Goal: Information Seeking & Learning: Find specific fact

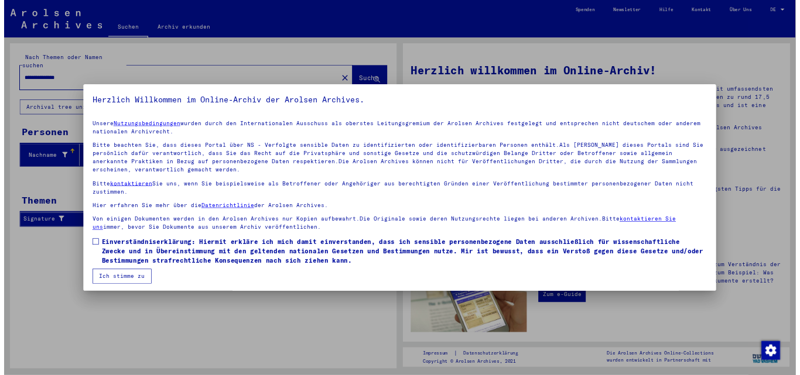
scroll to position [4, 0]
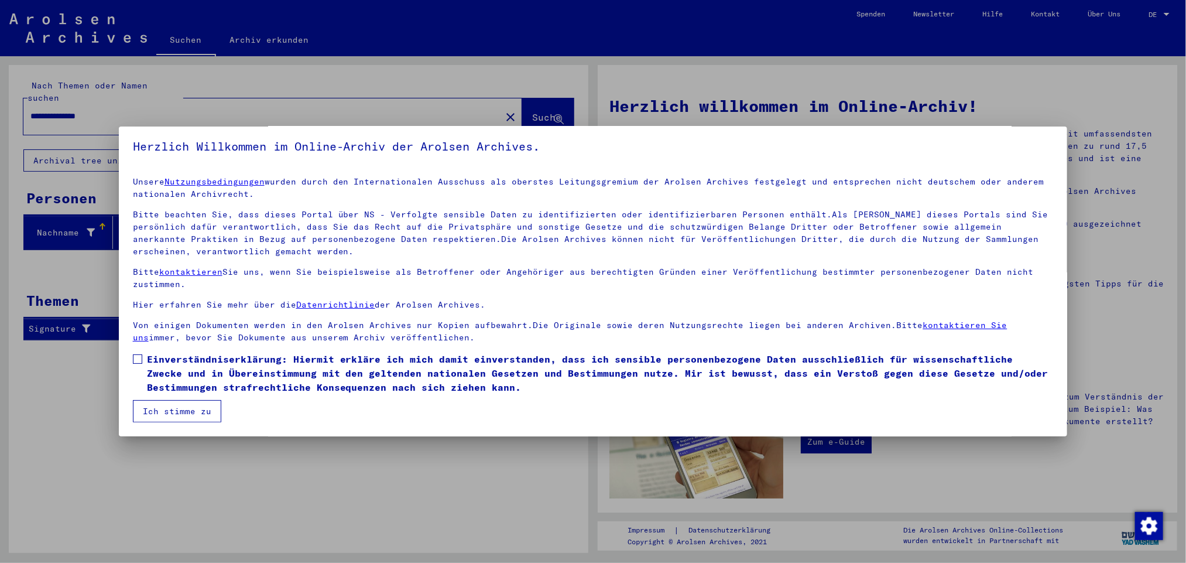
click at [174, 412] on button "Ich stimme zu" at bounding box center [177, 411] width 88 height 22
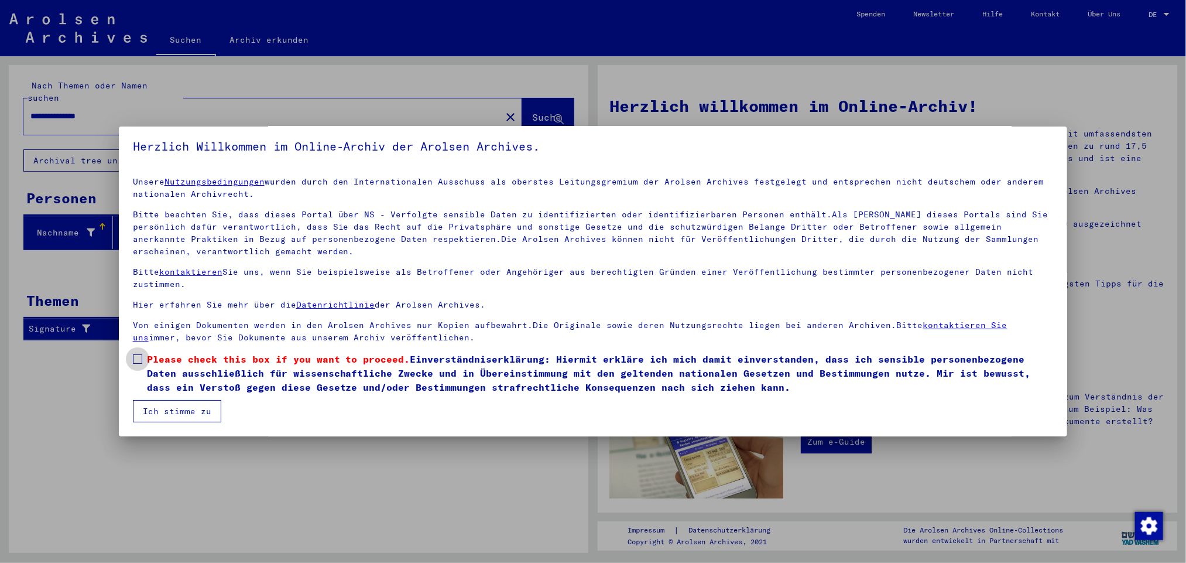
click at [153, 362] on span "Please check this box if you want to proceed." at bounding box center [278, 359] width 263 height 12
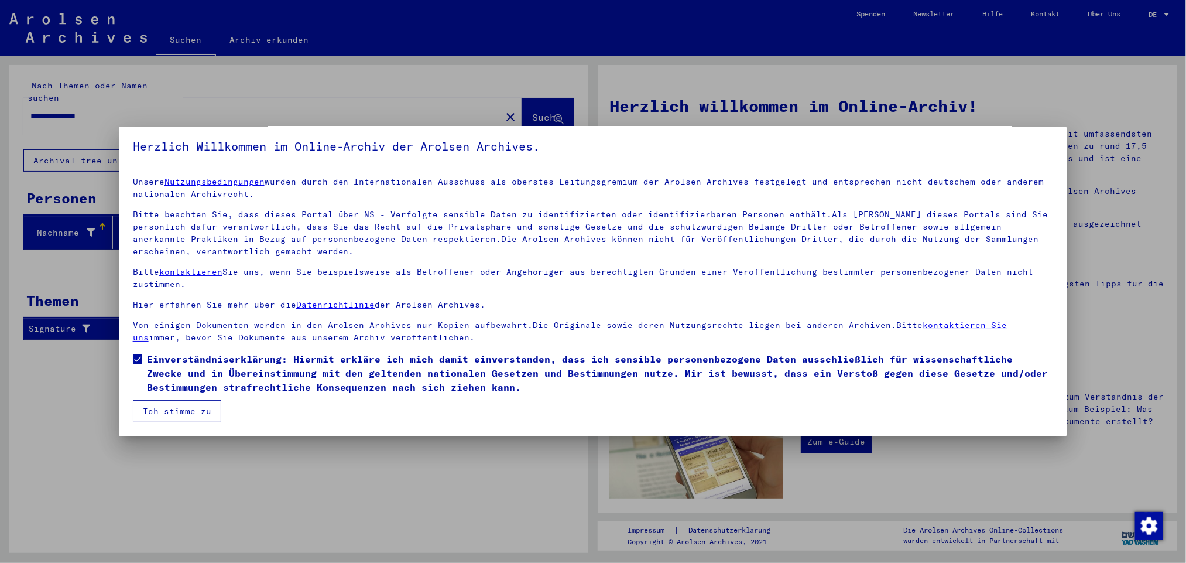
click at [153, 418] on button "Ich stimme zu" at bounding box center [177, 411] width 88 height 22
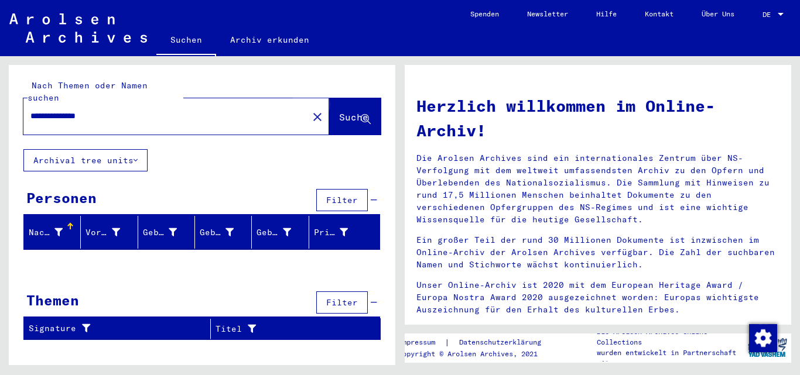
click at [352, 111] on span "Suche" at bounding box center [353, 117] width 29 height 12
click at [345, 111] on span "Suche" at bounding box center [353, 117] width 29 height 12
click at [112, 149] on button "Archival tree units" at bounding box center [85, 160] width 124 height 22
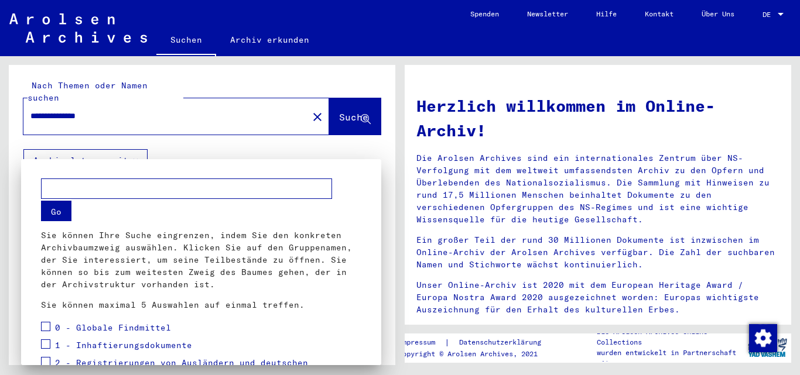
click at [112, 146] on div at bounding box center [400, 187] width 800 height 375
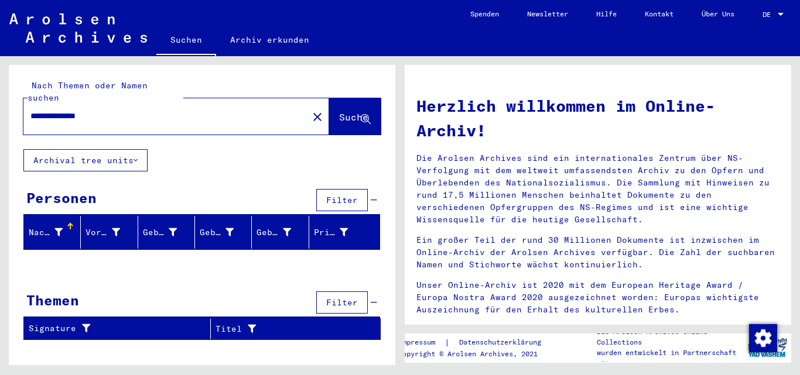
click at [217, 110] on input "**********" at bounding box center [161, 116] width 263 height 12
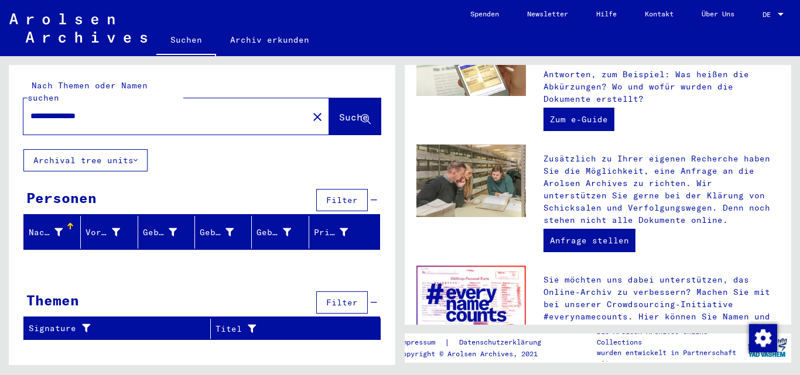
scroll to position [533, 0]
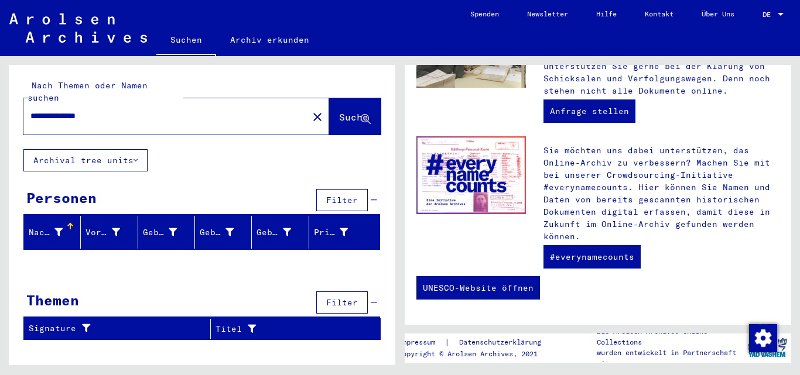
drag, startPoint x: 85, startPoint y: 102, endPoint x: 0, endPoint y: 107, distance: 85.6
click at [0, 107] on div "**********" at bounding box center [200, 210] width 400 height 309
click at [78, 110] on input "****" at bounding box center [161, 116] width 263 height 12
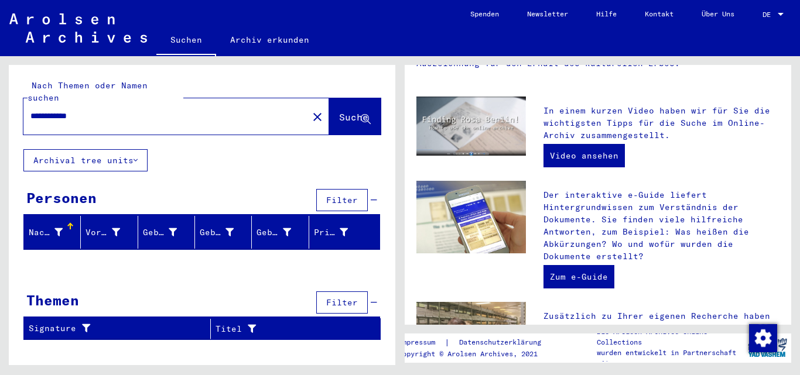
scroll to position [468, 0]
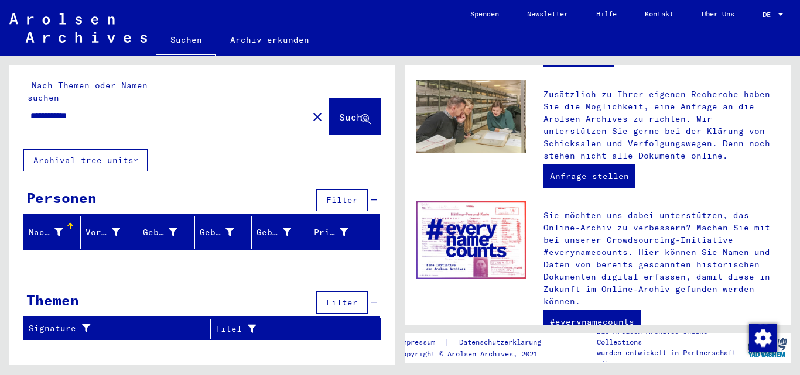
click at [86, 110] on input "**********" at bounding box center [161, 116] width 263 height 12
click at [337, 98] on button "Suche" at bounding box center [355, 116] width 52 height 36
drag, startPoint x: 219, startPoint y: 101, endPoint x: 0, endPoint y: 122, distance: 219.9
click at [0, 122] on div "**********" at bounding box center [200, 210] width 400 height 309
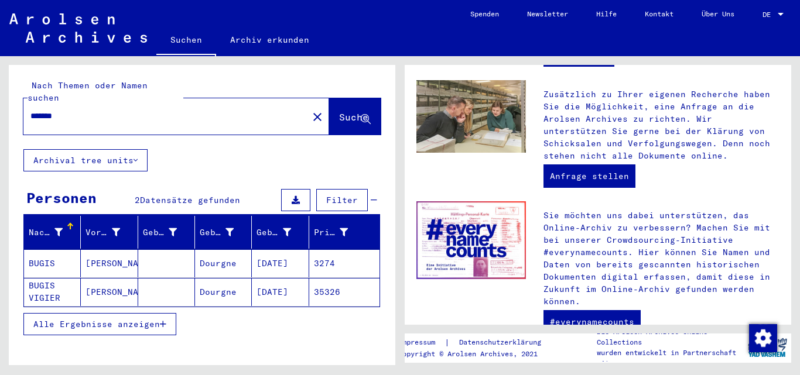
click at [151, 252] on mat-cell at bounding box center [166, 263] width 57 height 28
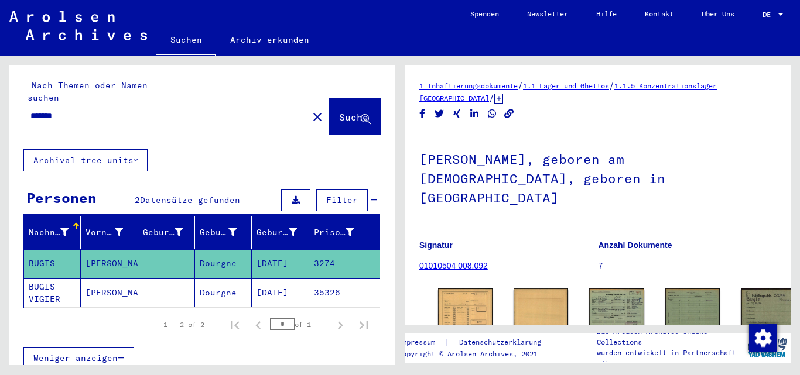
click at [150, 279] on mat-cell at bounding box center [166, 293] width 57 height 29
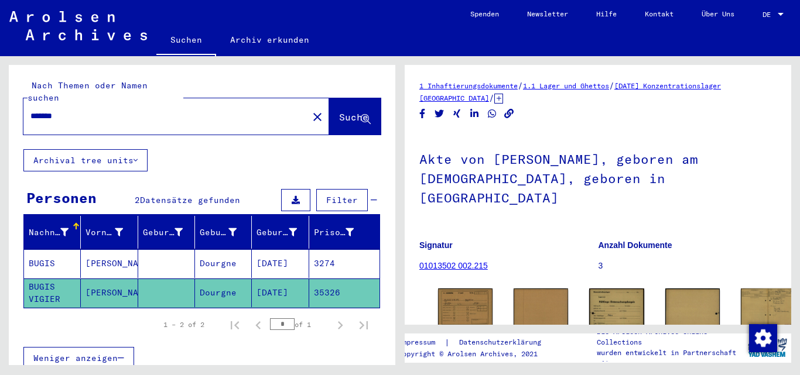
scroll to position [59, 0]
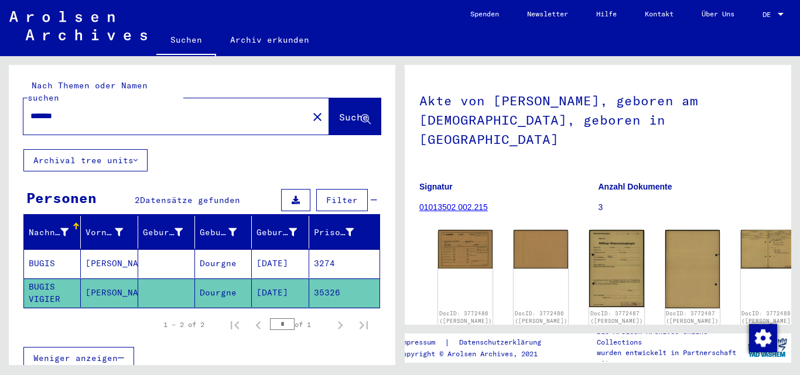
click at [61, 110] on input "*******" at bounding box center [165, 116] width 270 height 12
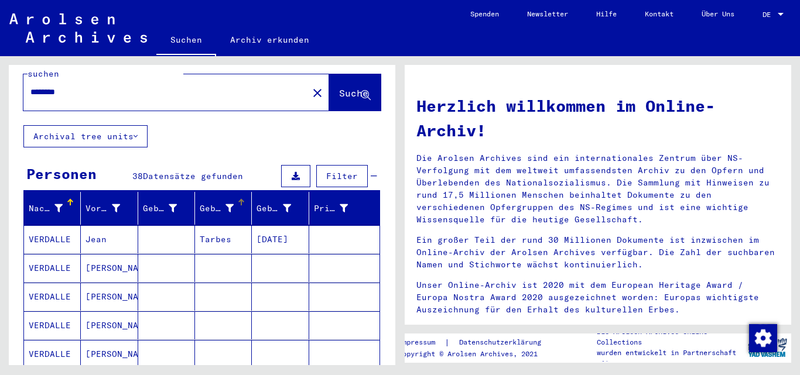
scroll to position [14, 0]
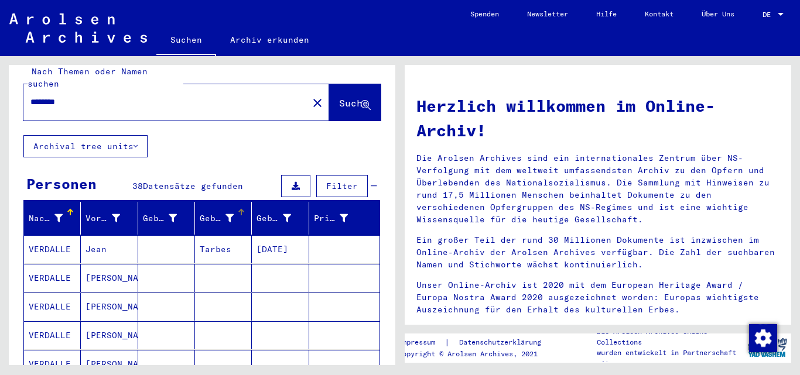
click at [228, 214] on icon at bounding box center [229, 218] width 8 height 8
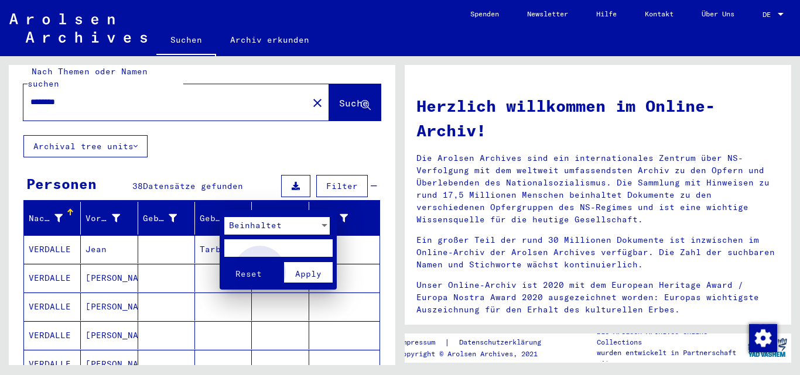
click at [297, 278] on span "Apply" at bounding box center [308, 274] width 26 height 11
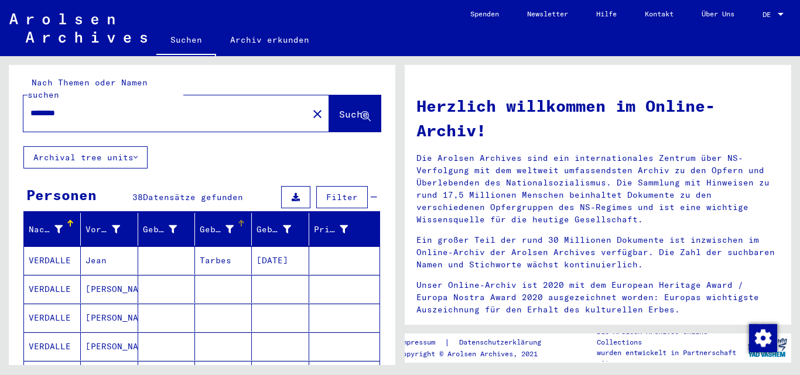
scroll to position [0, 0]
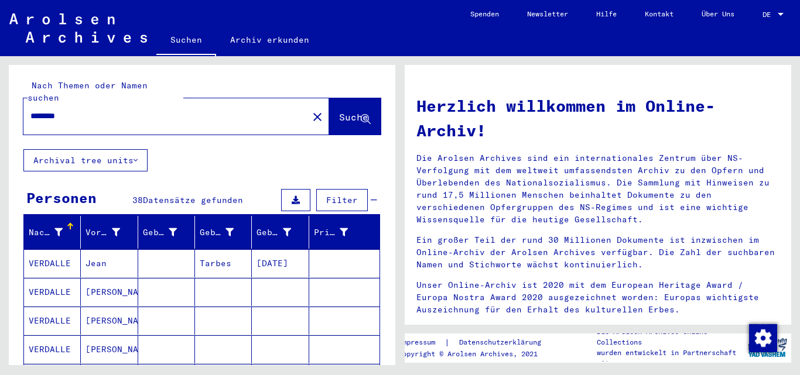
click at [232, 110] on input "********" at bounding box center [161, 116] width 263 height 12
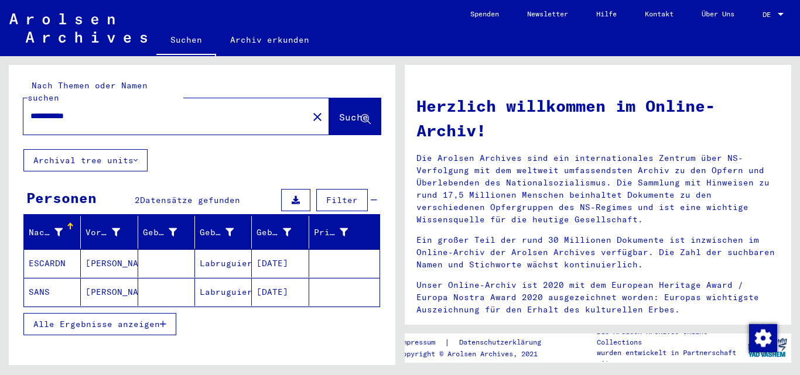
click at [153, 257] on mat-cell at bounding box center [166, 263] width 57 height 28
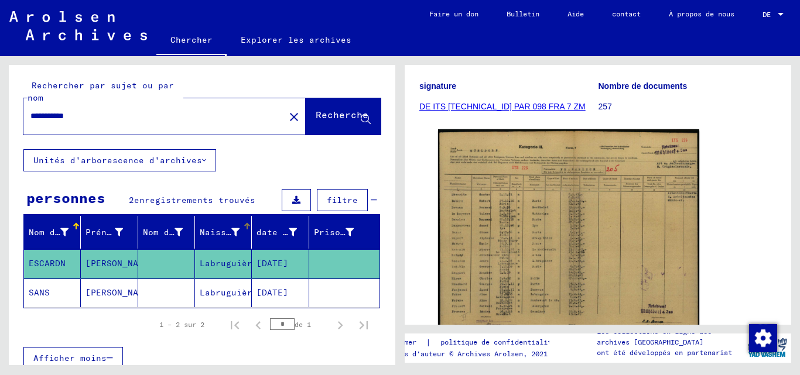
scroll to position [176, 0]
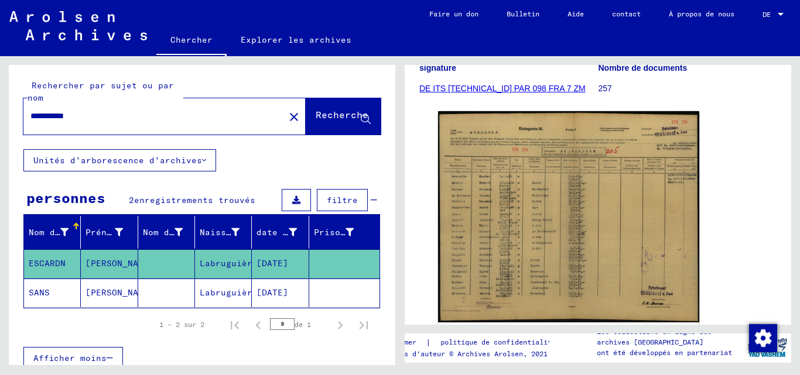
click at [78, 303] on mat-cell "SANS" at bounding box center [52, 293] width 57 height 29
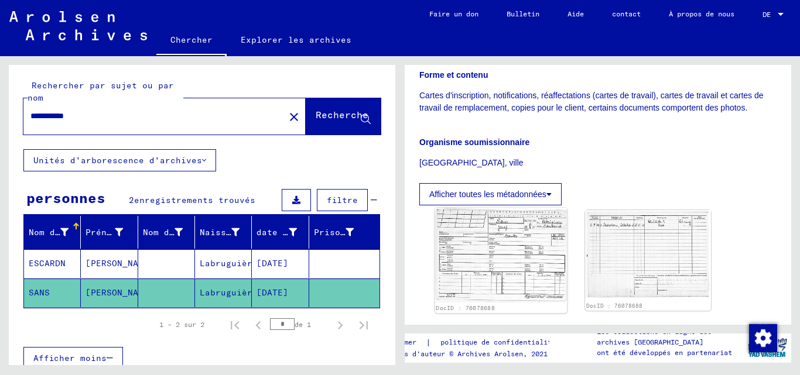
scroll to position [253, 0]
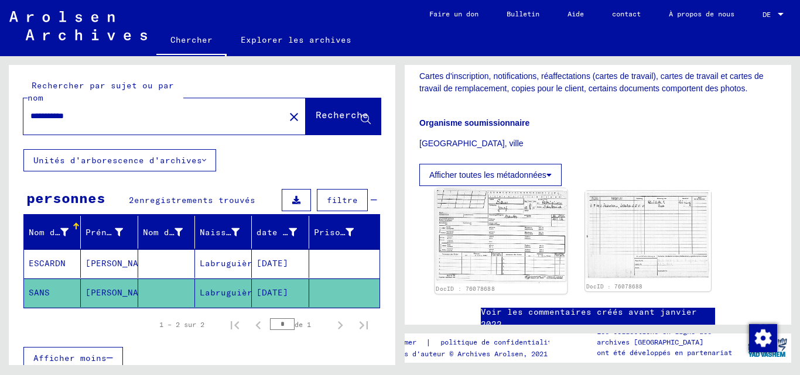
click at [486, 242] on img at bounding box center [501, 235] width 132 height 95
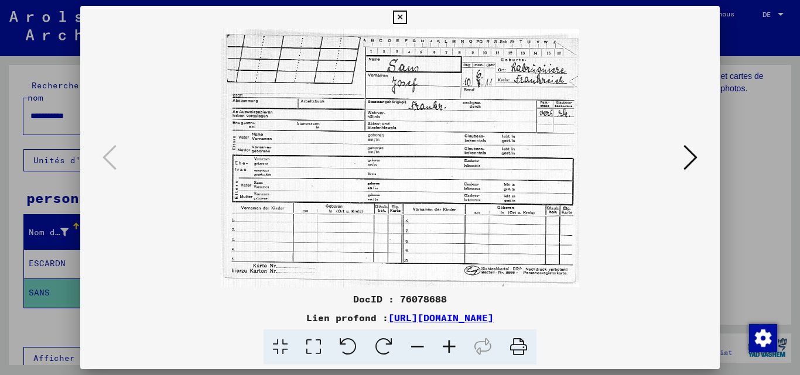
click at [760, 119] on div at bounding box center [400, 187] width 800 height 375
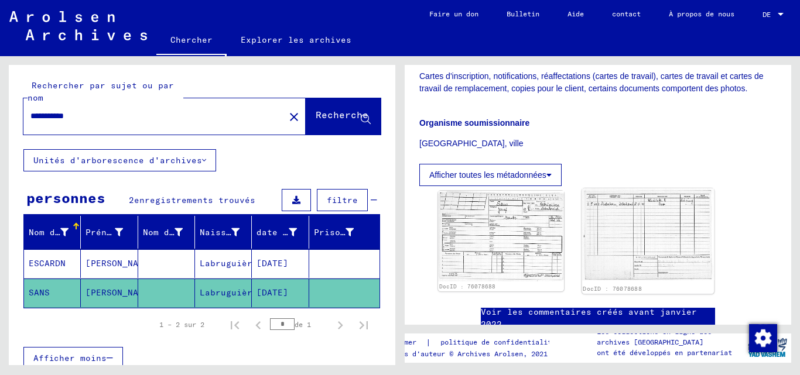
click at [601, 228] on img at bounding box center [648, 234] width 132 height 92
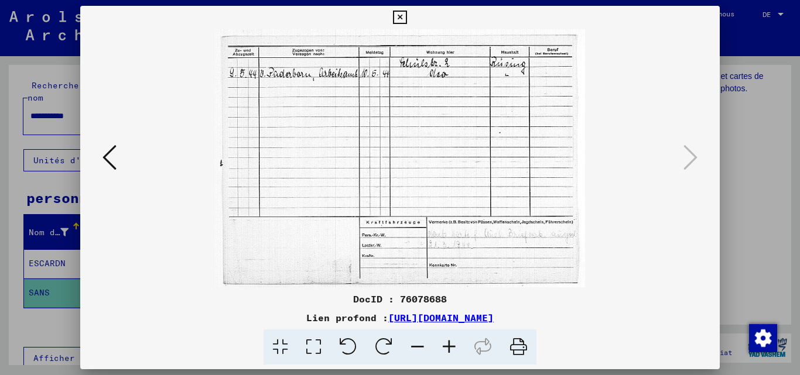
click at [769, 91] on div at bounding box center [400, 187] width 800 height 375
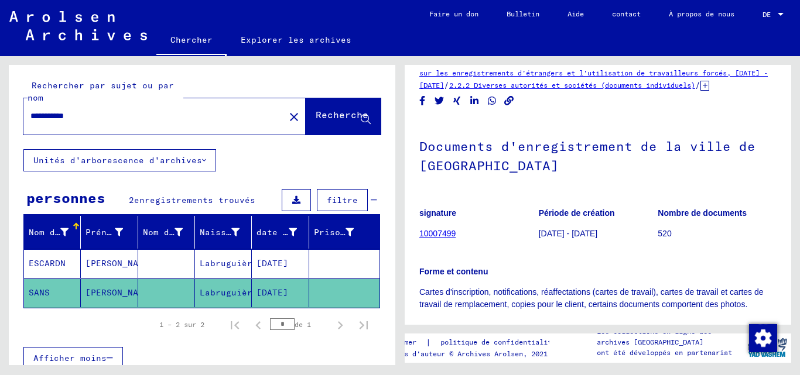
scroll to position [19, 0]
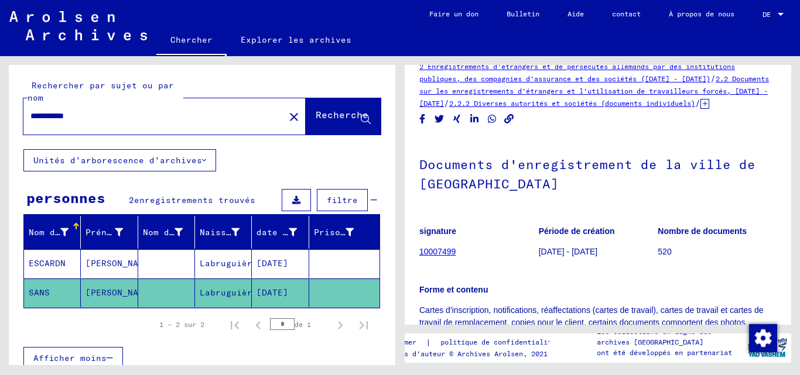
click at [200, 260] on font "Labruguière" at bounding box center [229, 263] width 58 height 11
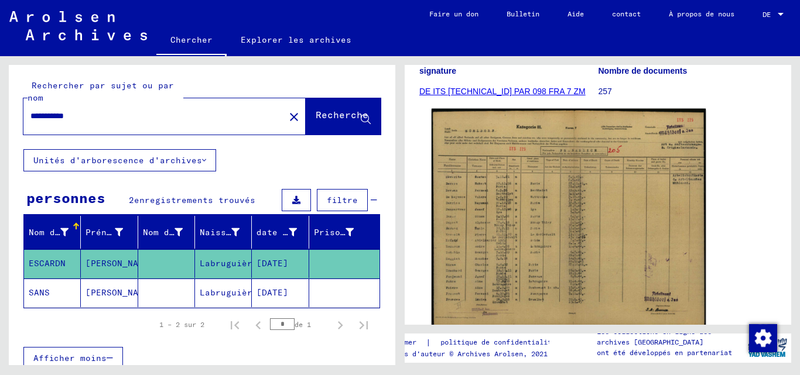
scroll to position [176, 0]
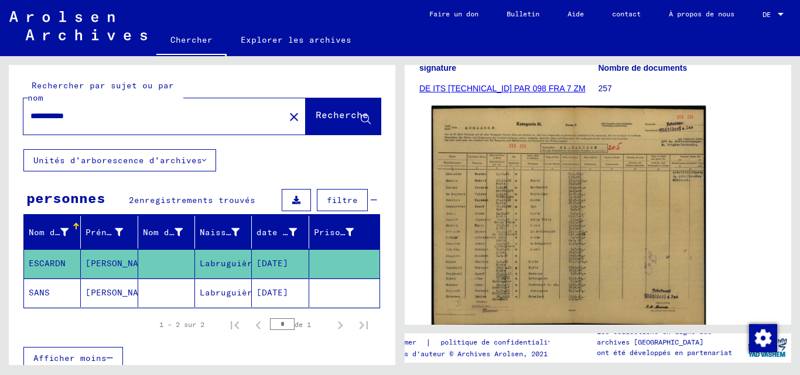
click at [520, 184] on img at bounding box center [568, 216] width 274 height 221
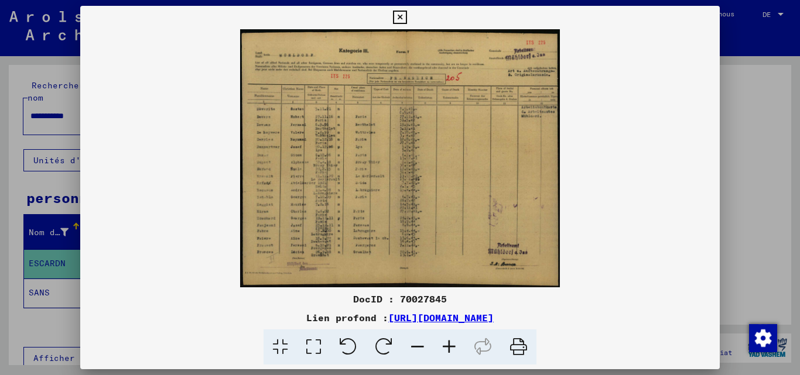
click at [488, 225] on img at bounding box center [400, 158] width 640 height 258
click at [450, 352] on icon at bounding box center [449, 348] width 32 height 36
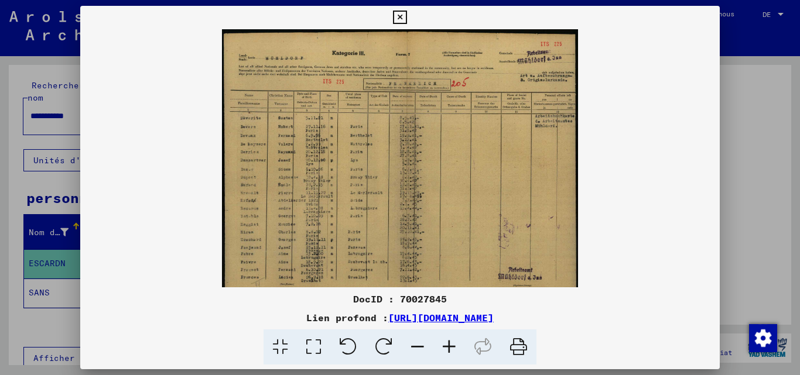
click at [450, 351] on icon at bounding box center [449, 348] width 32 height 36
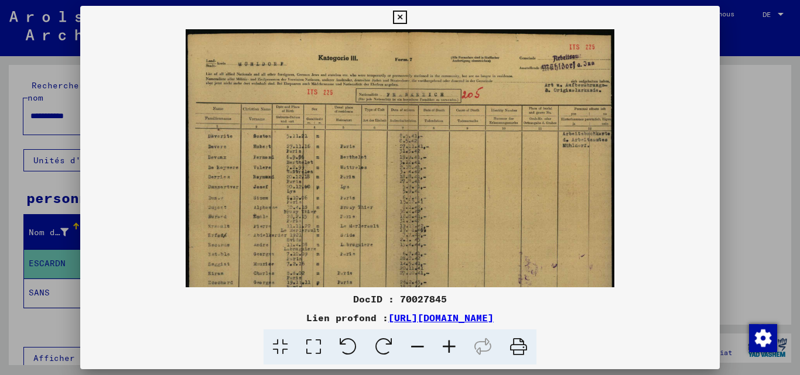
click at [450, 351] on icon at bounding box center [449, 348] width 32 height 36
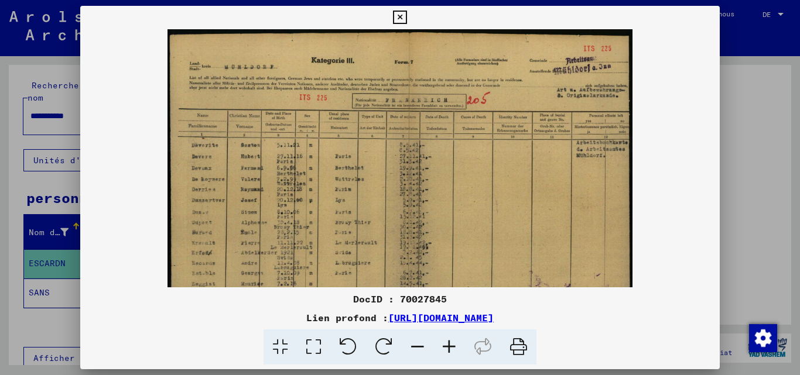
click at [450, 351] on icon at bounding box center [449, 348] width 32 height 36
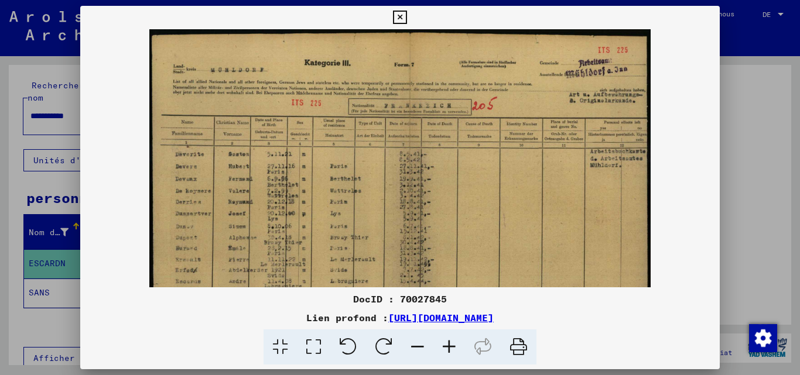
click at [450, 351] on icon at bounding box center [449, 348] width 32 height 36
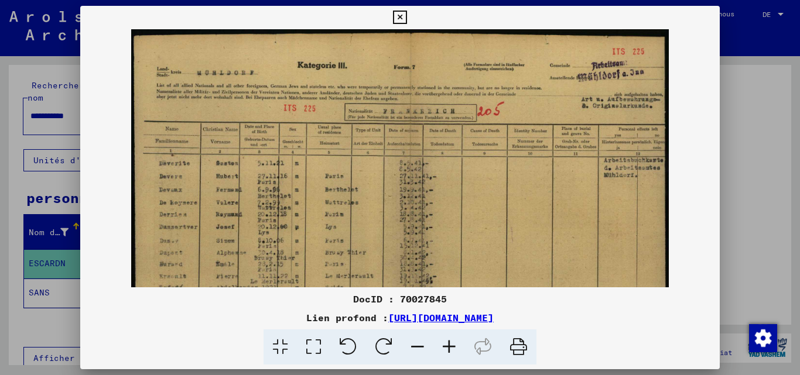
click at [450, 351] on icon at bounding box center [449, 348] width 32 height 36
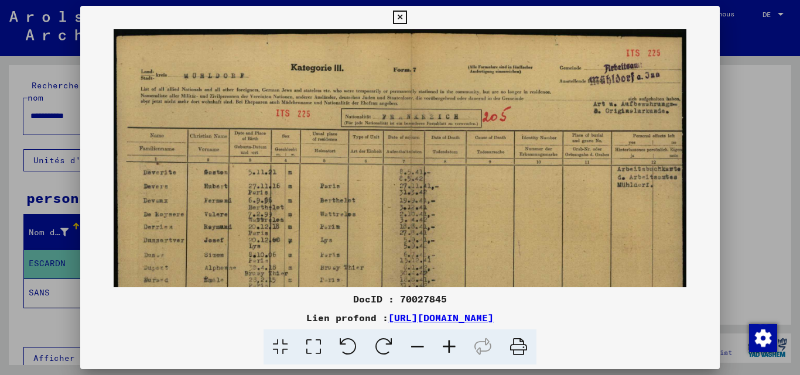
click at [450, 351] on icon at bounding box center [449, 348] width 32 height 36
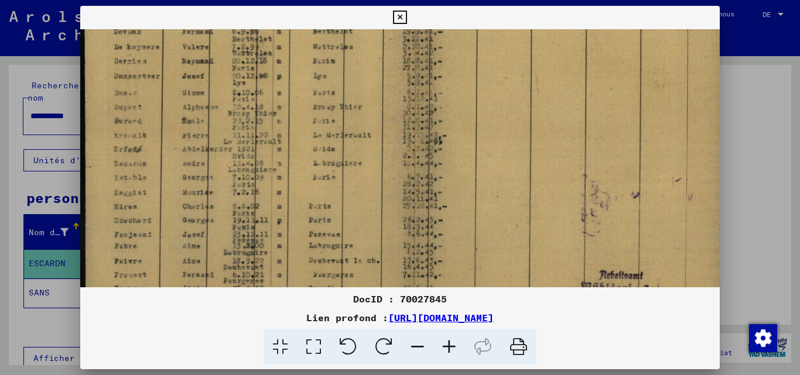
drag, startPoint x: 207, startPoint y: 153, endPoint x: 282, endPoint y: 10, distance: 161.8
click at [279, 17] on div "DocID : 70027845 Lien profond : [URL][DOMAIN_NAME]" at bounding box center [400, 185] width 640 height 359
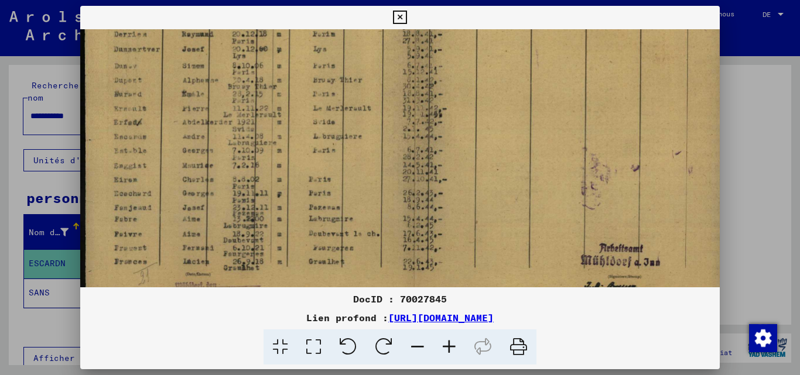
scroll to position [218, 0]
drag, startPoint x: 214, startPoint y: 170, endPoint x: 217, endPoint y: 157, distance: 13.8
click at [217, 157] on img at bounding box center [403, 72] width 646 height 522
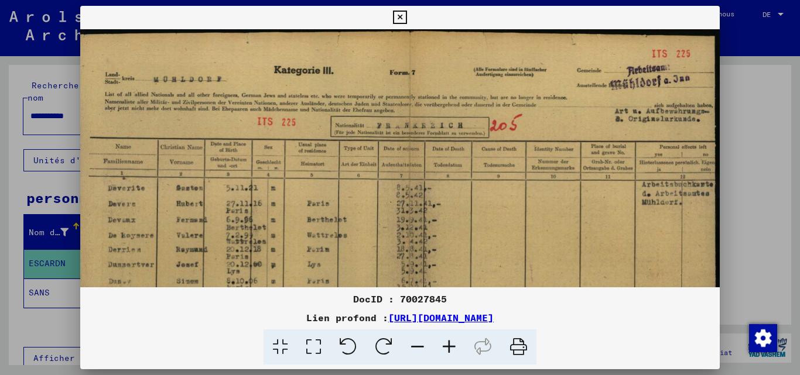
scroll to position [1, 6]
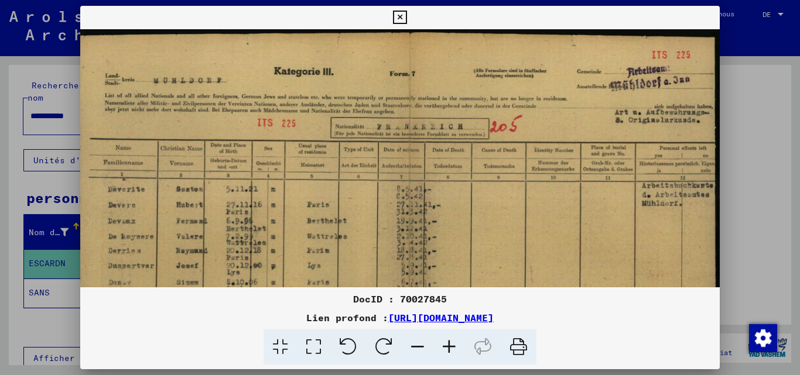
drag, startPoint x: 366, startPoint y: 89, endPoint x: 337, endPoint y: 306, distance: 218.5
click at [337, 306] on div "DocID : 70027845 Lien profond : [URL][DOMAIN_NAME]" at bounding box center [400, 185] width 640 height 359
click at [747, 86] on div at bounding box center [400, 187] width 800 height 375
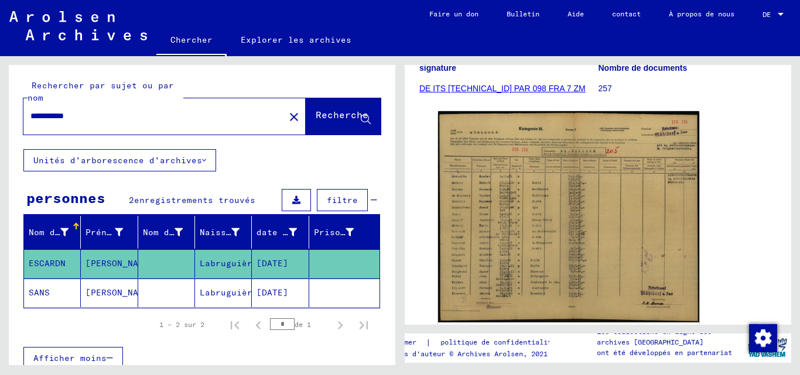
click at [85, 113] on input "**********" at bounding box center [153, 116] width 247 height 12
type input "********"
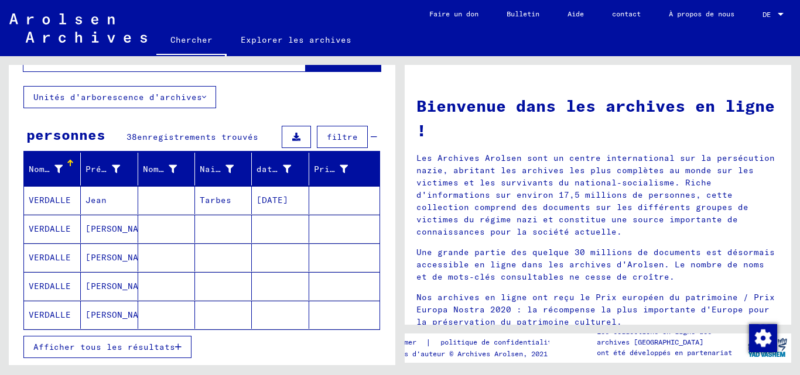
scroll to position [117, 0]
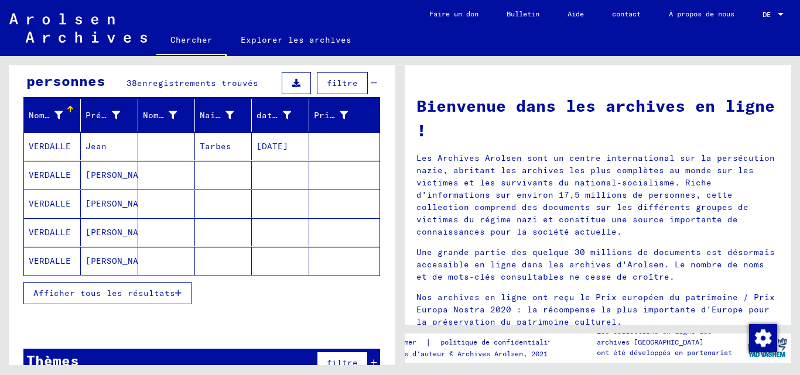
click at [160, 297] on font "Afficher tous les résultats" at bounding box center [104, 293] width 142 height 11
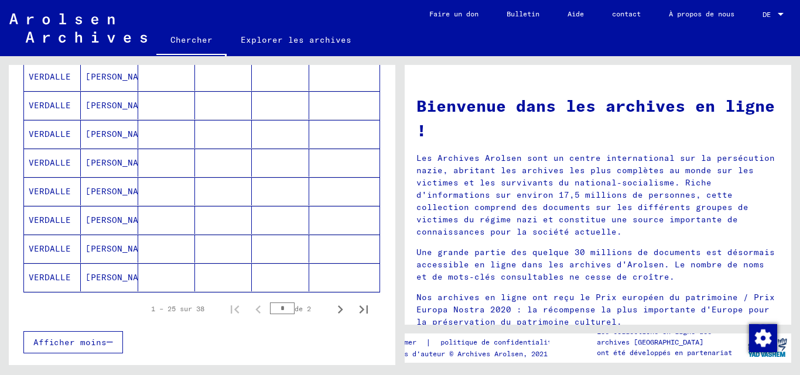
scroll to position [750, 0]
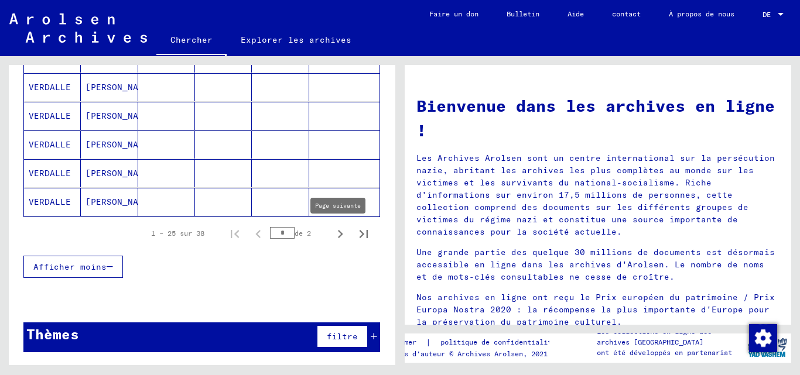
click at [332, 233] on icon "Page suivante" at bounding box center [340, 234] width 16 height 16
type input "*"
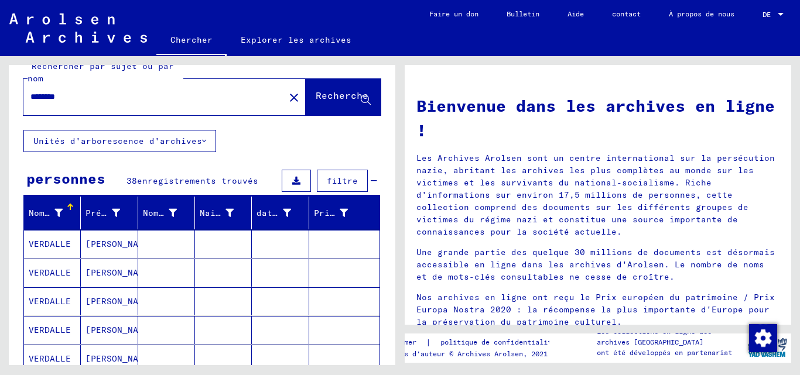
scroll to position [0, 0]
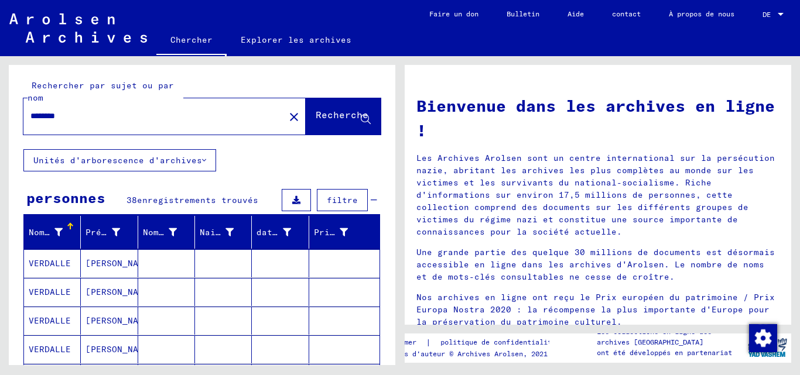
click at [90, 116] on input "********" at bounding box center [150, 116] width 240 height 12
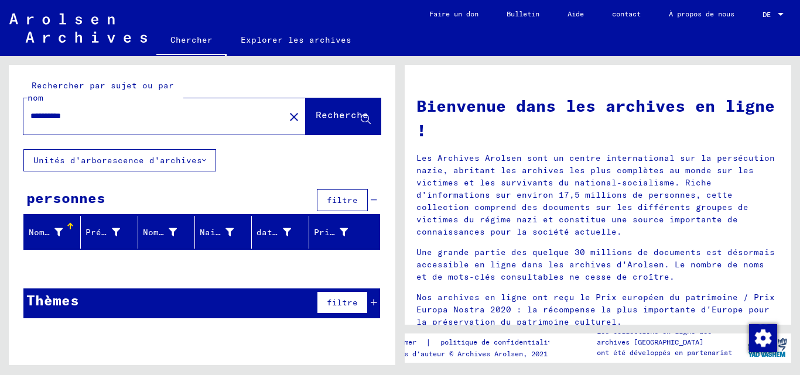
click at [167, 121] on input "**********" at bounding box center [150, 116] width 240 height 12
paste input "*"
type input "**********"
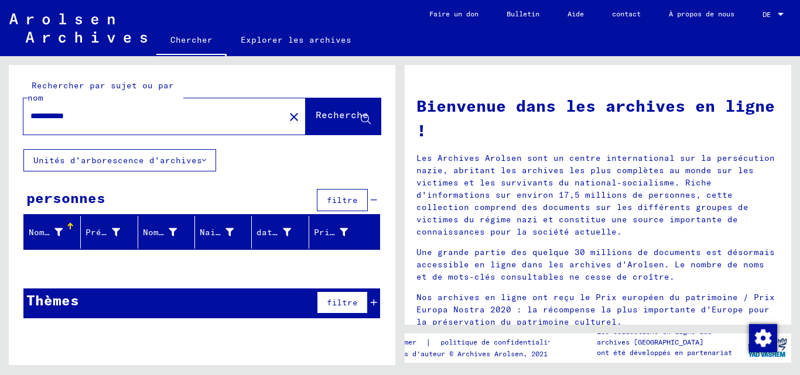
click at [58, 229] on font "Nom de famille" at bounding box center [66, 232] width 74 height 11
click at [57, 231] on font "Nom de famille" at bounding box center [66, 232] width 74 height 11
click at [137, 117] on input "**********" at bounding box center [150, 116] width 240 height 12
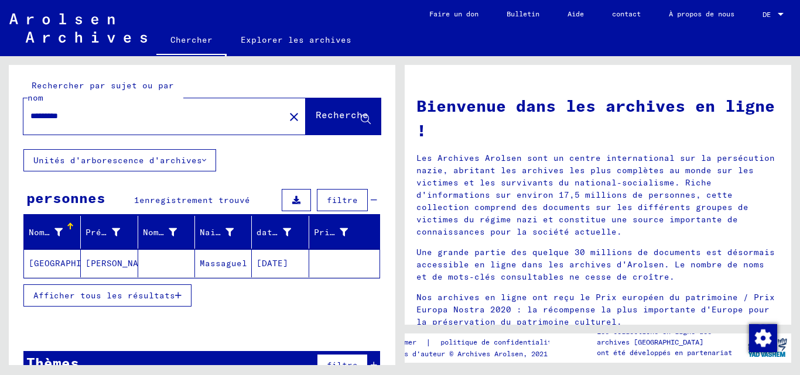
click at [166, 268] on mat-cell at bounding box center [166, 263] width 57 height 28
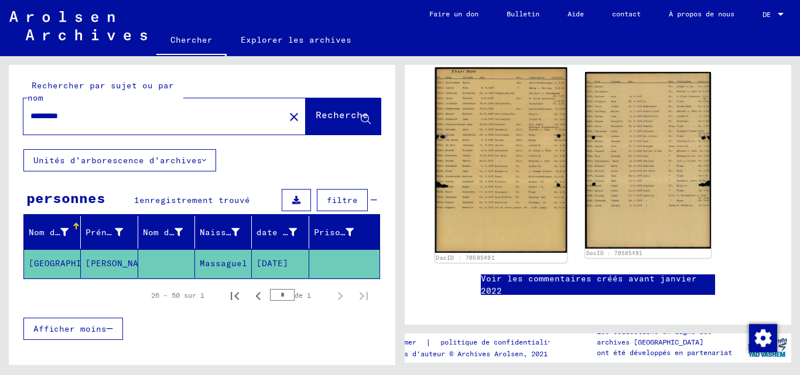
click at [493, 163] on img at bounding box center [501, 160] width 132 height 186
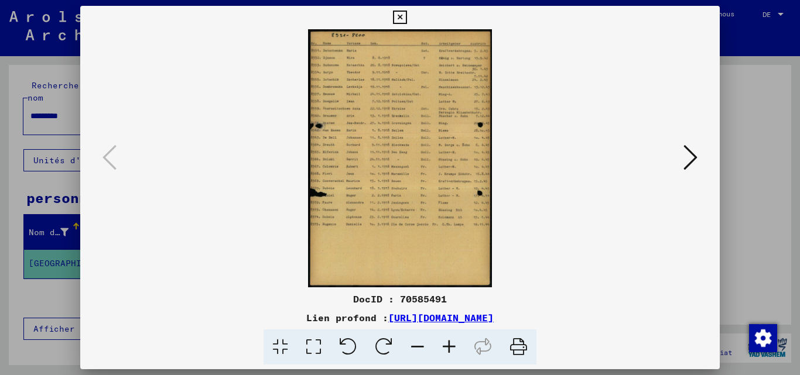
click at [457, 346] on icon at bounding box center [449, 348] width 32 height 36
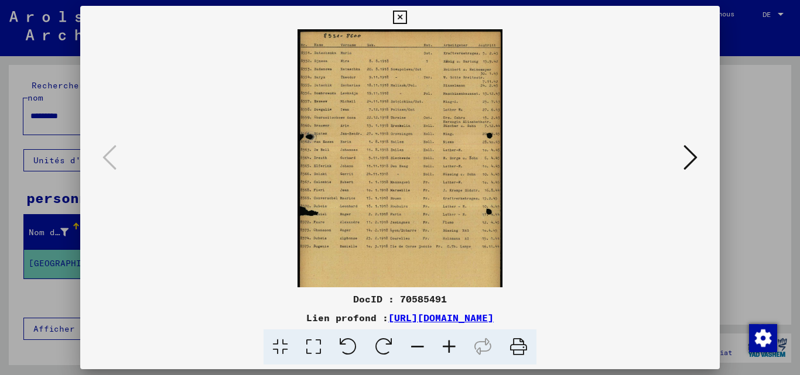
click at [457, 346] on icon at bounding box center [449, 348] width 32 height 36
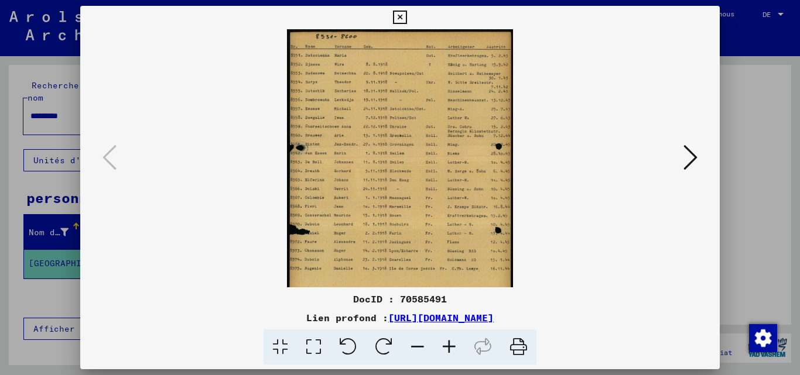
click at [457, 346] on icon at bounding box center [449, 348] width 32 height 36
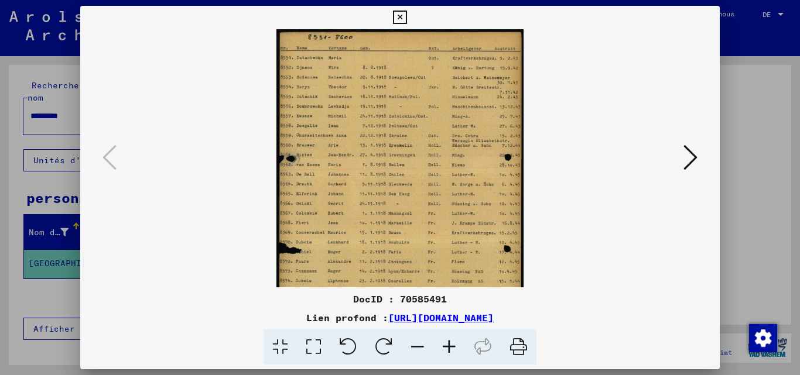
click at [457, 346] on icon at bounding box center [449, 348] width 32 height 36
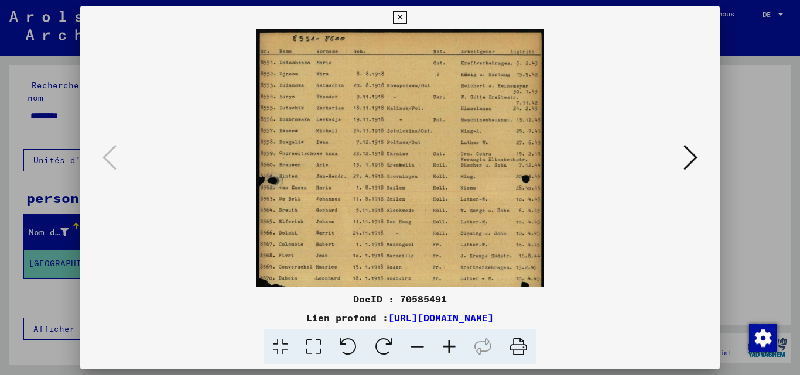
click at [457, 346] on icon at bounding box center [449, 348] width 32 height 36
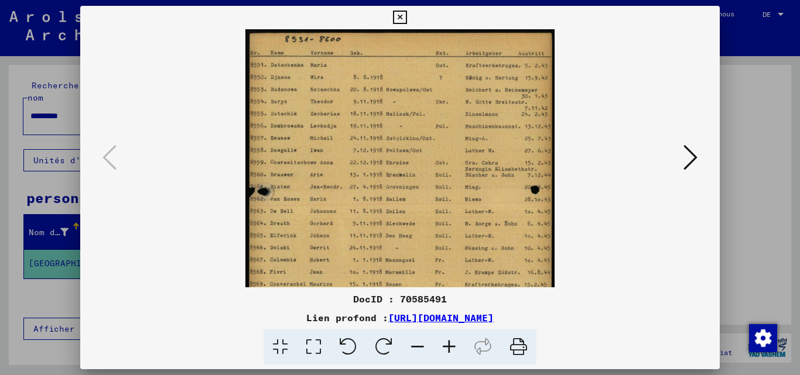
click at [457, 346] on icon at bounding box center [449, 348] width 32 height 36
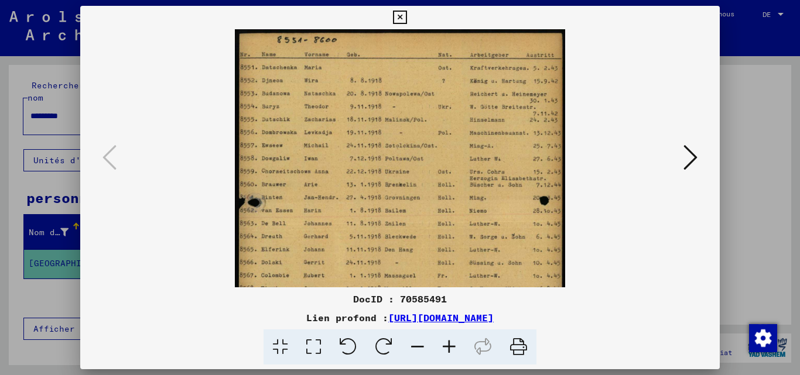
click at [456, 347] on icon at bounding box center [449, 348] width 32 height 36
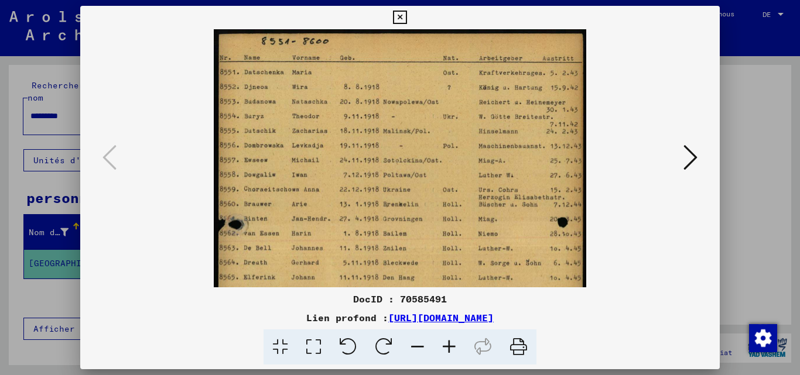
click at [455, 349] on icon at bounding box center [449, 348] width 32 height 36
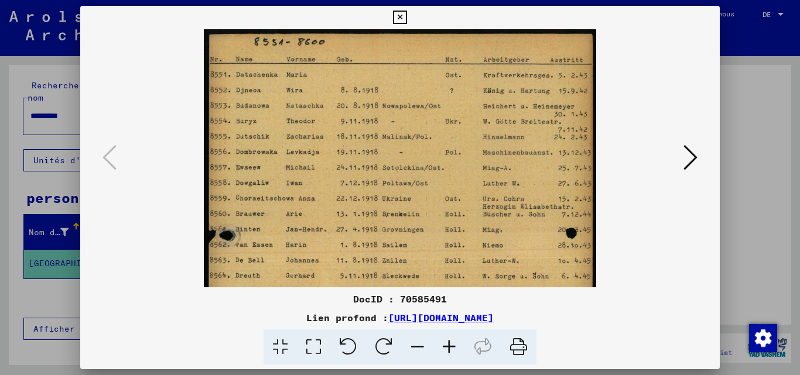
click at [455, 349] on icon at bounding box center [449, 348] width 32 height 36
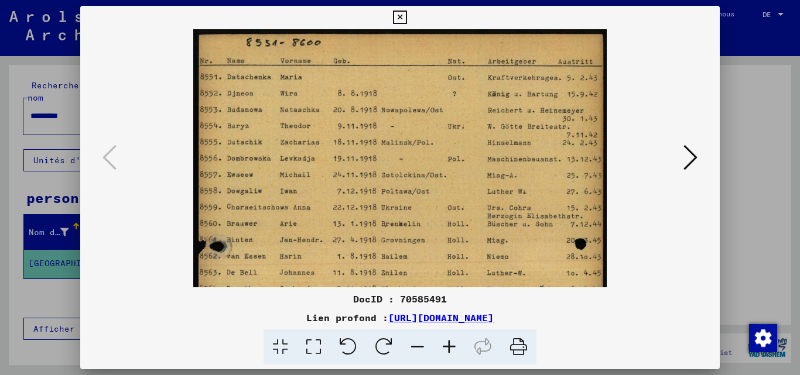
click at [454, 350] on icon at bounding box center [449, 348] width 32 height 36
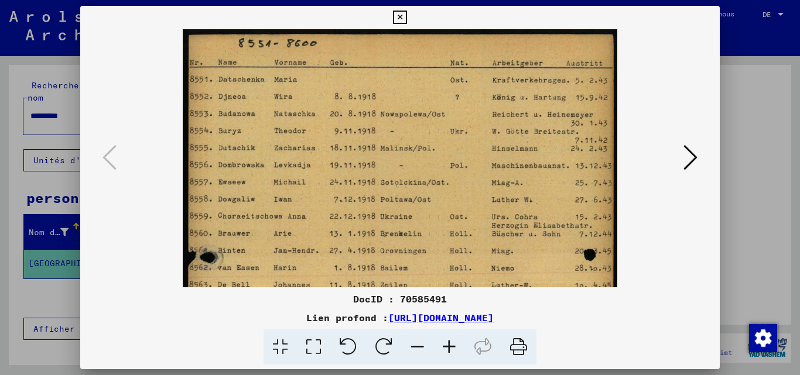
click at [454, 350] on icon at bounding box center [449, 348] width 32 height 36
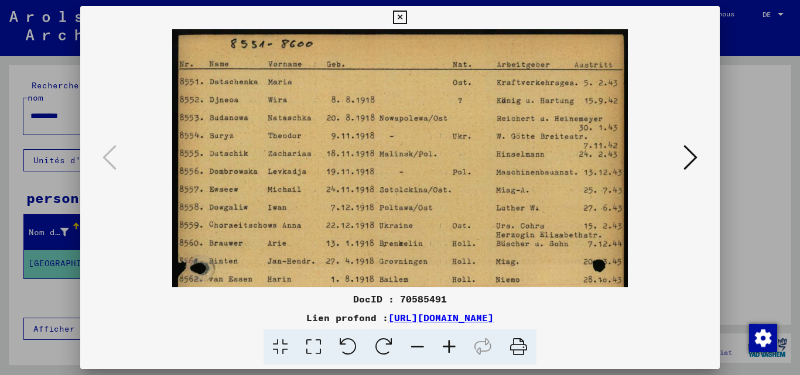
click at [454, 350] on icon at bounding box center [449, 348] width 32 height 36
click at [452, 351] on icon at bounding box center [449, 348] width 32 height 36
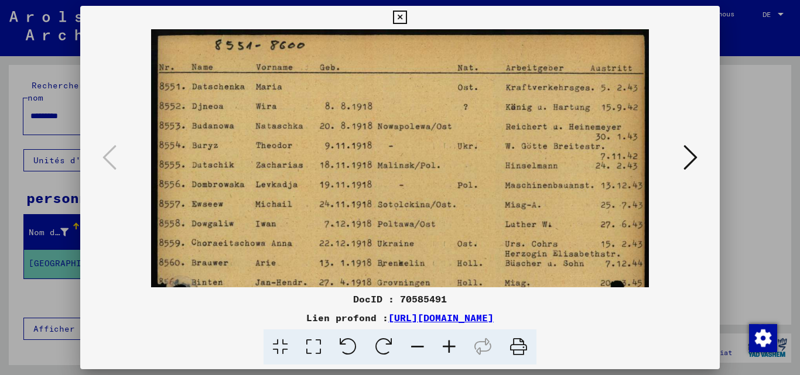
click at [452, 351] on icon at bounding box center [449, 348] width 32 height 36
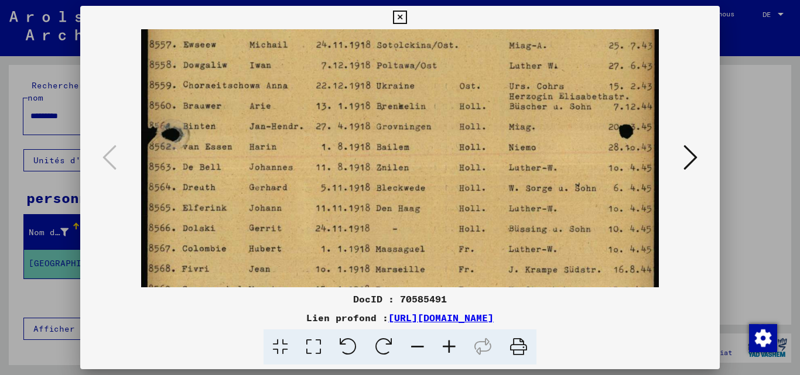
drag, startPoint x: 371, startPoint y: 253, endPoint x: 371, endPoint y: 95, distance: 158.1
click at [371, 95] on img at bounding box center [400, 225] width 518 height 726
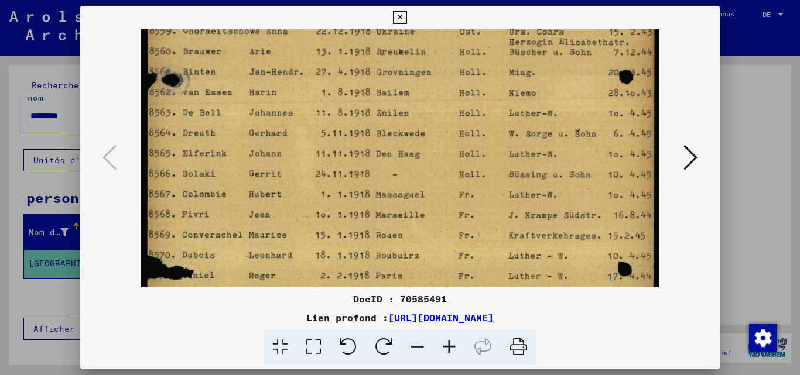
drag, startPoint x: 299, startPoint y: 115, endPoint x: 296, endPoint y: 65, distance: 49.8
click at [296, 65] on img at bounding box center [400, 171] width 518 height 726
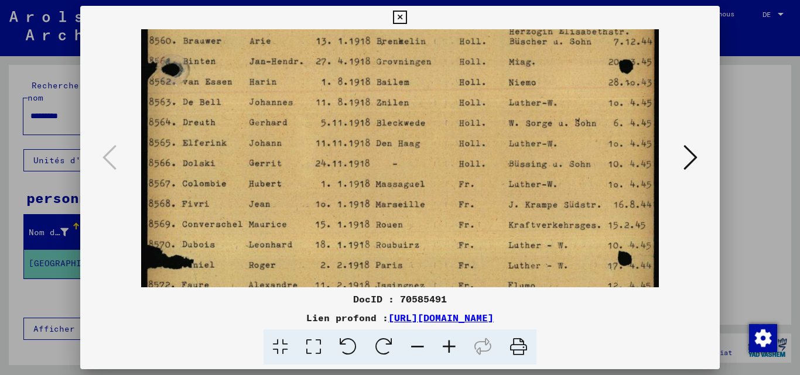
scroll to position [235, 0]
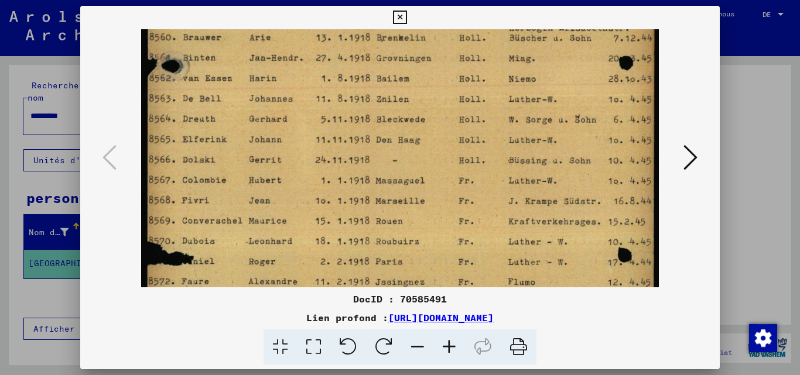
drag, startPoint x: 319, startPoint y: 189, endPoint x: 317, endPoint y: 175, distance: 14.2
click at [317, 175] on img at bounding box center [400, 157] width 518 height 726
click at [448, 347] on icon at bounding box center [449, 348] width 32 height 36
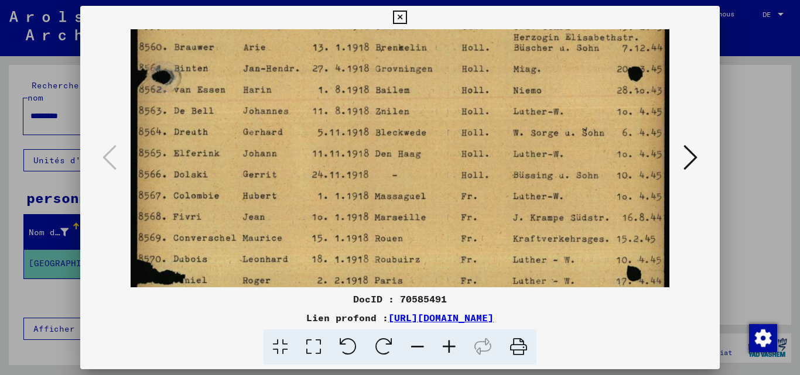
click at [447, 347] on icon at bounding box center [449, 348] width 32 height 36
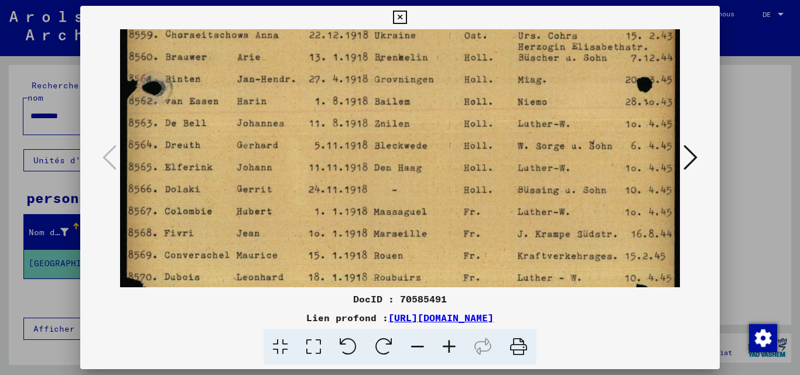
click at [447, 347] on icon at bounding box center [449, 348] width 32 height 36
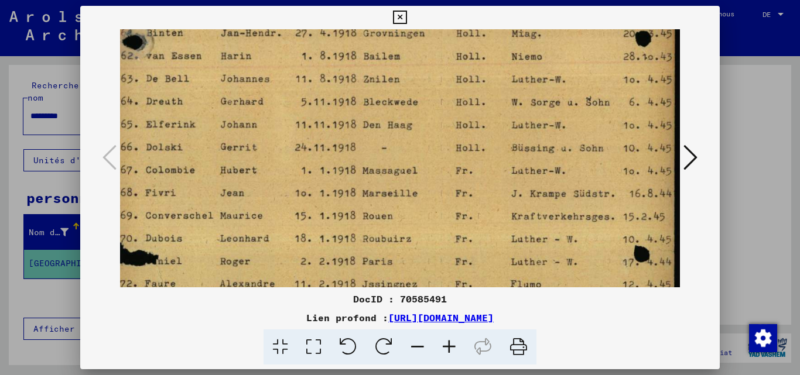
scroll to position [152, 9]
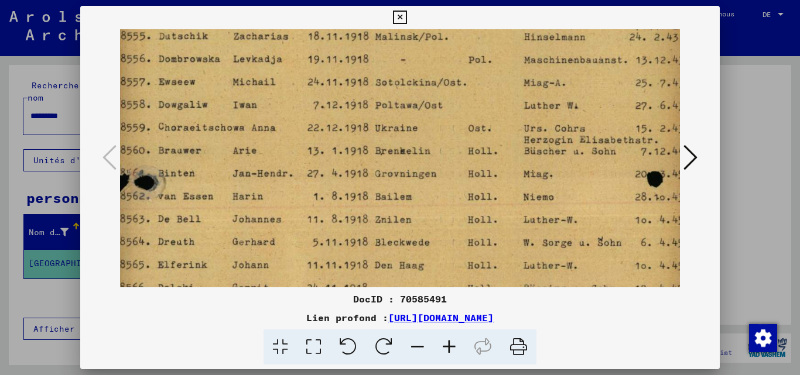
drag, startPoint x: 400, startPoint y: 242, endPoint x: 355, endPoint y: 398, distance: 161.9
click at [355, 375] on html "Chercher Explorer les archives Faire un don Bulletin Aide contact À propos de n…" at bounding box center [400, 187] width 800 height 375
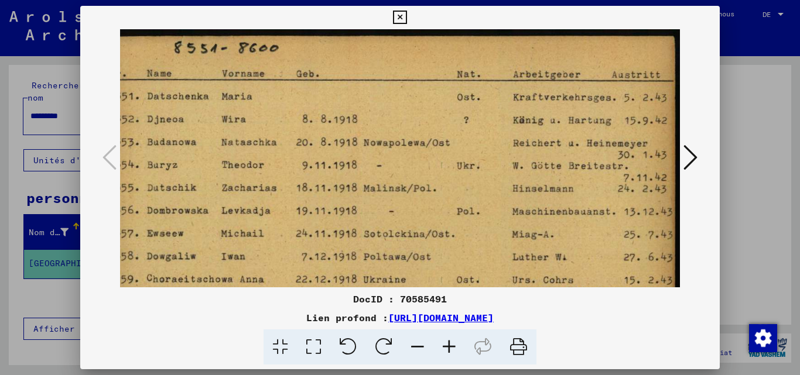
scroll to position [0, 20]
drag, startPoint x: 388, startPoint y: 184, endPoint x: 321, endPoint y: 297, distance: 131.0
click at [321, 297] on div "DocID : 70585491 Lien profond : [URL][DOMAIN_NAME]" at bounding box center [400, 185] width 640 height 359
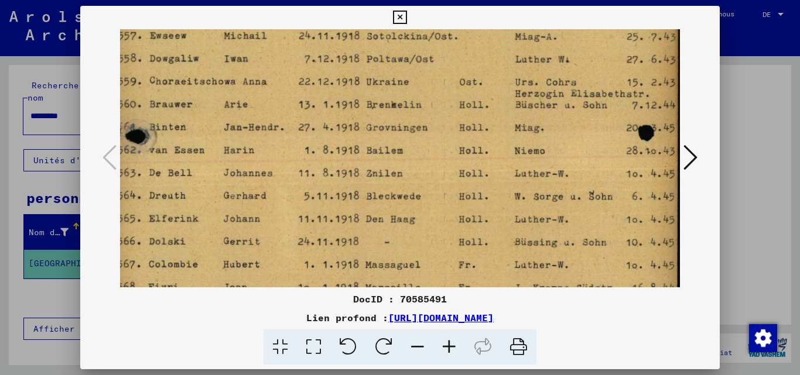
scroll to position [321, 18]
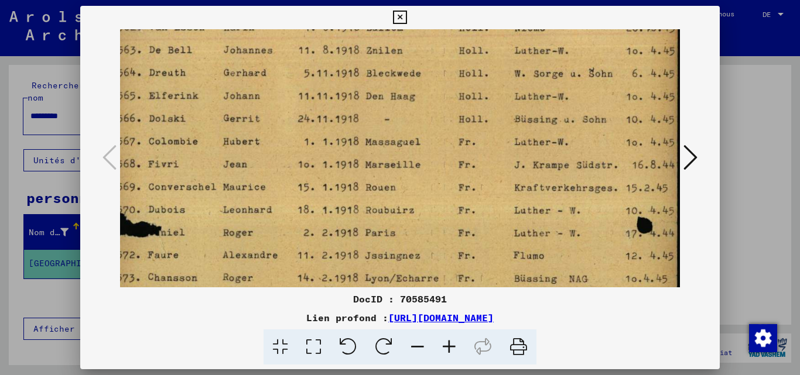
drag, startPoint x: 324, startPoint y: 270, endPoint x: 326, endPoint y: -51, distance: 320.8
click at [326, 0] on html "Chercher Explorer les archives Faire un don Bulletin Aide contact À propos de n…" at bounding box center [400, 187] width 800 height 375
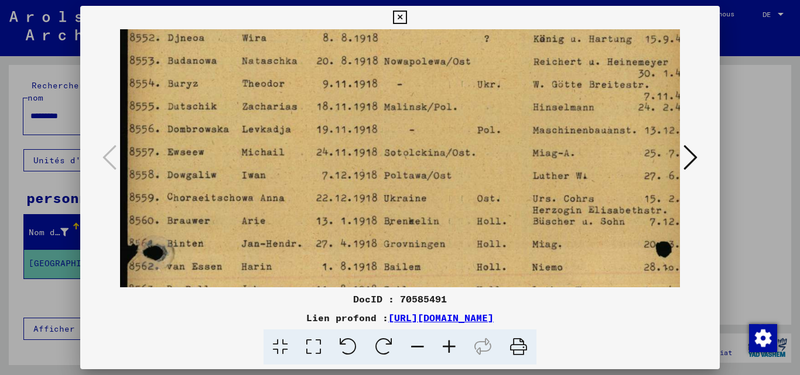
drag, startPoint x: 294, startPoint y: 160, endPoint x: 354, endPoint y: 392, distance: 239.8
click at [354, 375] on html "Chercher Explorer les archives Faire un don Bulletin Aide contact À propos de n…" at bounding box center [400, 187] width 800 height 375
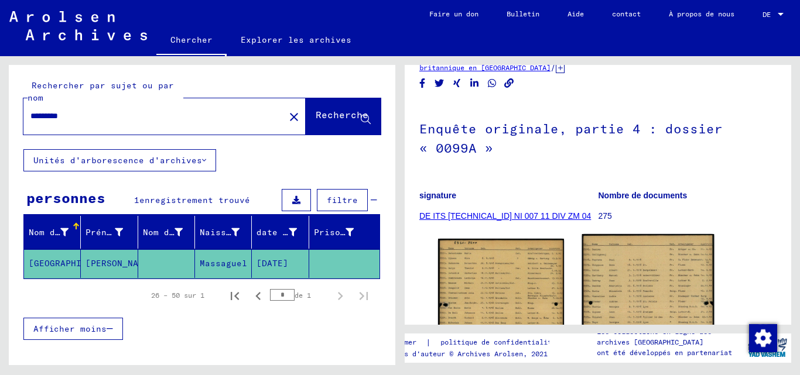
scroll to position [234, 0]
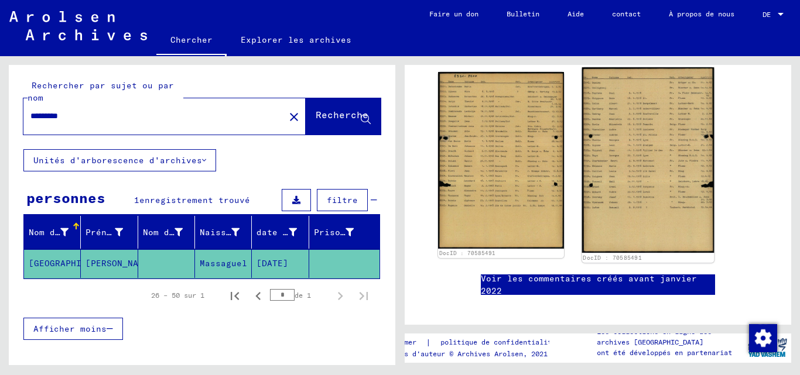
click at [660, 196] on img at bounding box center [648, 160] width 132 height 186
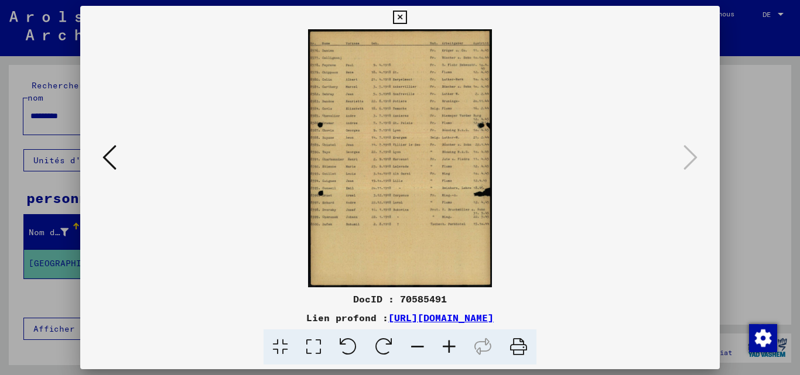
click at [444, 349] on icon at bounding box center [449, 348] width 32 height 36
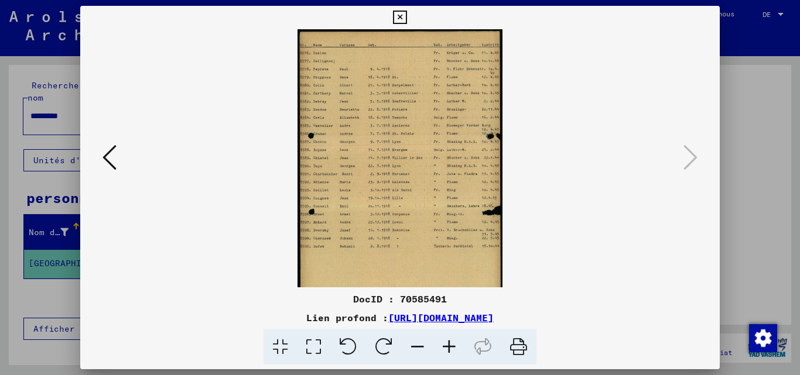
click at [445, 348] on icon at bounding box center [449, 348] width 32 height 36
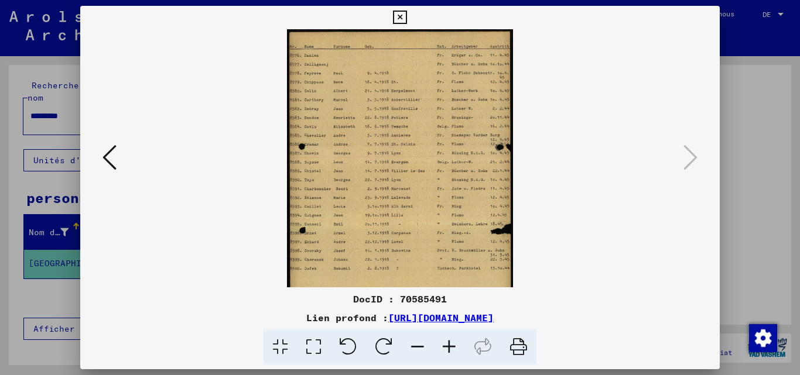
click at [445, 348] on icon at bounding box center [449, 348] width 32 height 36
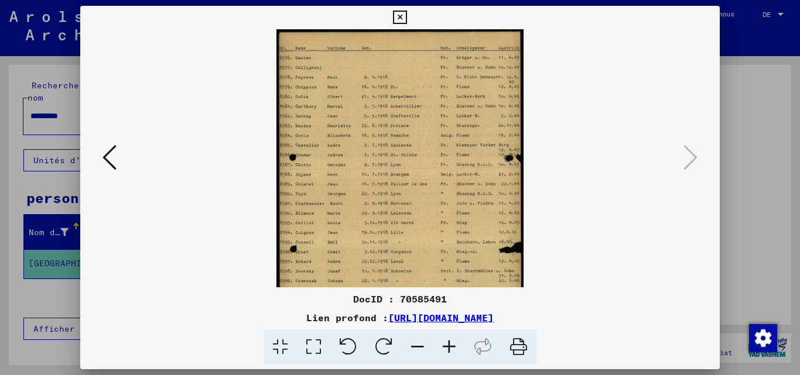
click at [445, 348] on icon at bounding box center [449, 348] width 32 height 36
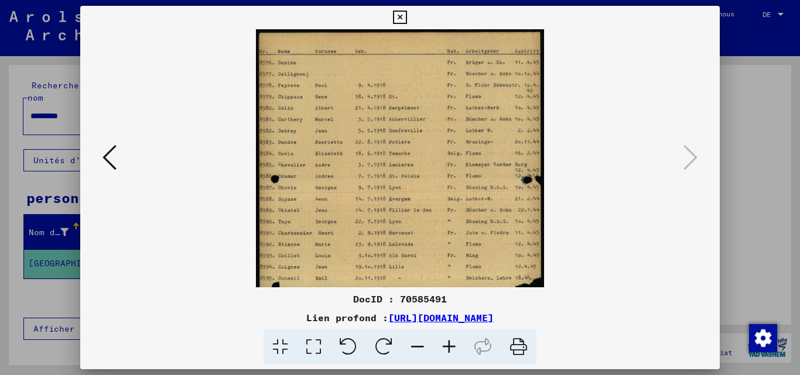
click at [445, 348] on icon at bounding box center [449, 348] width 32 height 36
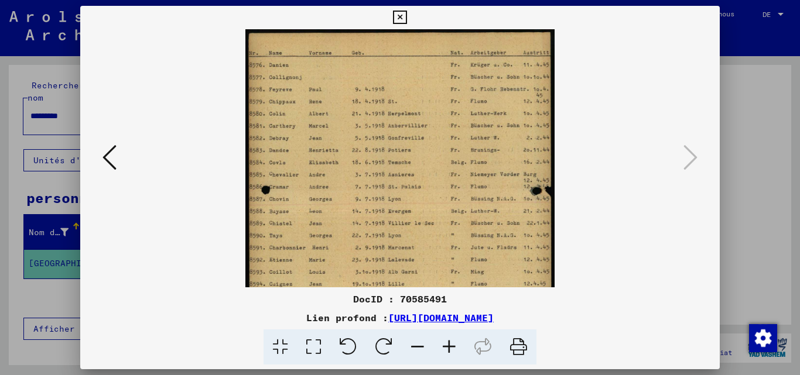
click at [445, 348] on icon at bounding box center [449, 348] width 32 height 36
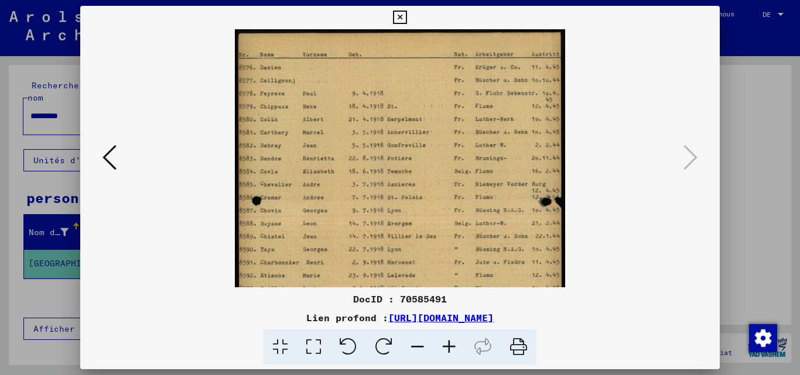
click at [445, 348] on icon at bounding box center [449, 348] width 32 height 36
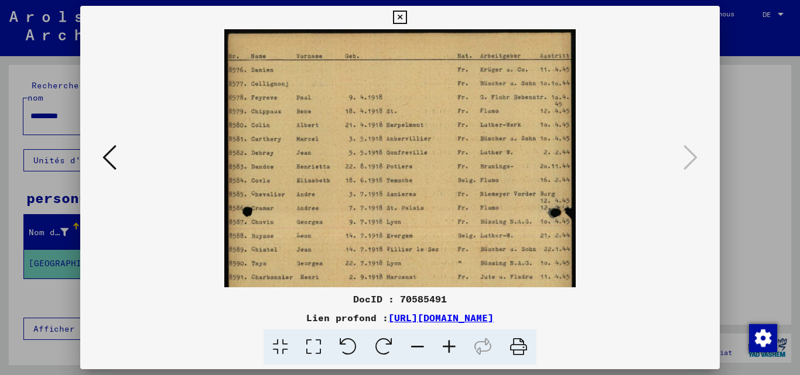
click at [445, 347] on icon at bounding box center [449, 348] width 32 height 36
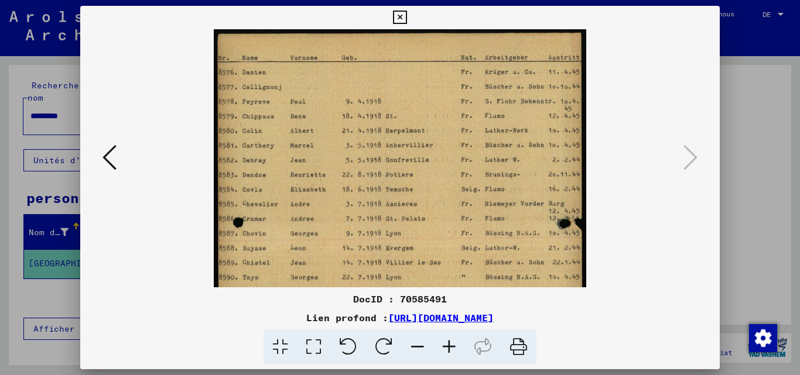
click at [447, 347] on icon at bounding box center [449, 348] width 32 height 36
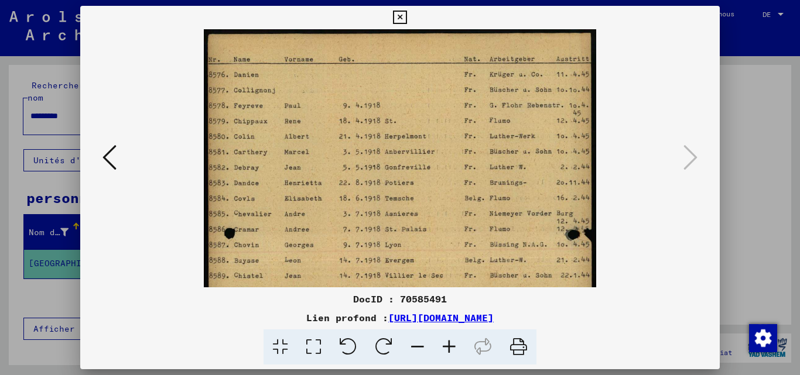
click at [447, 347] on icon at bounding box center [449, 348] width 32 height 36
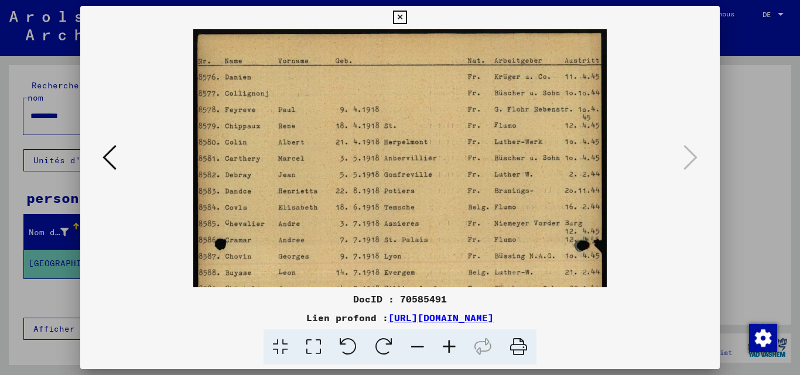
click at [447, 347] on icon at bounding box center [449, 348] width 32 height 36
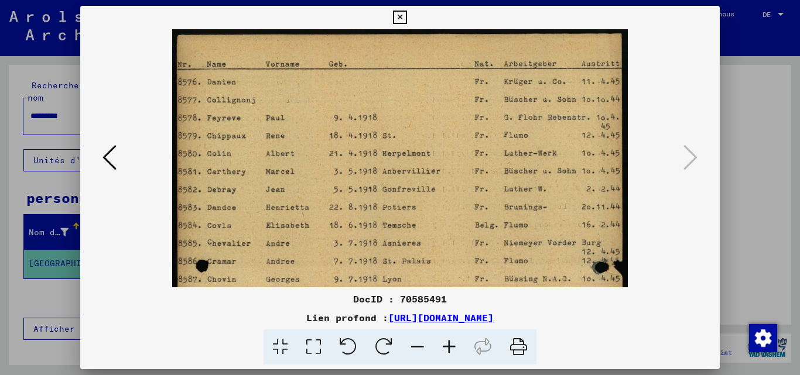
click at [447, 347] on icon at bounding box center [449, 348] width 32 height 36
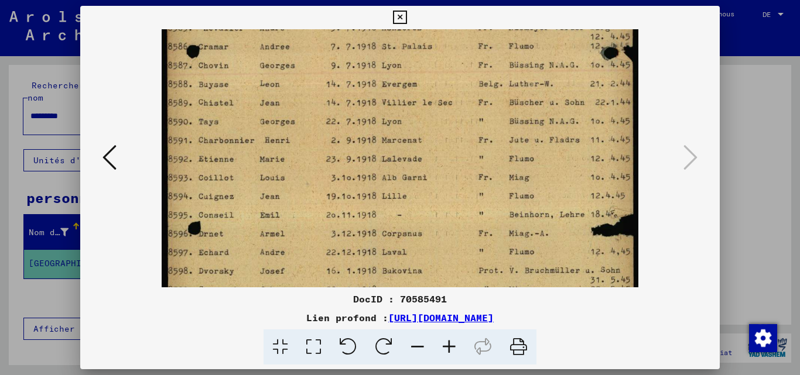
drag, startPoint x: 338, startPoint y: 167, endPoint x: 338, endPoint y: 22, distance: 145.8
click at [338, 22] on div "DocID : 70585491 Lien profond : [URL][DOMAIN_NAME]" at bounding box center [400, 185] width 640 height 359
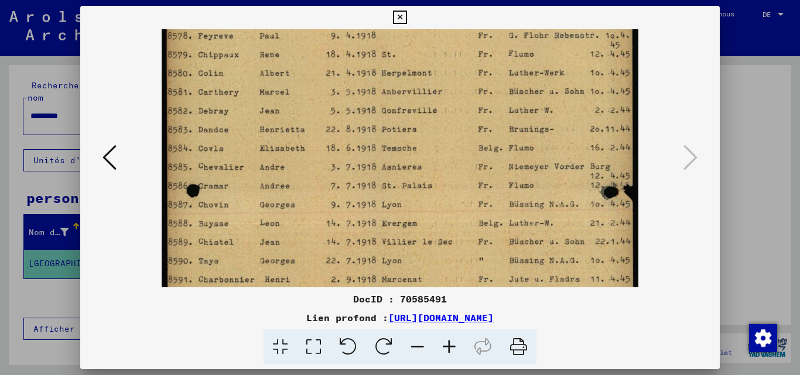
drag, startPoint x: 308, startPoint y: 196, endPoint x: 313, endPoint y: 341, distance: 145.3
click at [313, 341] on div "DocID : 70585491 Lien profond : [URL][DOMAIN_NAME]" at bounding box center [400, 185] width 640 height 359
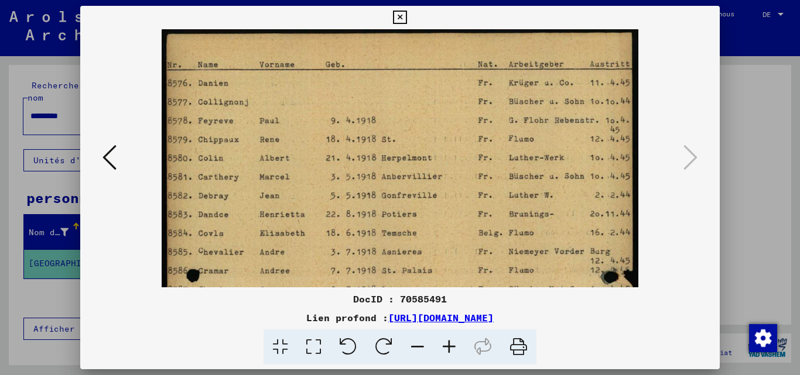
scroll to position [0, 0]
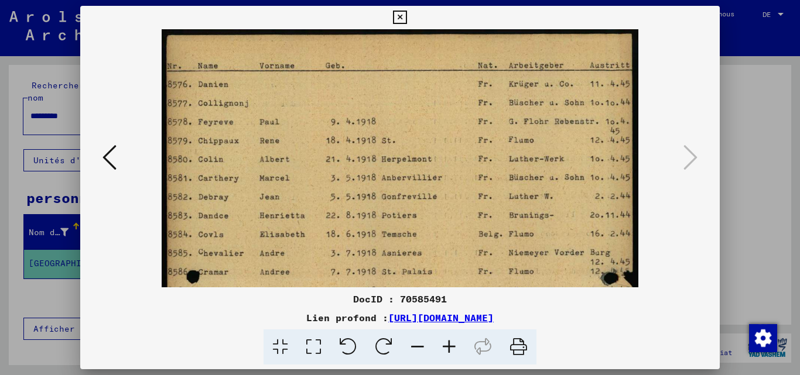
drag, startPoint x: 341, startPoint y: 143, endPoint x: 330, endPoint y: 248, distance: 106.0
click at [330, 248] on img at bounding box center [400, 363] width 476 height 668
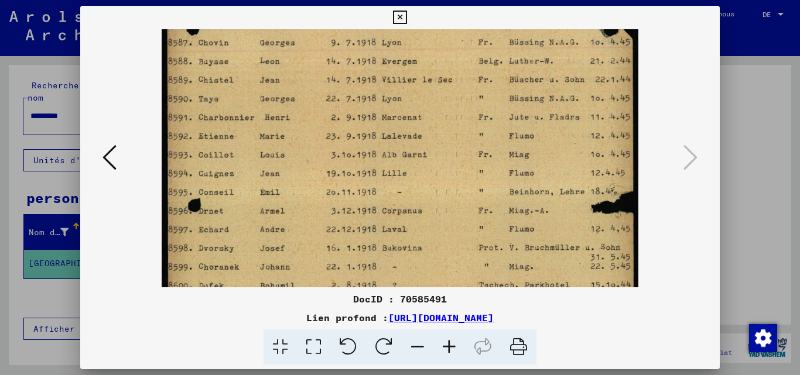
drag, startPoint x: 340, startPoint y: 260, endPoint x: 334, endPoint y: 11, distance: 248.8
click at [334, 11] on div "DocID : 70585491 Lien profond : [URL][DOMAIN_NAME]" at bounding box center [400, 185] width 640 height 359
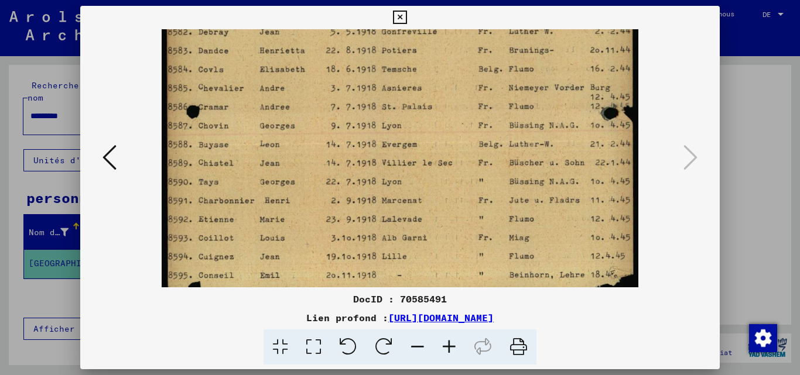
drag, startPoint x: 358, startPoint y: 152, endPoint x: 321, endPoint y: 285, distance: 138.5
click at [321, 285] on img at bounding box center [400, 198] width 476 height 668
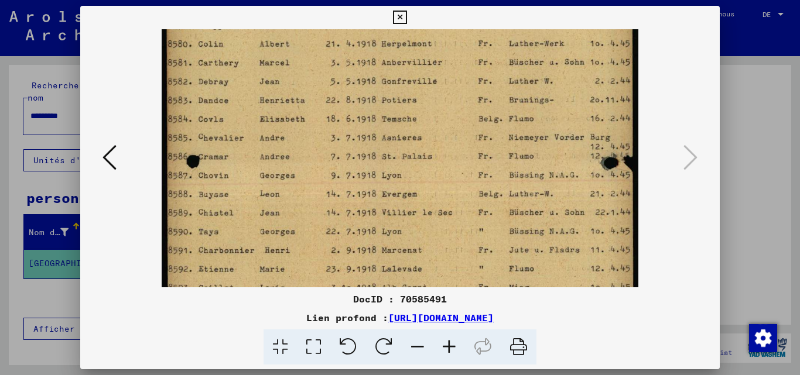
click at [121, 154] on viewer-one-image at bounding box center [400, 43] width 560 height 258
click at [113, 169] on icon at bounding box center [109, 157] width 14 height 28
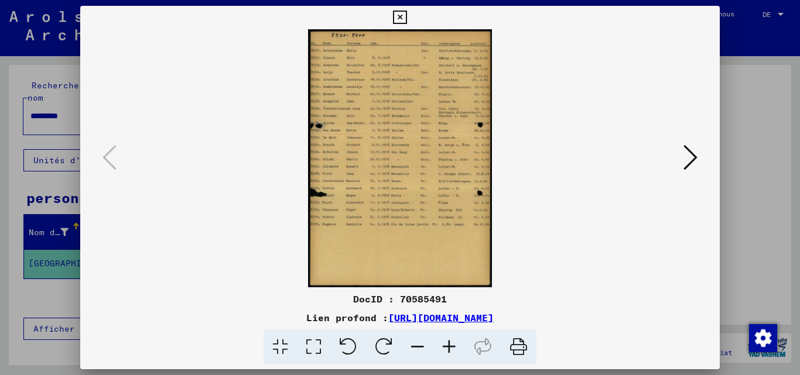
click at [463, 343] on icon at bounding box center [449, 348] width 32 height 36
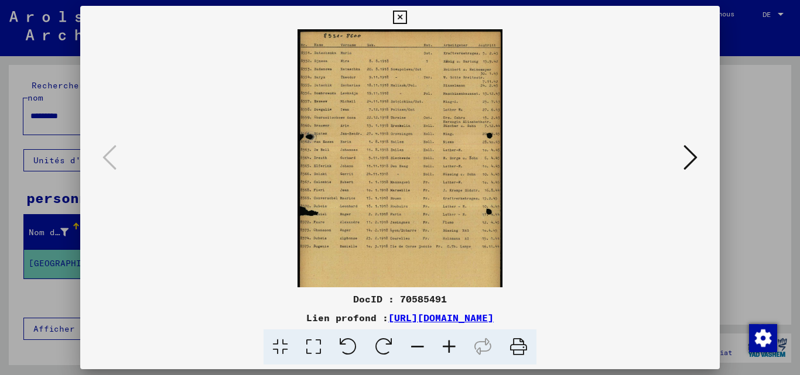
click at [452, 351] on icon at bounding box center [449, 348] width 32 height 36
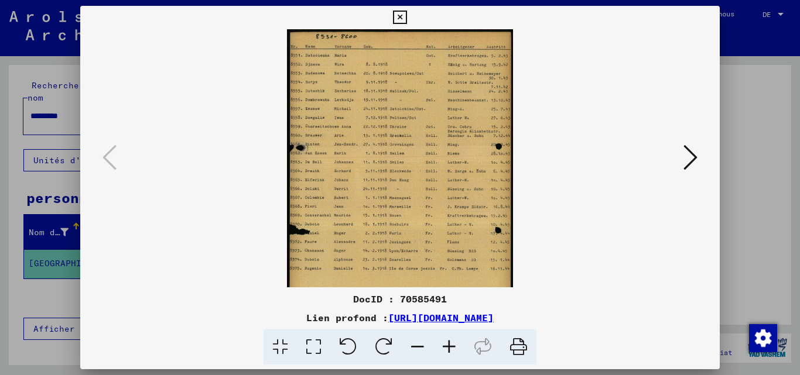
click at [451, 351] on icon at bounding box center [449, 348] width 32 height 36
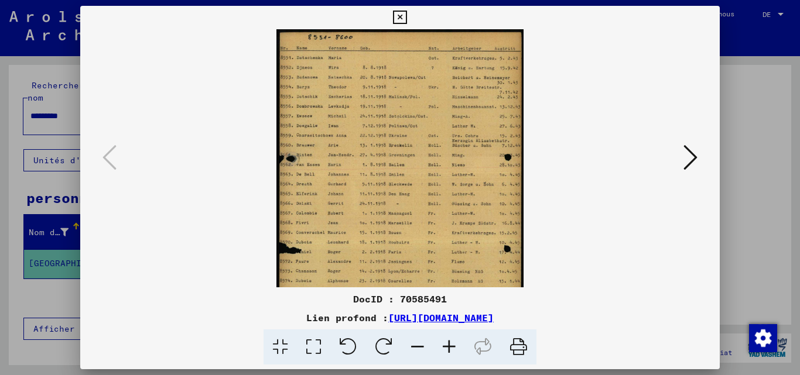
click at [451, 352] on icon at bounding box center [449, 348] width 32 height 36
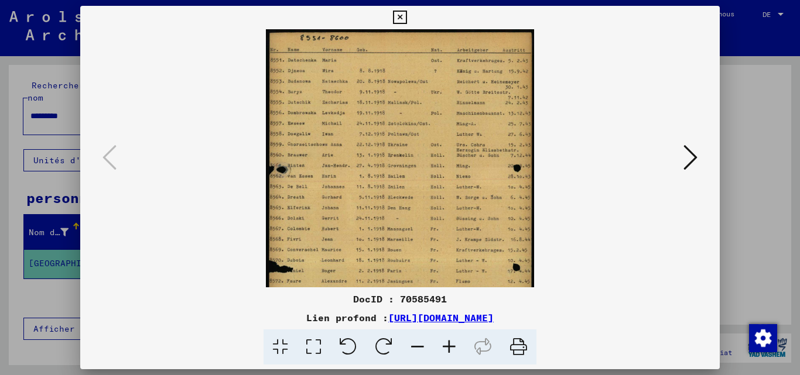
click at [451, 352] on icon at bounding box center [449, 348] width 32 height 36
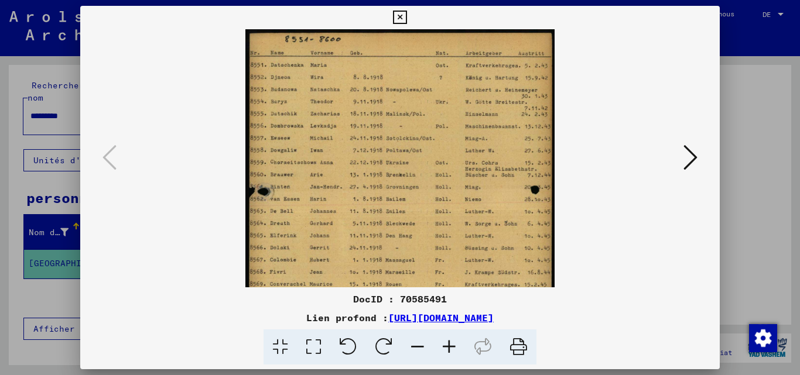
click at [452, 352] on icon at bounding box center [449, 348] width 32 height 36
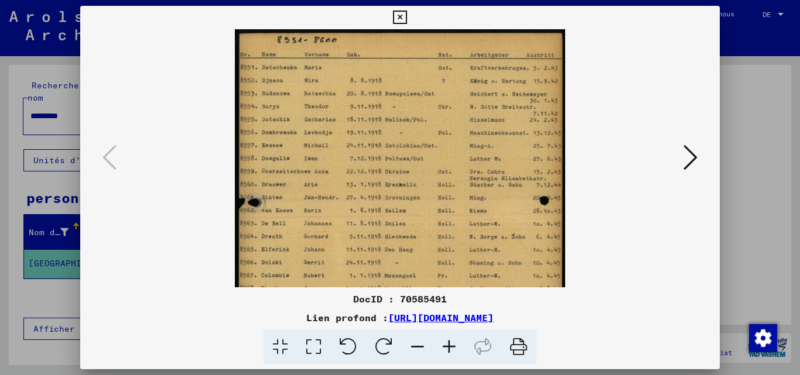
click at [453, 352] on icon at bounding box center [449, 348] width 32 height 36
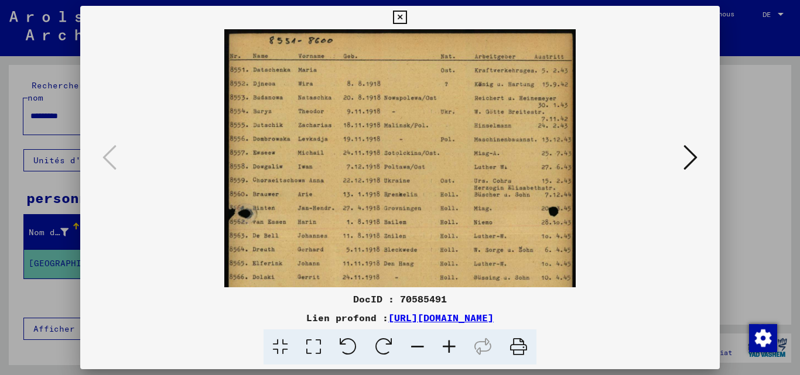
click at [453, 353] on icon at bounding box center [449, 348] width 32 height 36
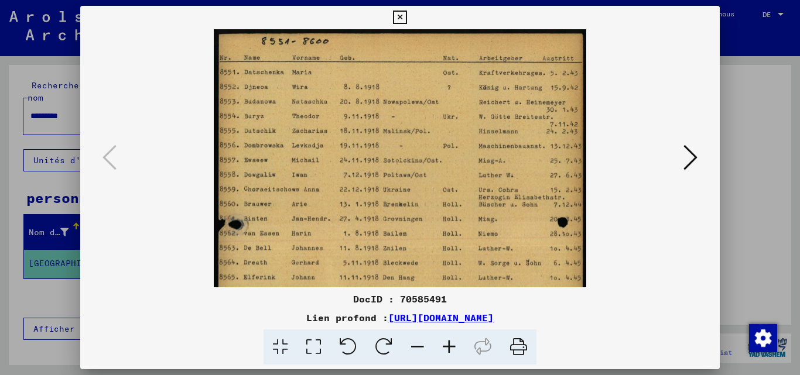
click at [452, 355] on icon at bounding box center [449, 348] width 32 height 36
click at [452, 356] on icon at bounding box center [449, 348] width 32 height 36
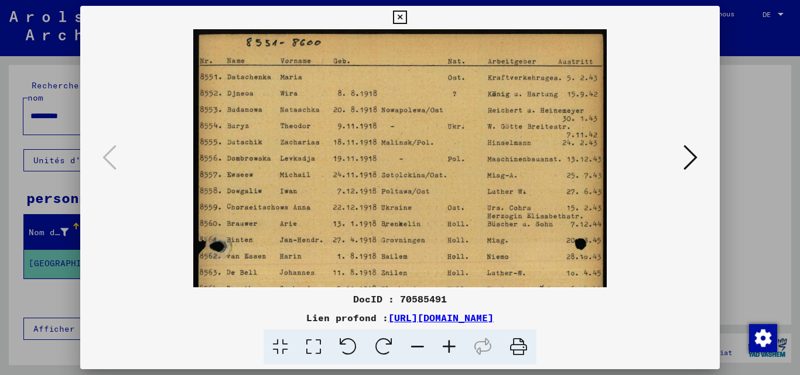
click at [452, 356] on icon at bounding box center [449, 348] width 32 height 36
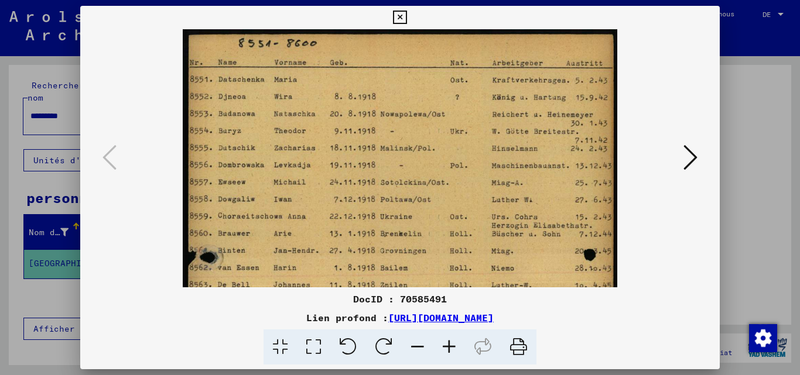
click at [452, 356] on icon at bounding box center [449, 348] width 32 height 36
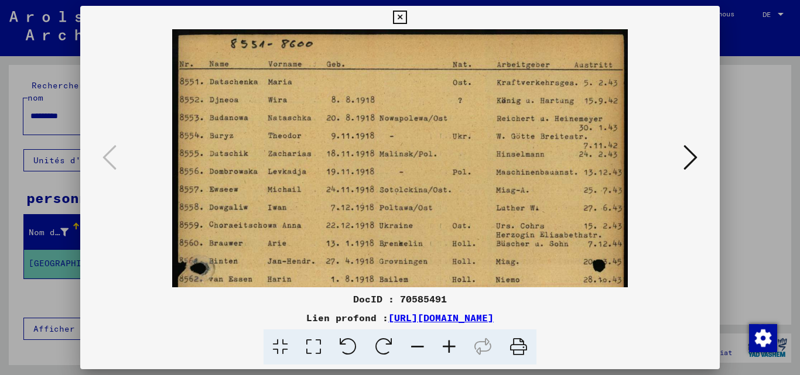
click at [452, 356] on icon at bounding box center [449, 348] width 32 height 36
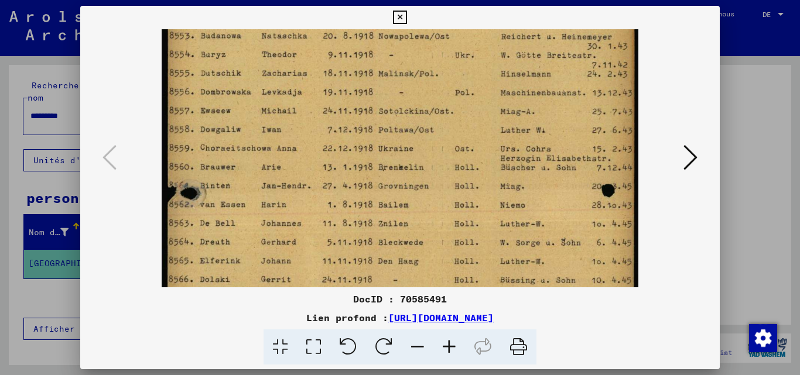
drag, startPoint x: 402, startPoint y: 243, endPoint x: 395, endPoint y: 93, distance: 150.0
click at [394, 94] on img at bounding box center [400, 277] width 476 height 668
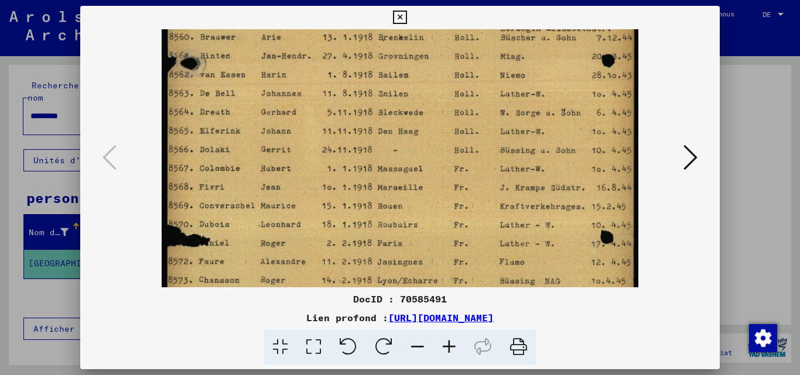
scroll to position [220, 0]
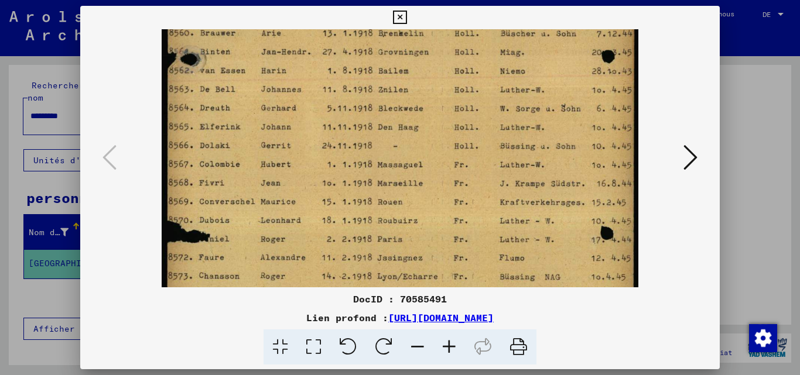
drag, startPoint x: 384, startPoint y: 139, endPoint x: 379, endPoint y: 104, distance: 36.0
click at [379, 105] on img at bounding box center [400, 143] width 476 height 668
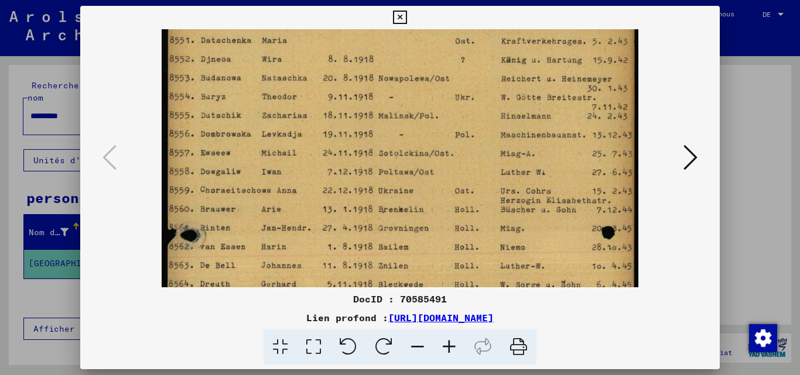
scroll to position [0, 0]
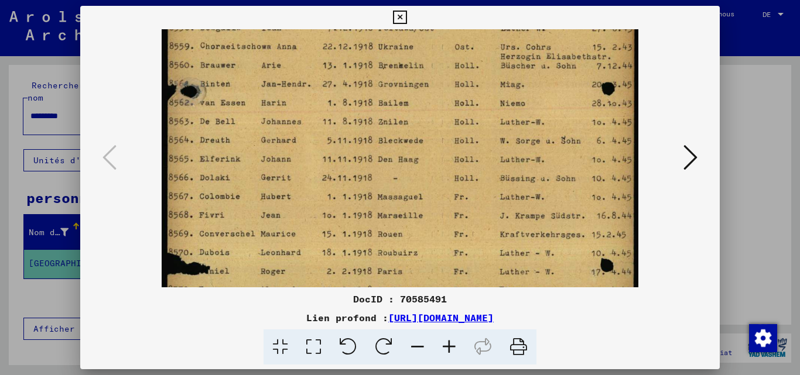
drag, startPoint x: 370, startPoint y: 109, endPoint x: 352, endPoint y: 190, distance: 82.8
click at [331, 179] on img at bounding box center [400, 175] width 476 height 668
click at [448, 352] on icon at bounding box center [449, 348] width 32 height 36
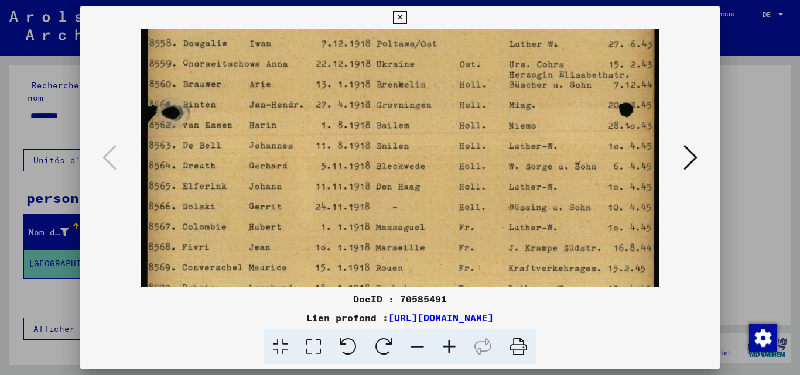
click at [449, 352] on icon at bounding box center [449, 348] width 32 height 36
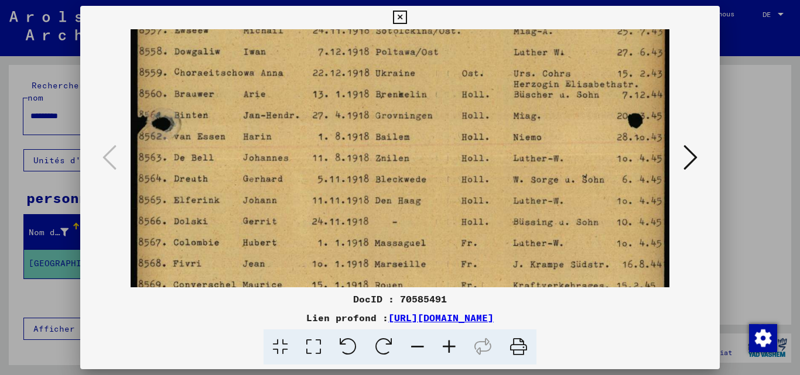
click at [449, 352] on icon at bounding box center [449, 348] width 32 height 36
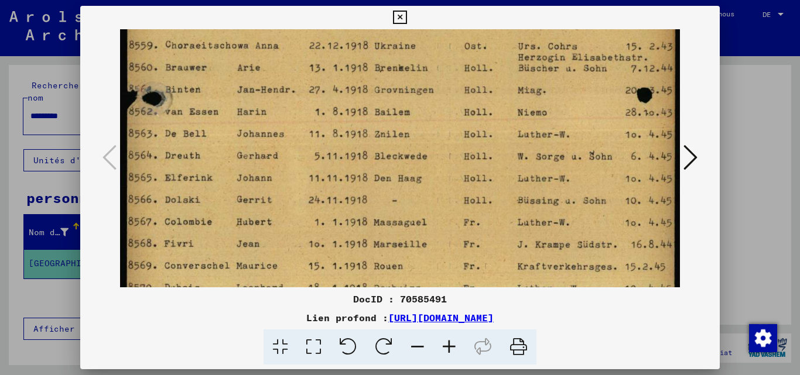
scroll to position [258, 0]
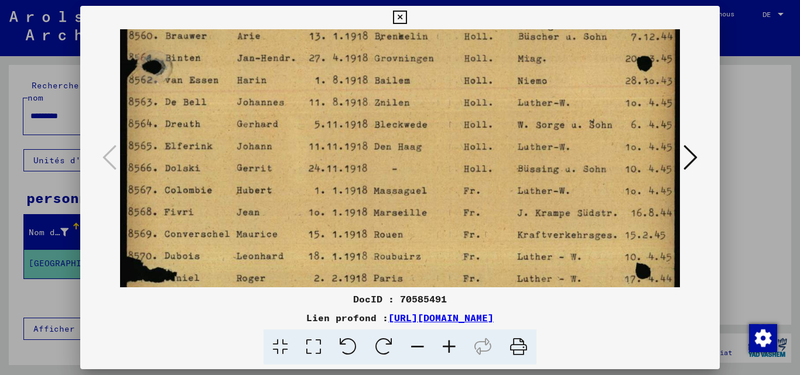
drag, startPoint x: 426, startPoint y: 228, endPoint x: 425, endPoint y: 167, distance: 60.3
click at [425, 167] on img at bounding box center [400, 165] width 560 height 785
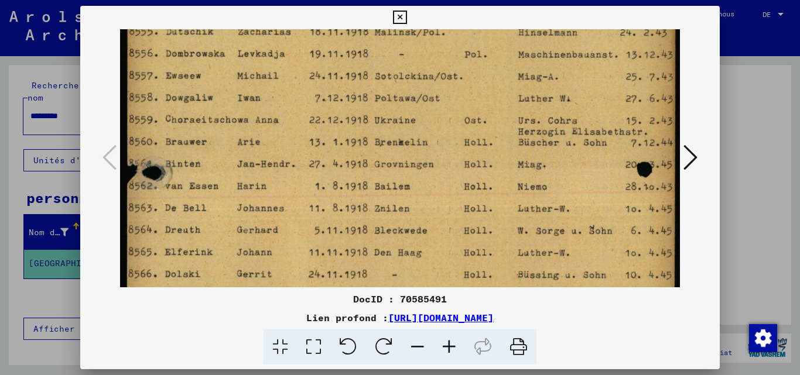
scroll to position [71, 0]
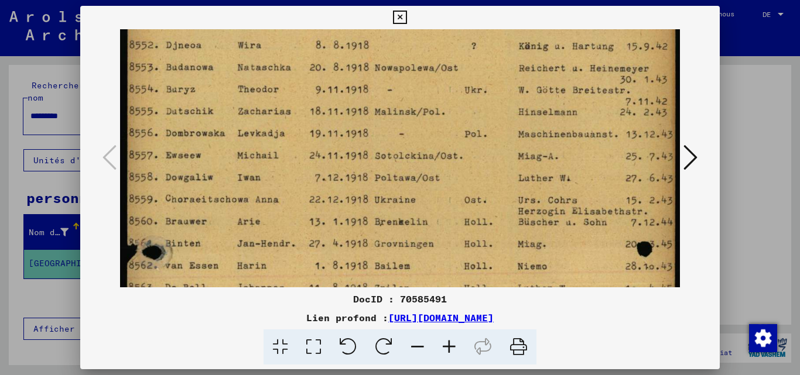
drag, startPoint x: 563, startPoint y: 160, endPoint x: 547, endPoint y: 345, distance: 185.6
click at [547, 348] on div "DocID : 70585491 Lien profond : [URL][DOMAIN_NAME]" at bounding box center [400, 185] width 640 height 359
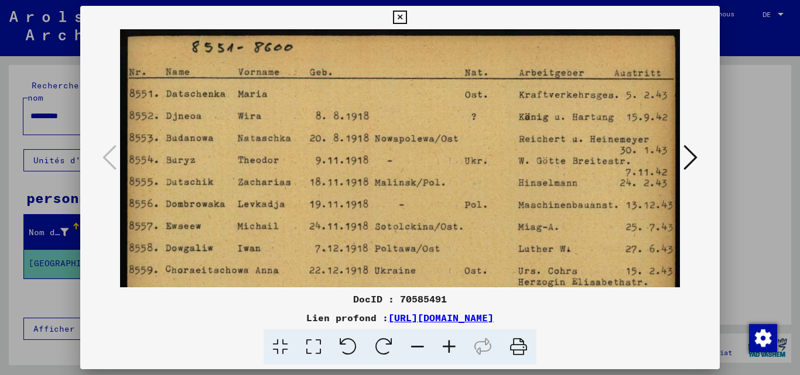
drag, startPoint x: 549, startPoint y: 132, endPoint x: 529, endPoint y: 317, distance: 186.0
click at [529, 317] on div "DocID : 70585491 Lien profond : [URL][DOMAIN_NAME]" at bounding box center [400, 185] width 640 height 359
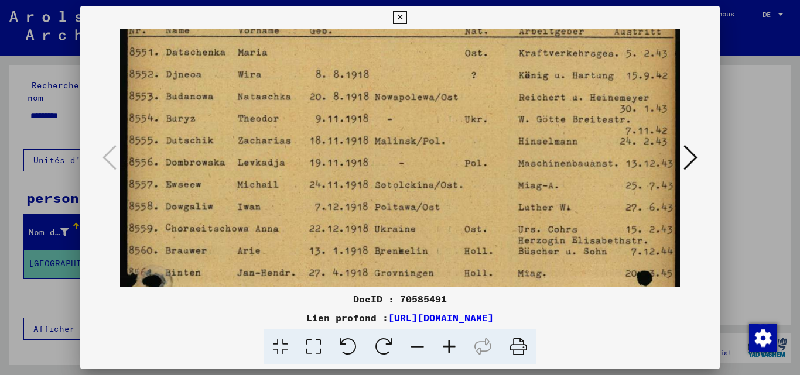
drag, startPoint x: 405, startPoint y: 139, endPoint x: 408, endPoint y: 70, distance: 69.1
click at [408, 70] on img at bounding box center [400, 380] width 560 height 785
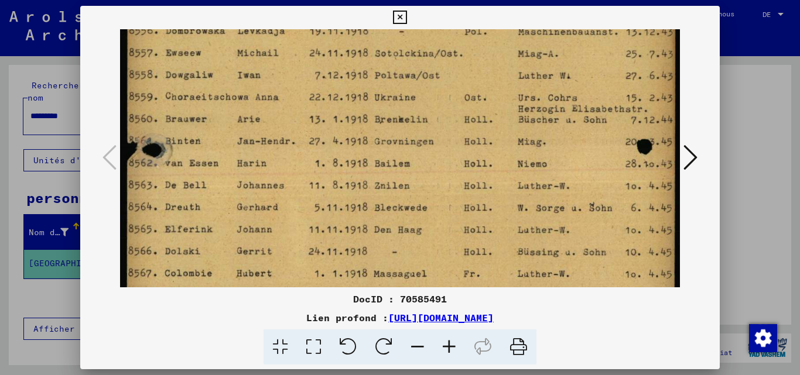
drag, startPoint x: 409, startPoint y: 166, endPoint x: 407, endPoint y: 61, distance: 104.2
click at [407, 61] on img at bounding box center [400, 248] width 560 height 785
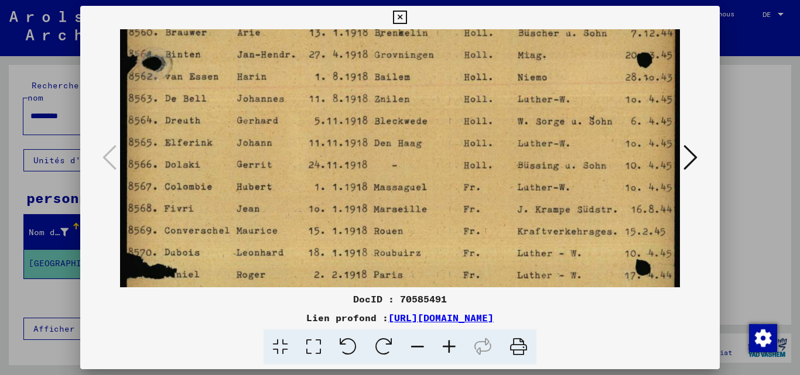
scroll to position [269, 0]
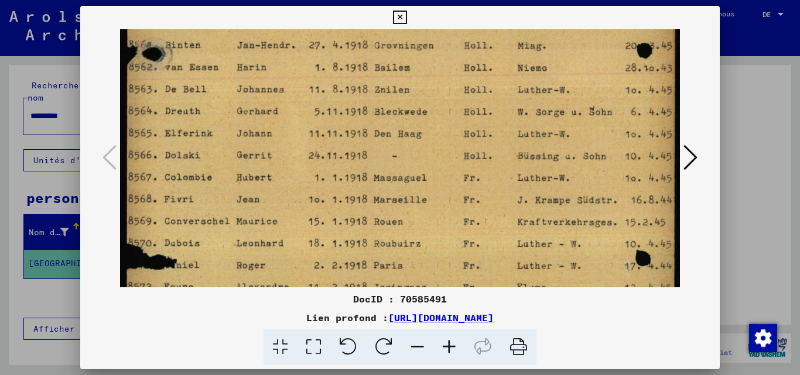
drag, startPoint x: 396, startPoint y: 146, endPoint x: 402, endPoint y: 87, distance: 60.0
click at [402, 87] on img at bounding box center [400, 152] width 560 height 785
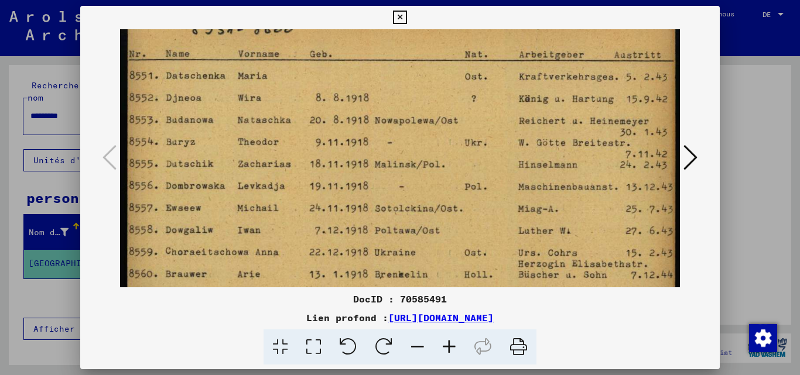
scroll to position [16, 0]
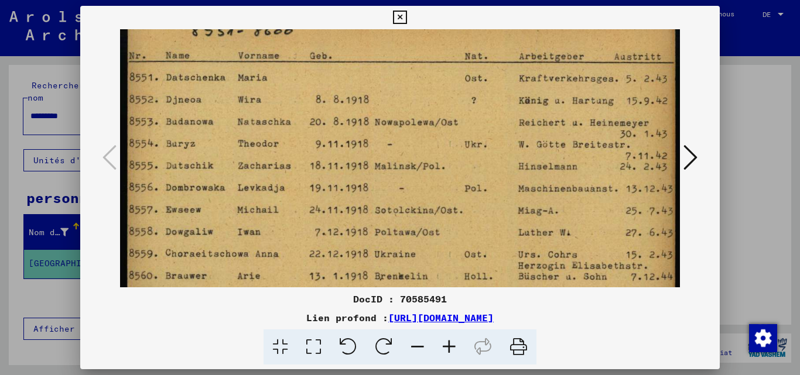
drag, startPoint x: 531, startPoint y: 136, endPoint x: 522, endPoint y: 348, distance: 212.7
click at [522, 348] on div "DocID : 70585491 Lien profond : [URL][DOMAIN_NAME]" at bounding box center [400, 185] width 640 height 359
drag, startPoint x: 448, startPoint y: 217, endPoint x: 447, endPoint y: 210, distance: 6.7
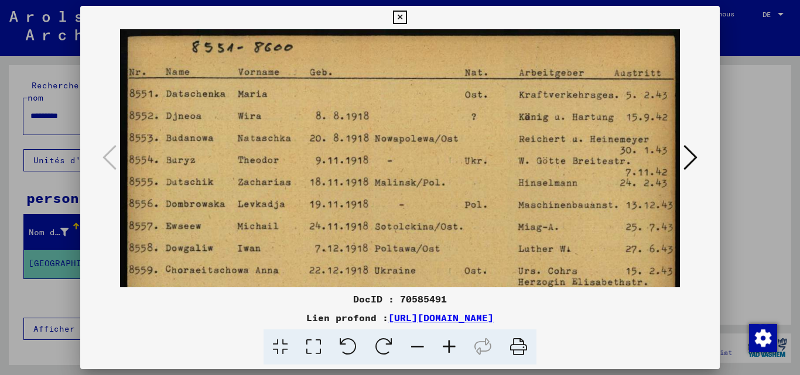
drag, startPoint x: 302, startPoint y: 135, endPoint x: 295, endPoint y: 164, distance: 30.1
click at [2, 287] on div at bounding box center [400, 187] width 800 height 375
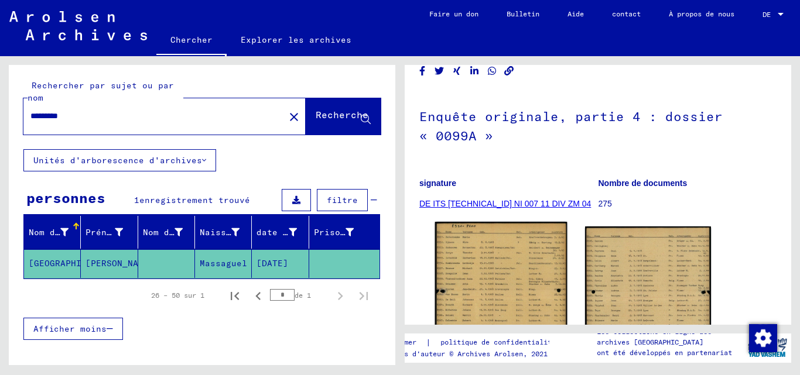
scroll to position [176, 0]
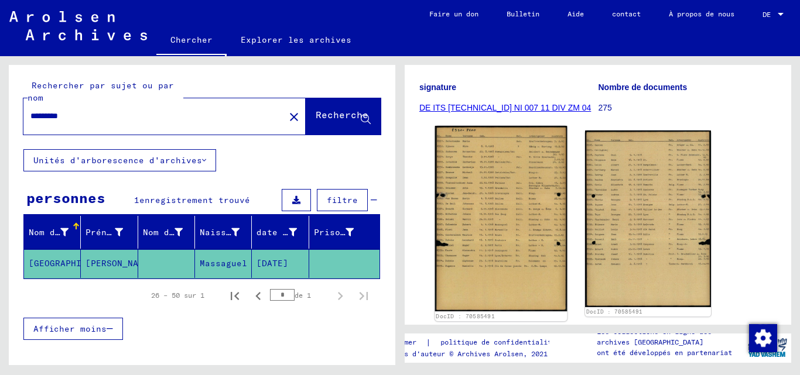
click at [513, 193] on img at bounding box center [501, 219] width 132 height 186
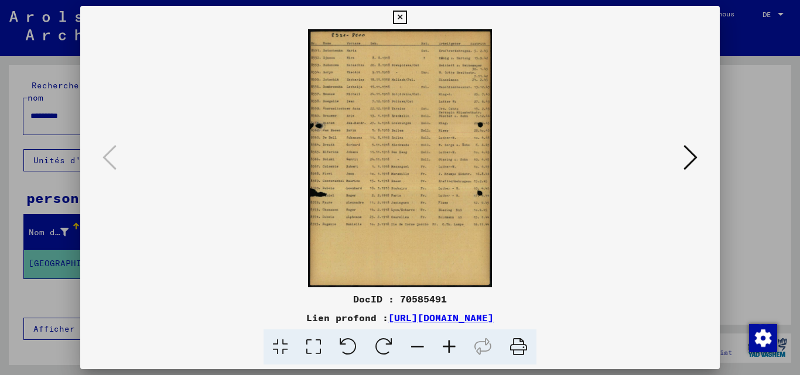
click at [701, 166] on button at bounding box center [690, 158] width 21 height 33
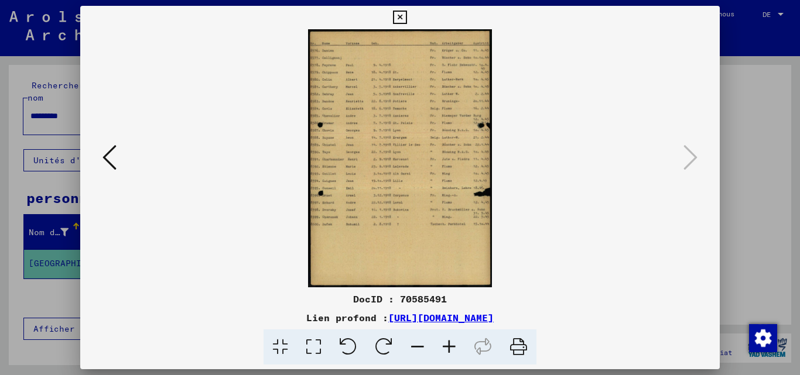
click at [778, 135] on div at bounding box center [400, 187] width 800 height 375
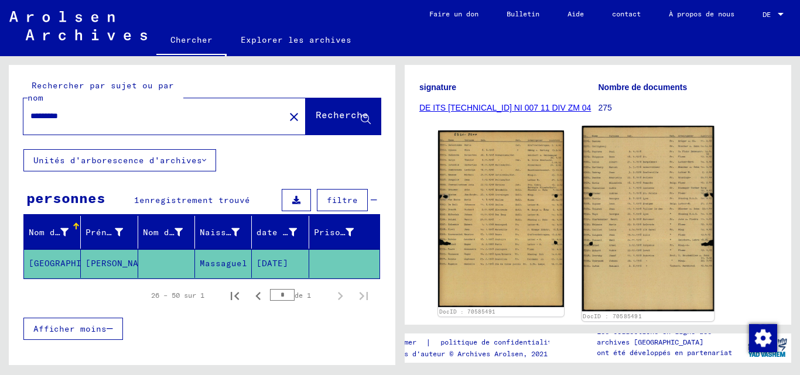
scroll to position [0, 0]
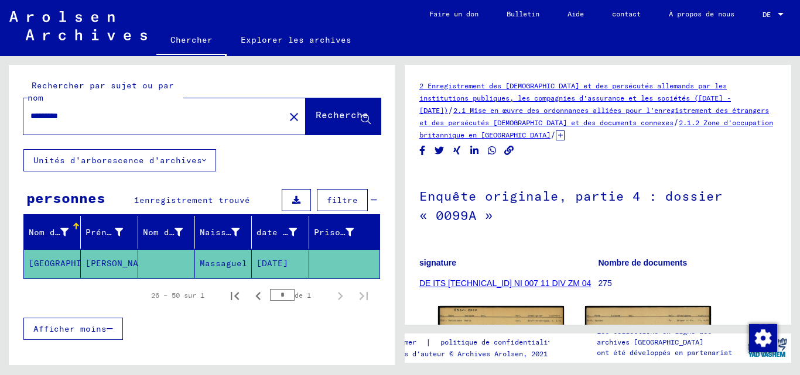
click at [121, 116] on input "*********" at bounding box center [153, 116] width 247 height 12
type input "**********"
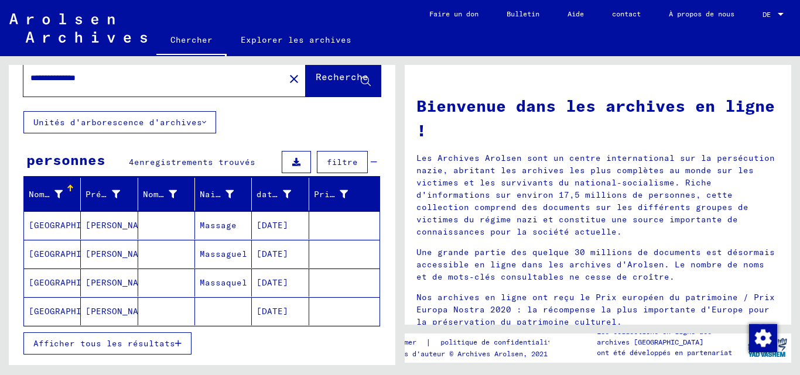
scroll to position [59, 0]
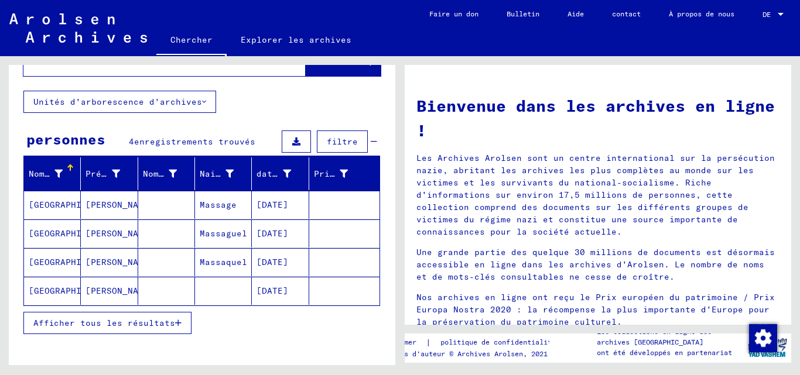
click at [147, 237] on mat-cell at bounding box center [166, 234] width 57 height 28
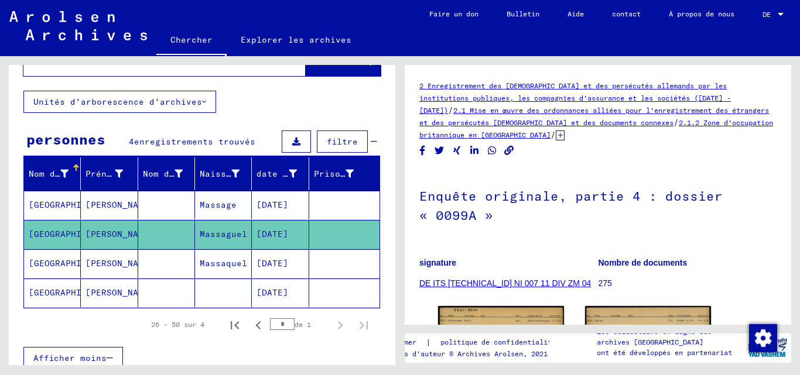
click at [150, 260] on mat-cell at bounding box center [166, 263] width 57 height 29
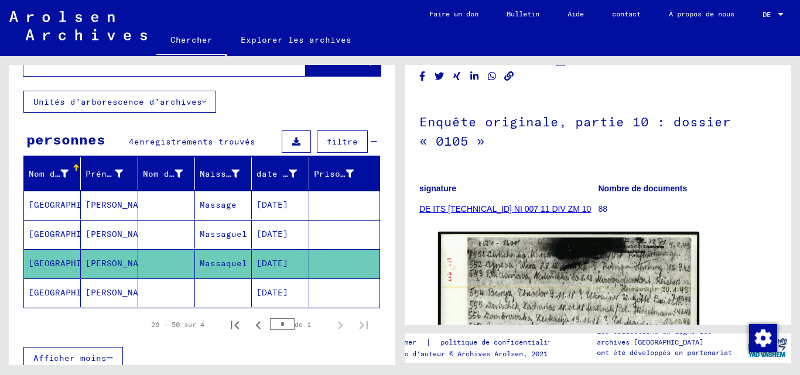
scroll to position [234, 0]
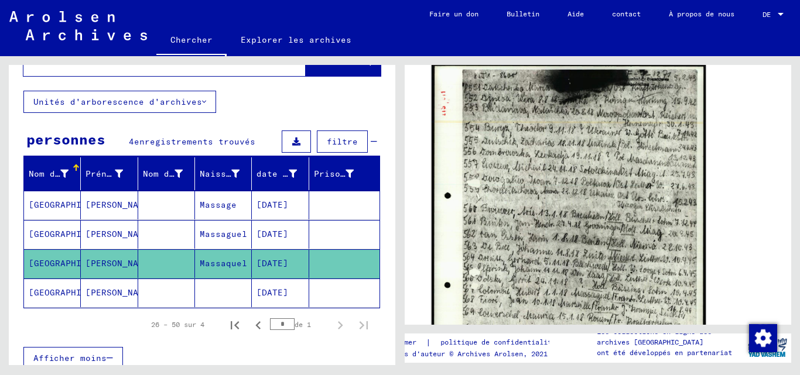
click at [543, 159] on img at bounding box center [568, 236] width 274 height 345
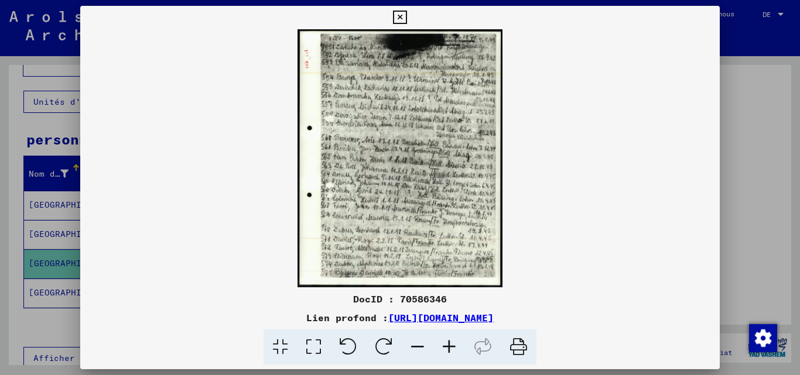
click at [443, 348] on icon at bounding box center [449, 348] width 32 height 36
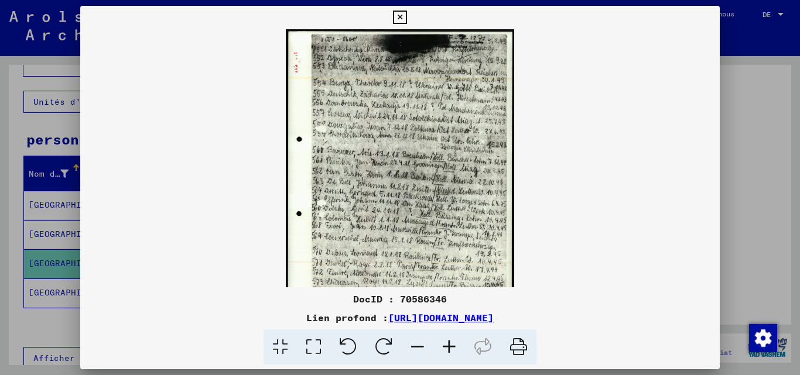
click at [443, 348] on icon at bounding box center [449, 348] width 32 height 36
click at [444, 348] on icon at bounding box center [449, 348] width 32 height 36
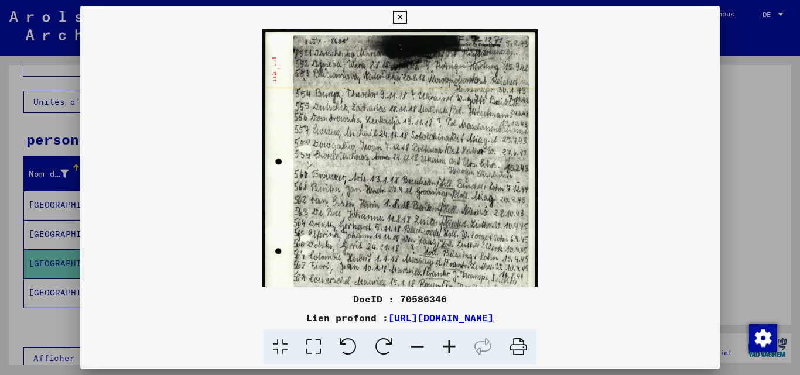
click at [444, 348] on icon at bounding box center [449, 348] width 32 height 36
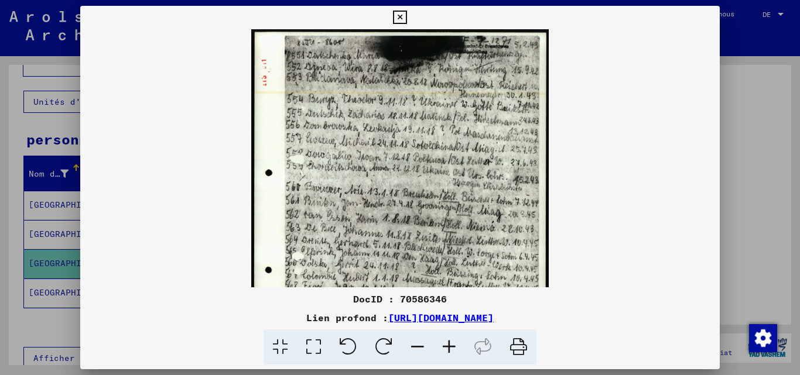
click at [444, 348] on icon at bounding box center [449, 348] width 32 height 36
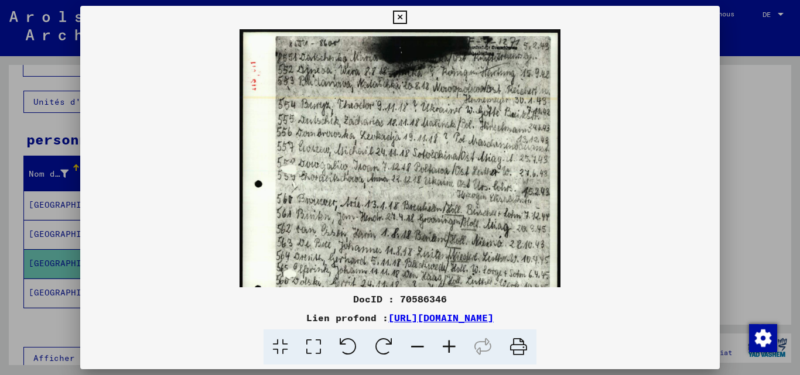
click at [444, 348] on icon at bounding box center [449, 348] width 32 height 36
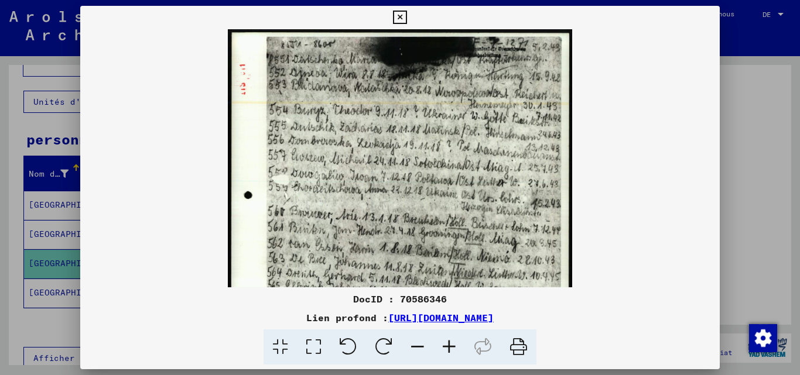
click at [444, 348] on icon at bounding box center [449, 348] width 32 height 36
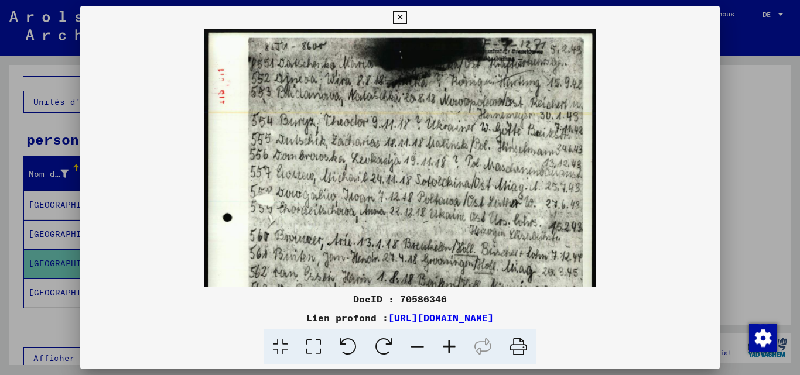
click at [444, 348] on icon at bounding box center [449, 348] width 32 height 36
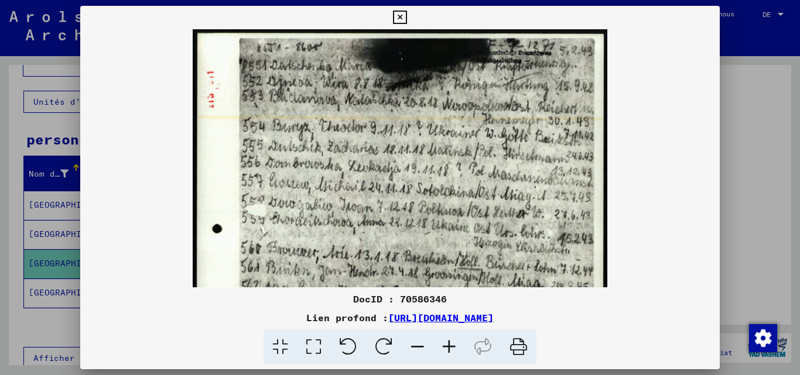
click at [444, 348] on icon at bounding box center [449, 348] width 32 height 36
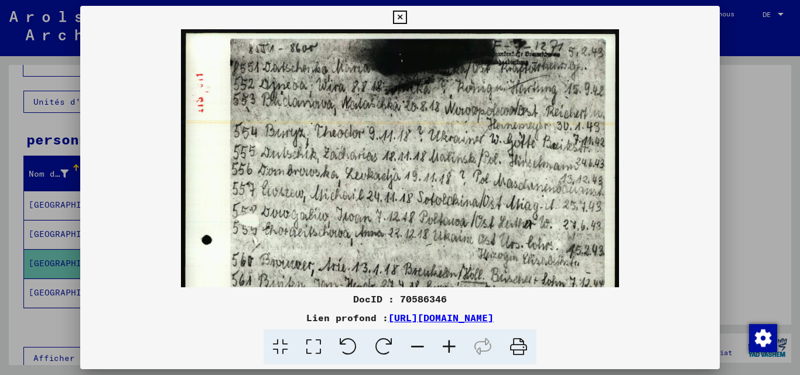
click at [445, 348] on icon at bounding box center [449, 348] width 32 height 36
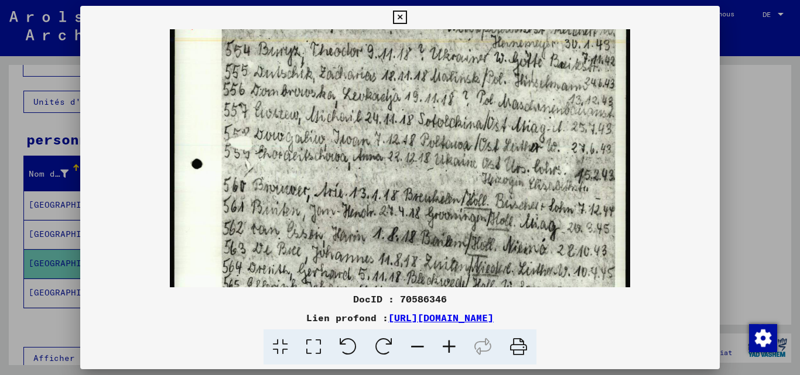
drag, startPoint x: 359, startPoint y: 223, endPoint x: 378, endPoint y: 83, distance: 141.1
click at [378, 83] on img at bounding box center [400, 232] width 461 height 580
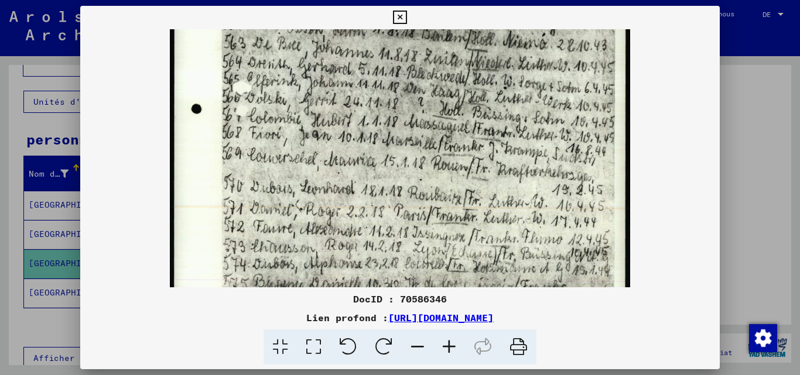
drag, startPoint x: 362, startPoint y: 242, endPoint x: 340, endPoint y: 96, distance: 147.4
click at [340, 96] on img at bounding box center [400, 27] width 461 height 580
click at [722, 131] on div at bounding box center [400, 187] width 800 height 375
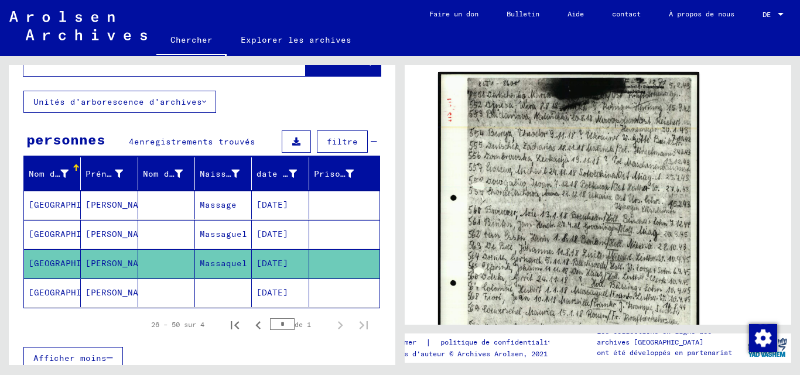
click at [160, 211] on mat-cell at bounding box center [166, 205] width 57 height 29
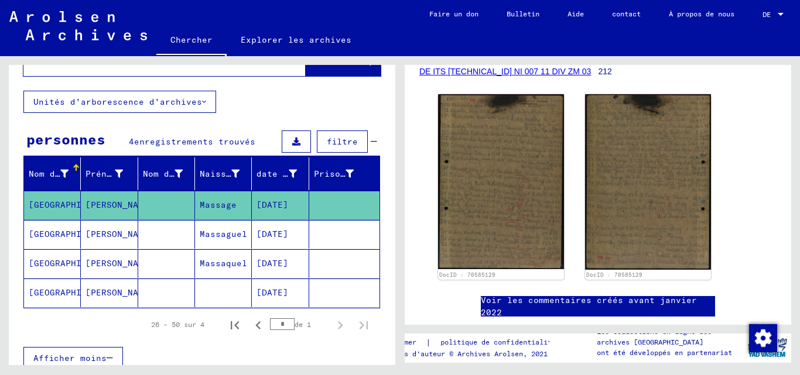
scroll to position [234, 0]
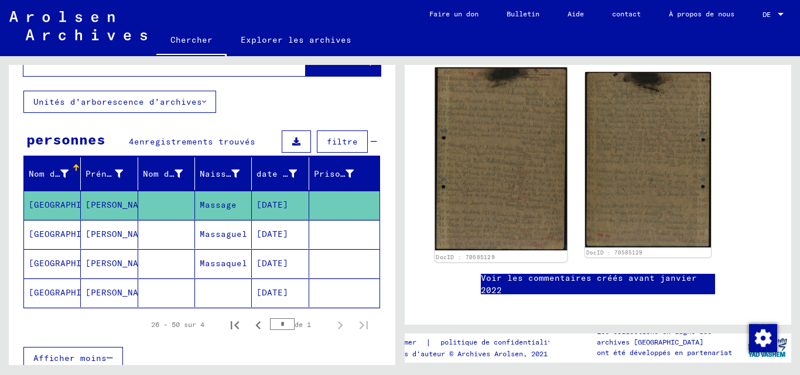
click at [479, 173] on img at bounding box center [501, 158] width 132 height 183
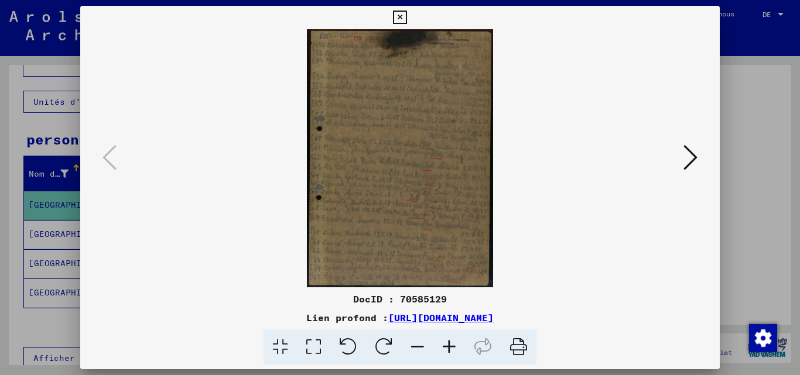
click at [454, 354] on icon at bounding box center [449, 348] width 32 height 36
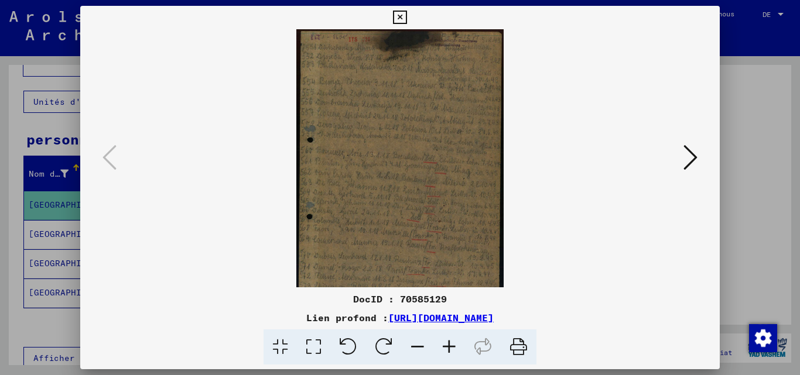
click at [454, 354] on icon at bounding box center [449, 348] width 32 height 36
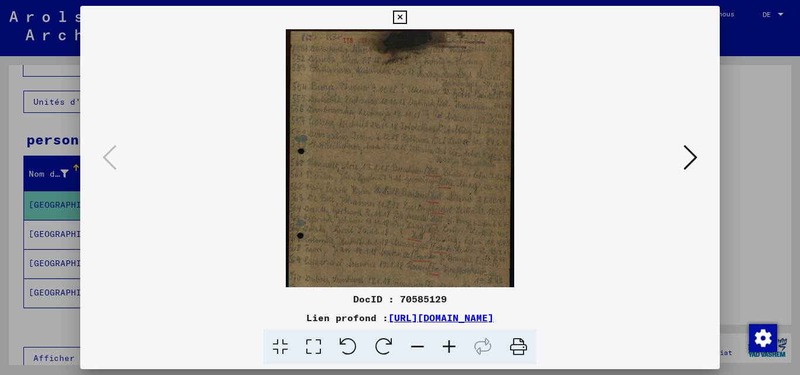
click at [454, 353] on icon at bounding box center [449, 348] width 32 height 36
click at [455, 353] on icon at bounding box center [449, 348] width 32 height 36
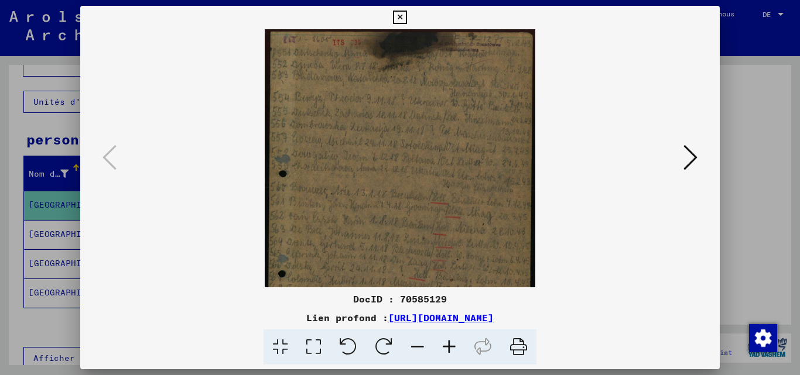
click at [455, 353] on icon at bounding box center [449, 348] width 32 height 36
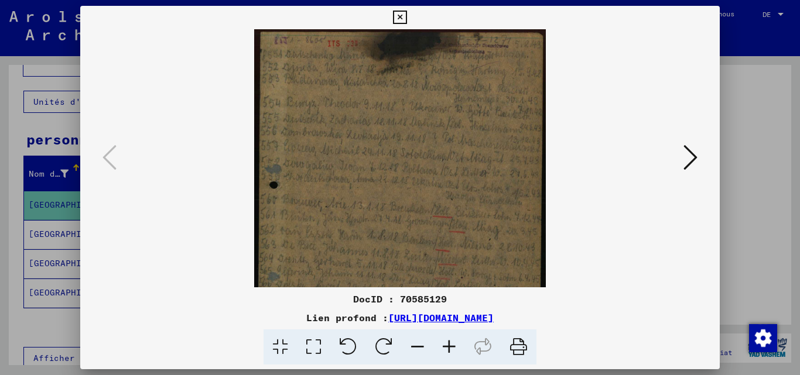
click at [455, 353] on icon at bounding box center [449, 348] width 32 height 36
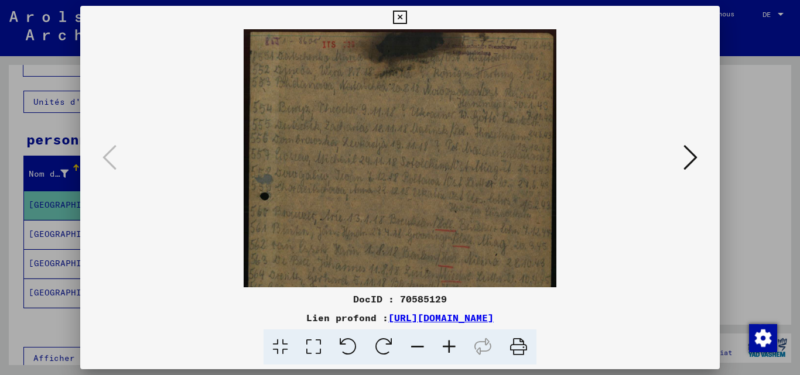
click at [455, 353] on icon at bounding box center [449, 348] width 32 height 36
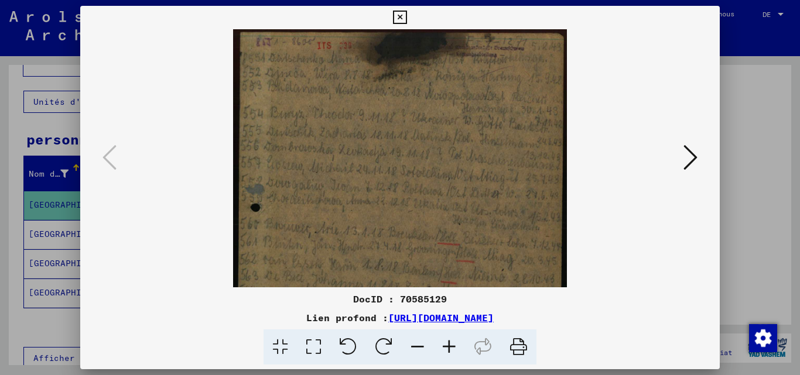
click at [455, 353] on icon at bounding box center [449, 348] width 32 height 36
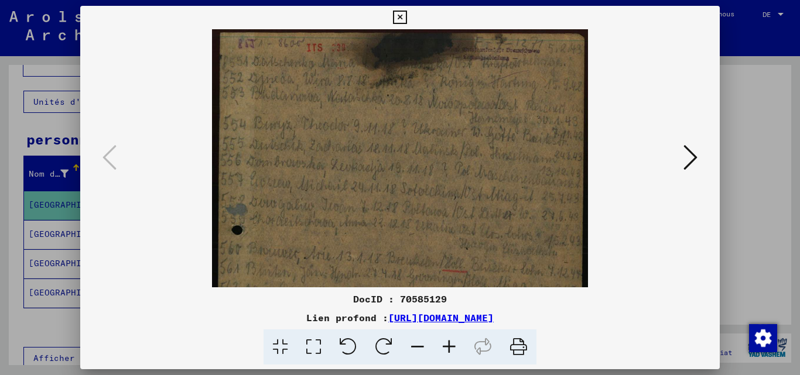
click at [455, 353] on icon at bounding box center [449, 348] width 32 height 36
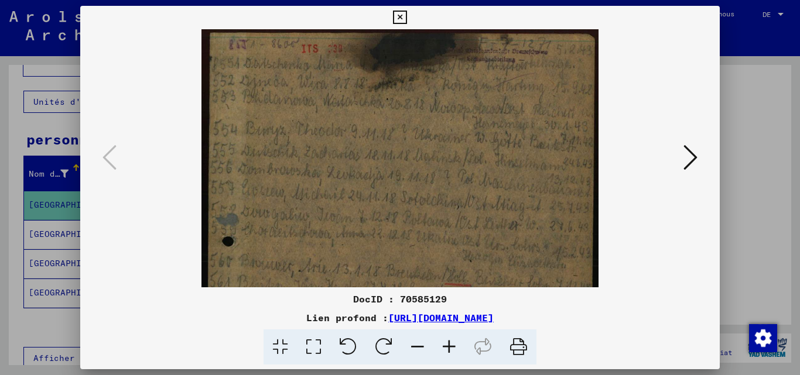
click at [455, 353] on icon at bounding box center [449, 348] width 32 height 36
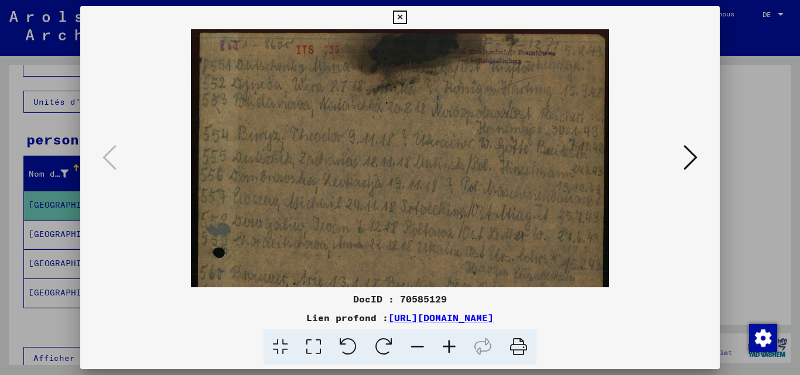
click at [455, 353] on icon at bounding box center [449, 348] width 32 height 36
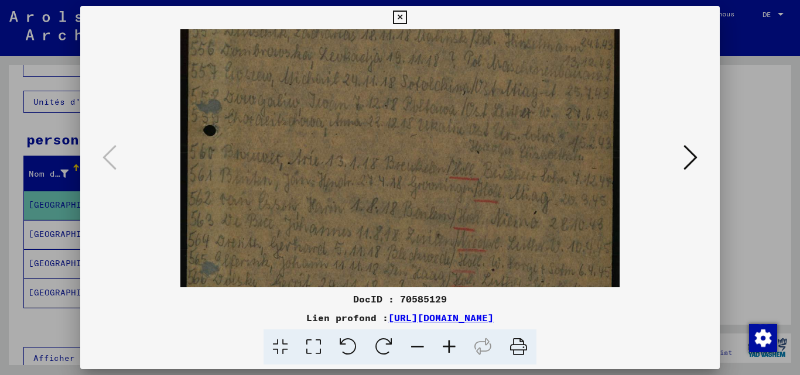
drag, startPoint x: 300, startPoint y: 219, endPoint x: 282, endPoint y: 84, distance: 135.9
click at [283, 85] on img at bounding box center [399, 200] width 439 height 609
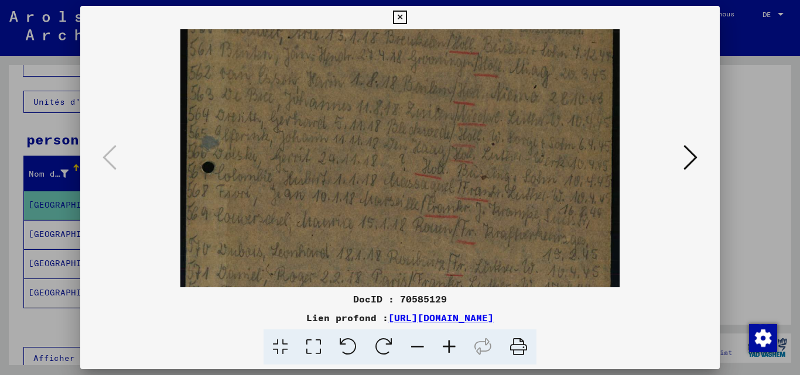
drag, startPoint x: 270, startPoint y: 204, endPoint x: 272, endPoint y: 83, distance: 121.8
click at [272, 83] on img at bounding box center [399, 74] width 439 height 609
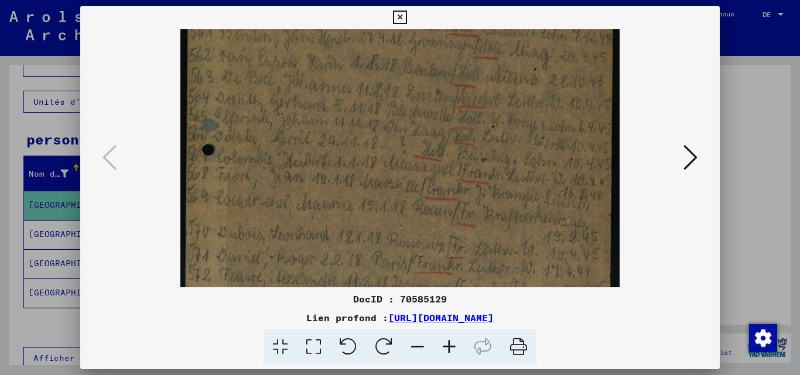
scroll to position [286, 0]
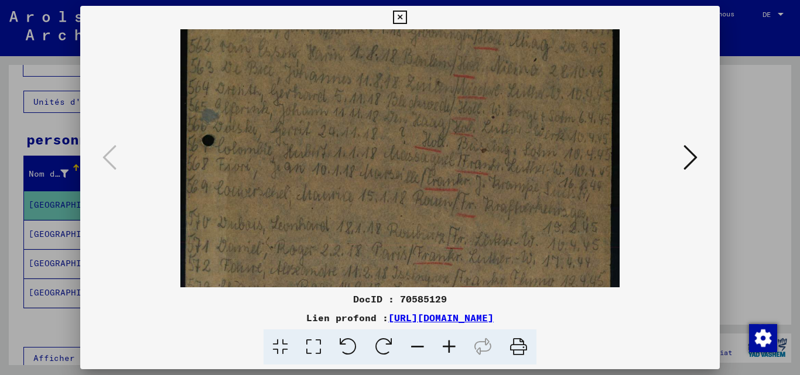
drag, startPoint x: 286, startPoint y: 217, endPoint x: 284, endPoint y: 194, distance: 23.5
click at [284, 194] on img at bounding box center [399, 47] width 439 height 609
click at [735, 147] on div at bounding box center [400, 187] width 800 height 375
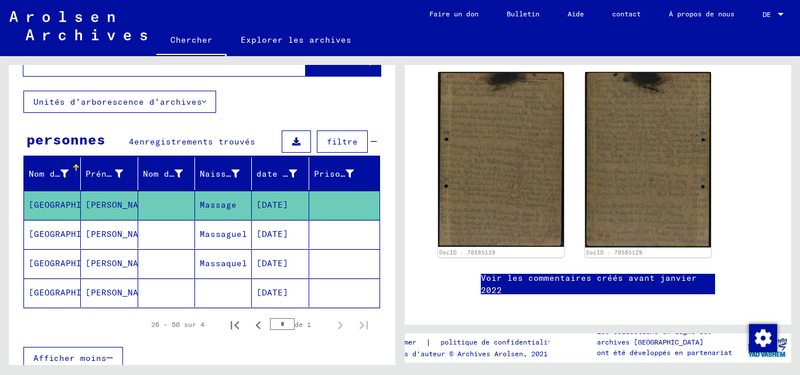
click at [138, 298] on mat-cell at bounding box center [166, 293] width 57 height 29
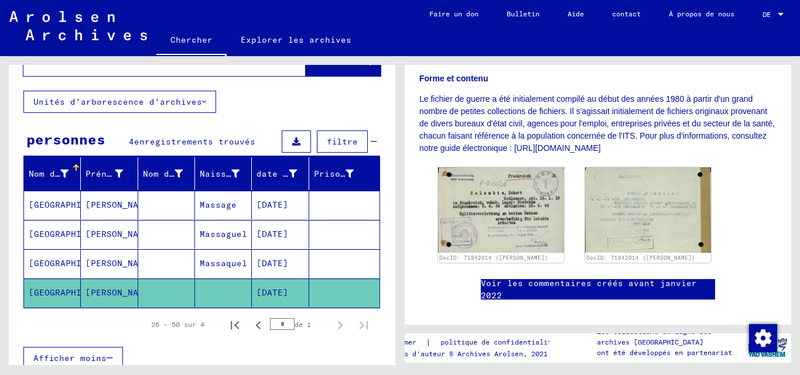
scroll to position [234, 0]
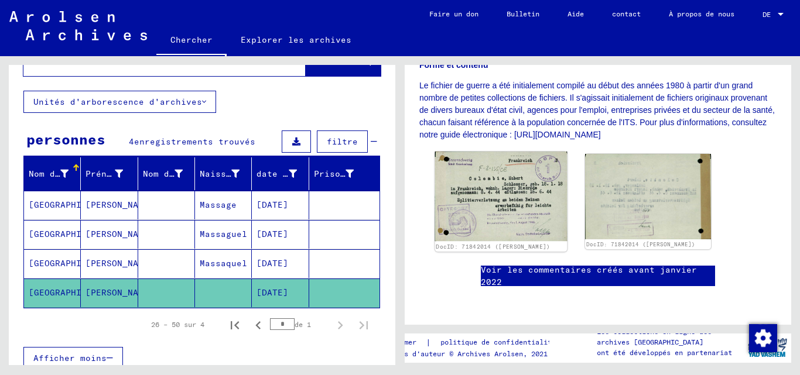
click at [510, 198] on img at bounding box center [501, 197] width 132 height 90
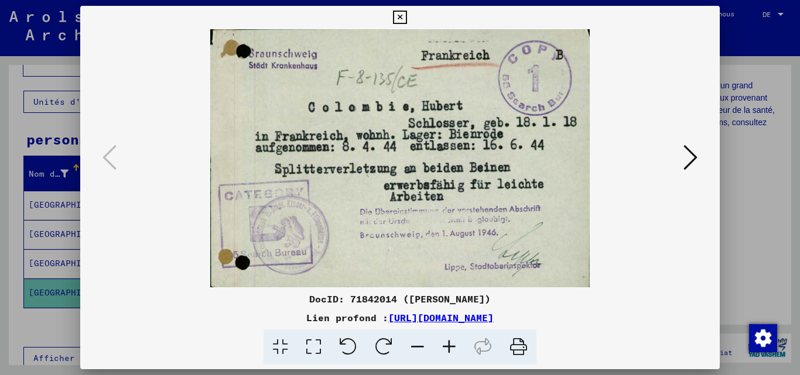
click at [1, 187] on div at bounding box center [400, 187] width 800 height 375
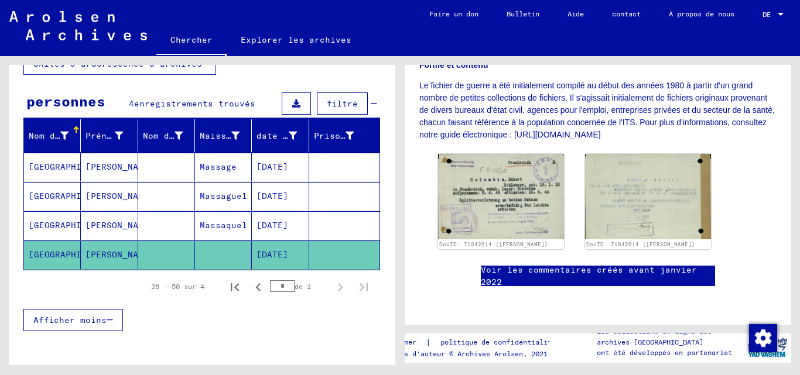
scroll to position [117, 0]
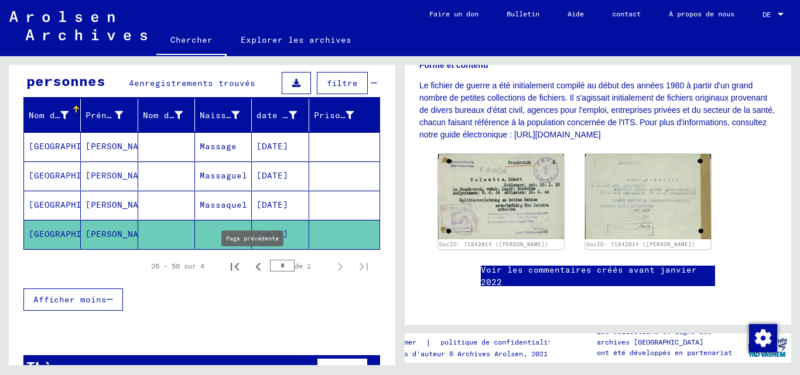
click at [250, 268] on icon "Page précédente" at bounding box center [258, 267] width 16 height 16
type input "*"
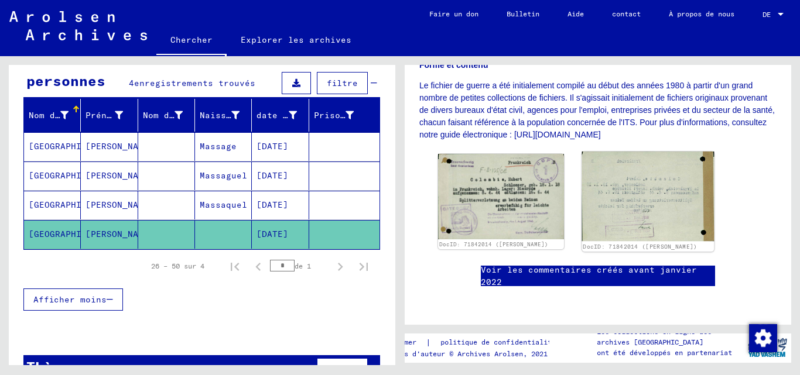
click at [638, 205] on img at bounding box center [648, 197] width 132 height 90
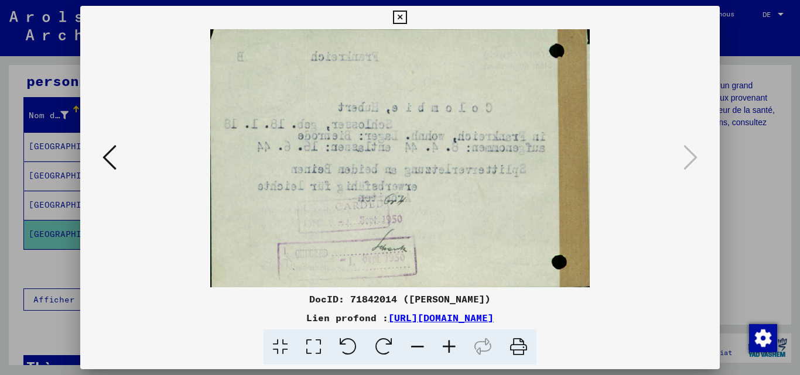
click at [774, 217] on div at bounding box center [400, 187] width 800 height 375
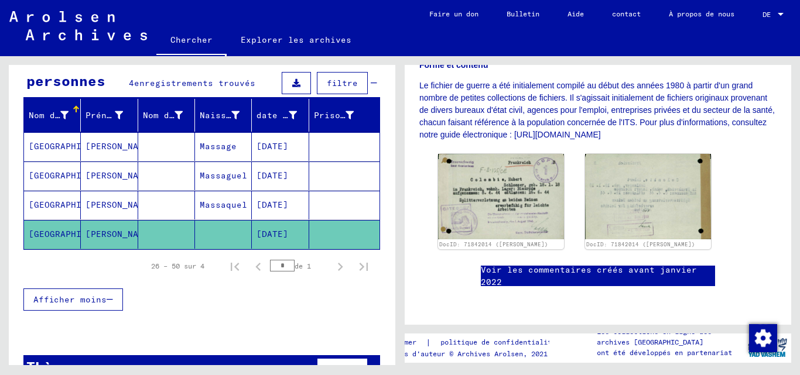
scroll to position [234, 0]
click at [482, 214] on img at bounding box center [501, 197] width 132 height 90
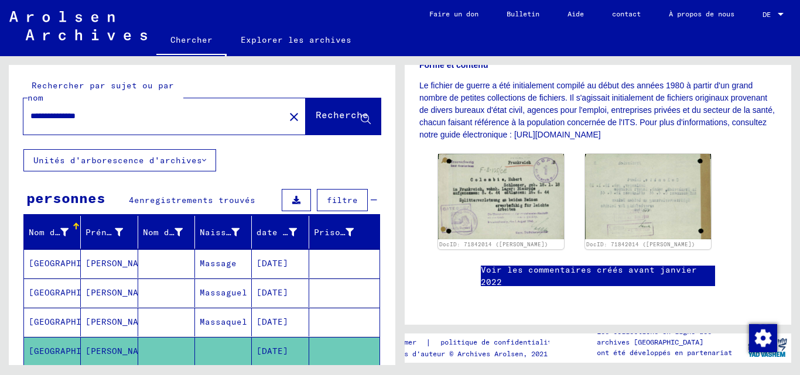
click at [129, 112] on input "**********" at bounding box center [153, 116] width 247 height 12
click at [128, 113] on input "**********" at bounding box center [153, 116] width 247 height 12
type input "*******"
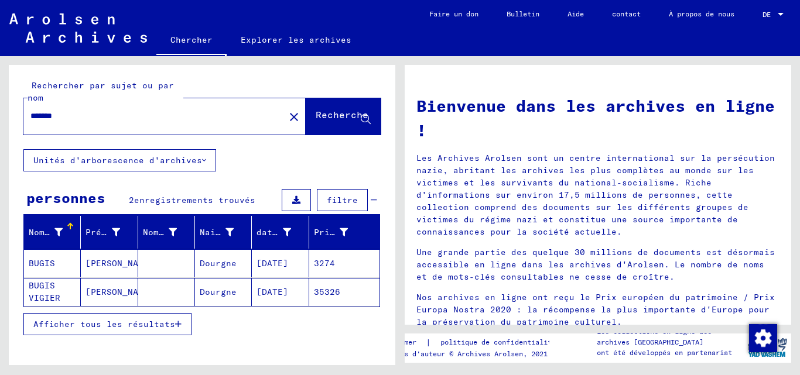
click at [133, 267] on mat-cell "[PERSON_NAME]" at bounding box center [109, 263] width 57 height 28
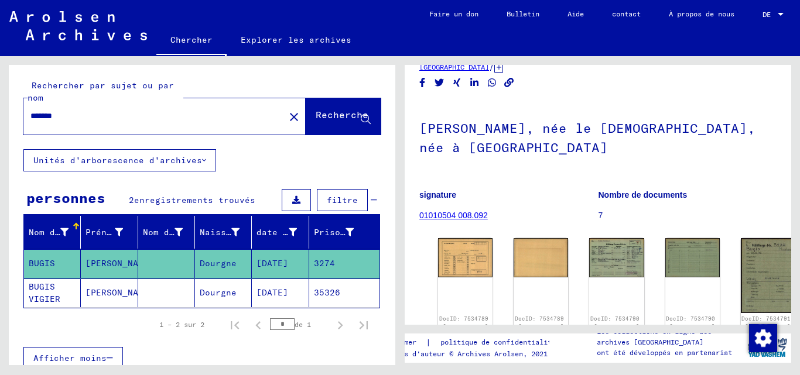
scroll to position [59, 0]
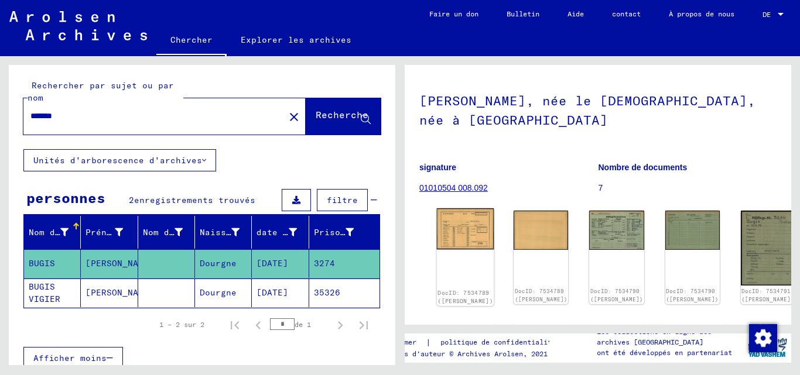
click at [455, 214] on img at bounding box center [465, 228] width 57 height 41
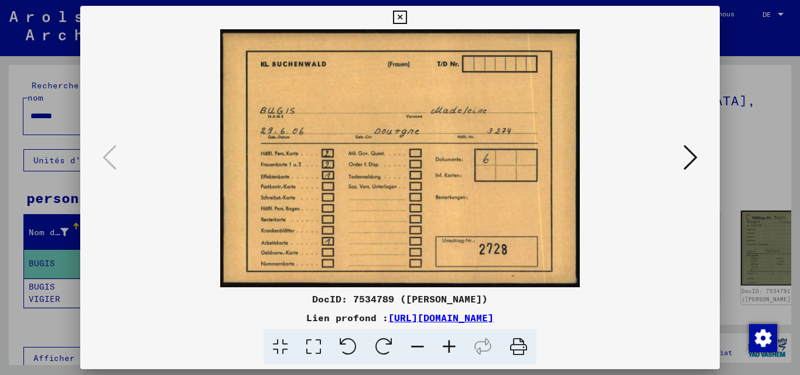
click at [688, 159] on icon at bounding box center [690, 157] width 14 height 28
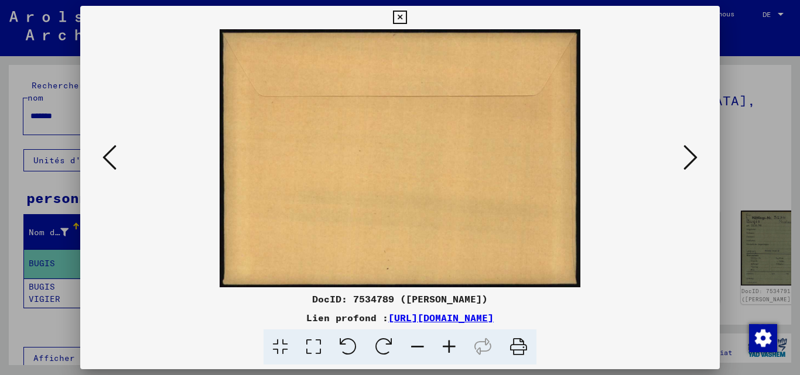
click at [688, 159] on icon at bounding box center [690, 157] width 14 height 28
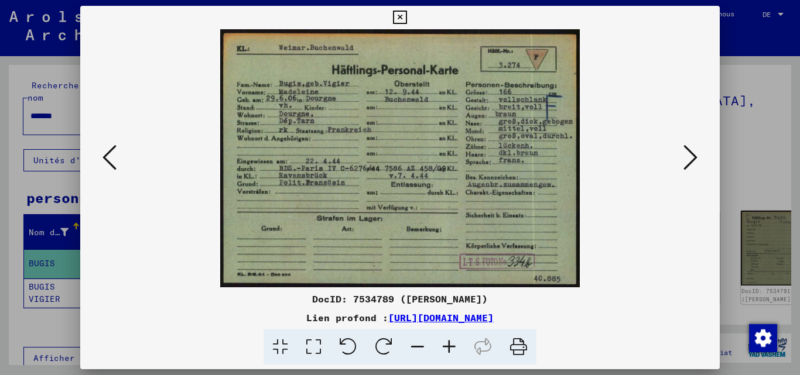
click at [690, 150] on icon at bounding box center [690, 157] width 14 height 28
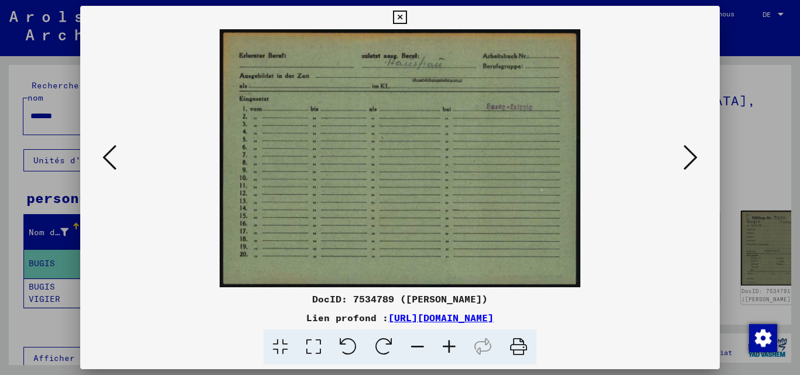
click at [101, 145] on button at bounding box center [109, 158] width 21 height 33
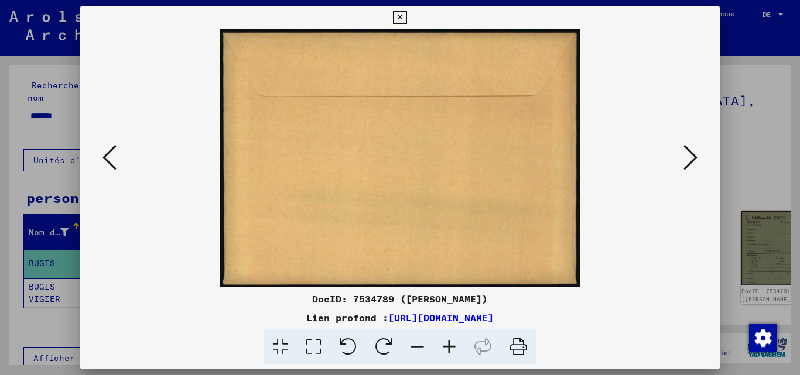
click at [101, 145] on button at bounding box center [109, 158] width 21 height 33
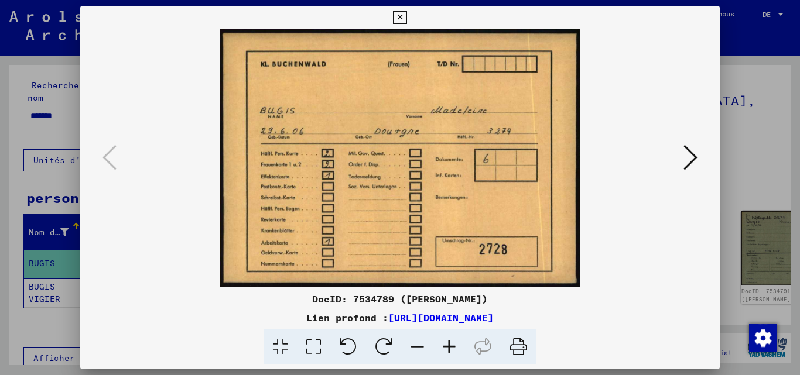
click at [681, 156] on button at bounding box center [690, 158] width 21 height 33
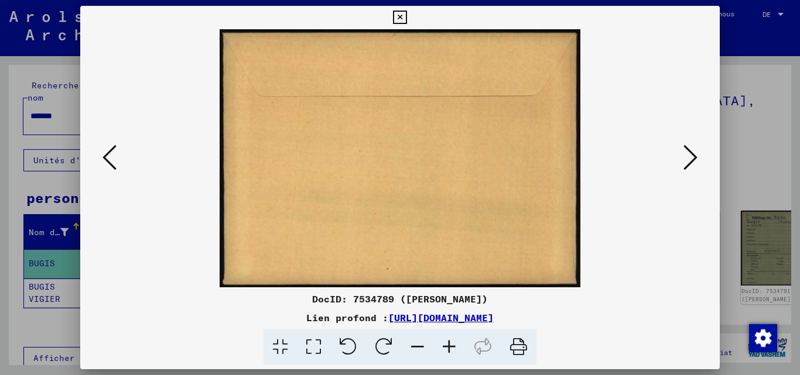
click at [701, 169] on button at bounding box center [690, 158] width 21 height 33
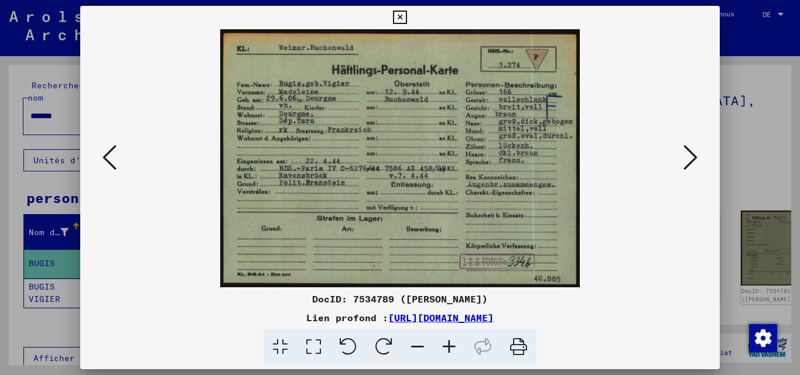
click at [694, 155] on icon at bounding box center [690, 157] width 14 height 28
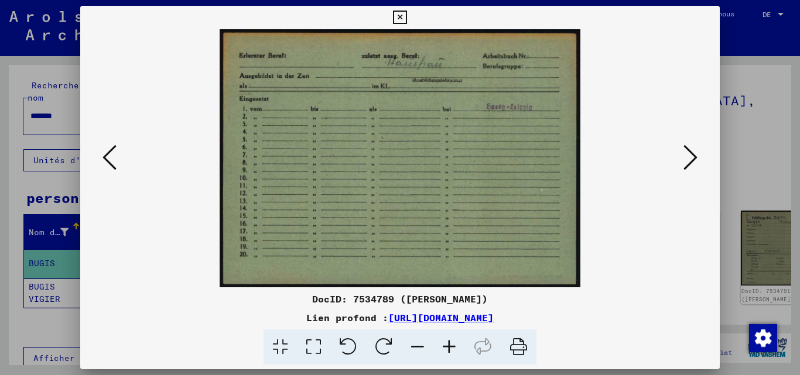
click at [694, 155] on icon at bounding box center [690, 157] width 14 height 28
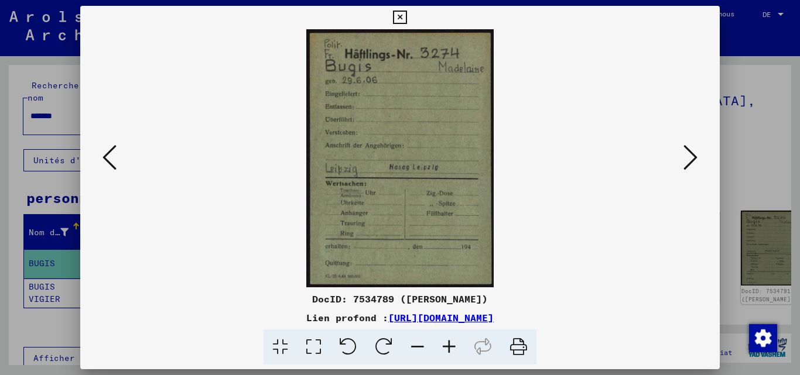
click at [694, 155] on icon at bounding box center [690, 157] width 14 height 28
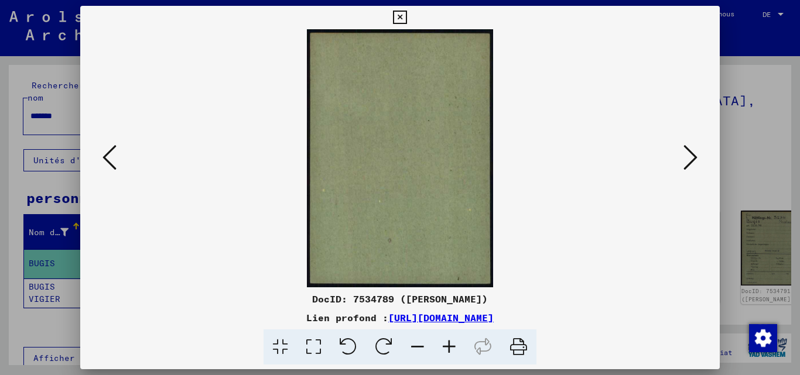
click at [694, 155] on icon at bounding box center [690, 157] width 14 height 28
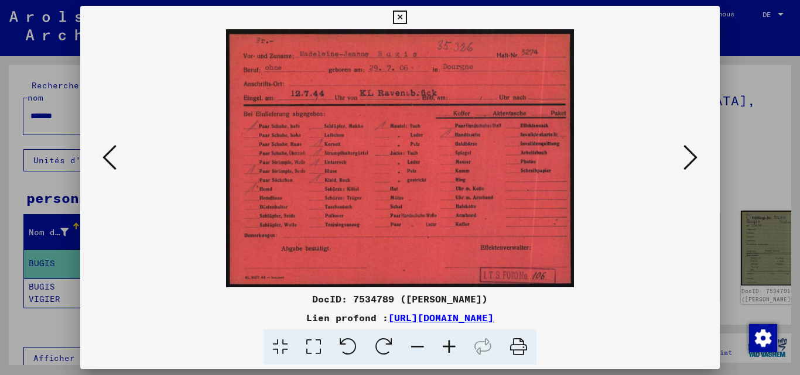
click at [694, 153] on icon at bounding box center [690, 157] width 14 height 28
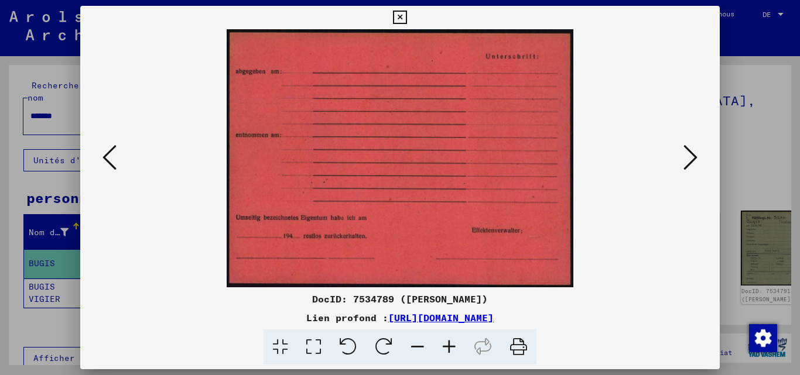
click at [694, 153] on icon at bounding box center [690, 157] width 14 height 28
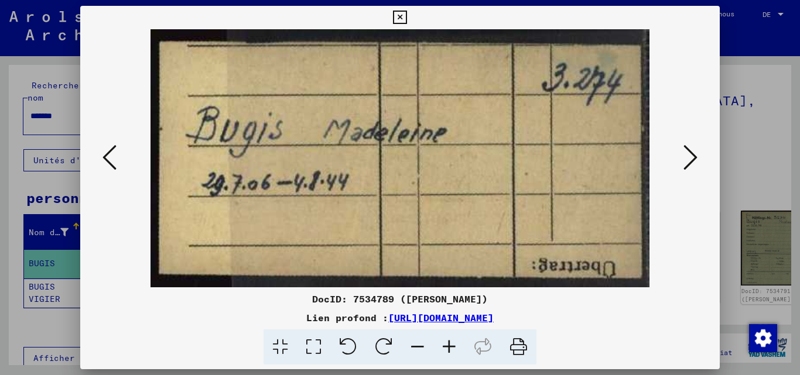
click at [694, 153] on icon at bounding box center [690, 157] width 14 height 28
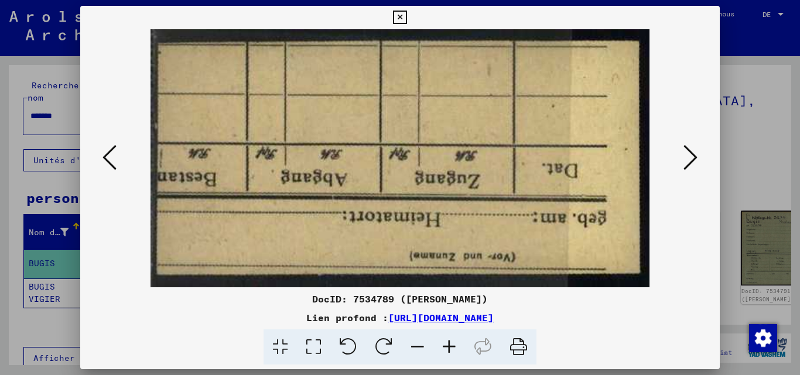
click at [694, 153] on icon at bounding box center [690, 157] width 14 height 28
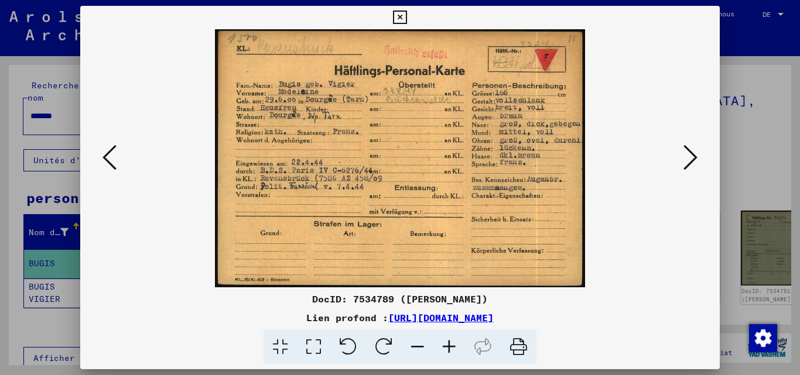
click at [740, 132] on div at bounding box center [400, 187] width 800 height 375
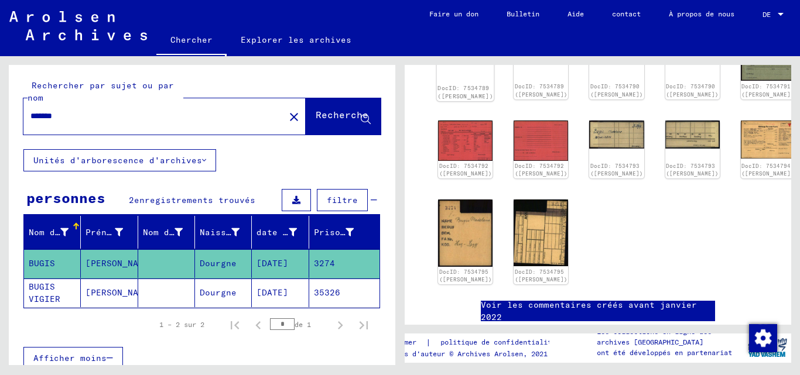
scroll to position [293, 0]
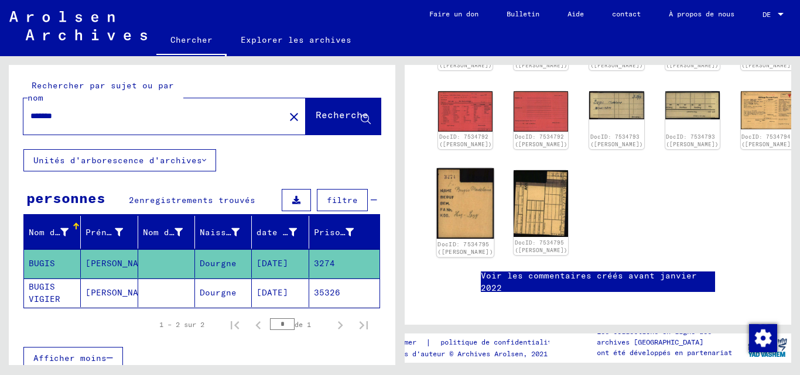
click at [455, 181] on img at bounding box center [465, 204] width 57 height 71
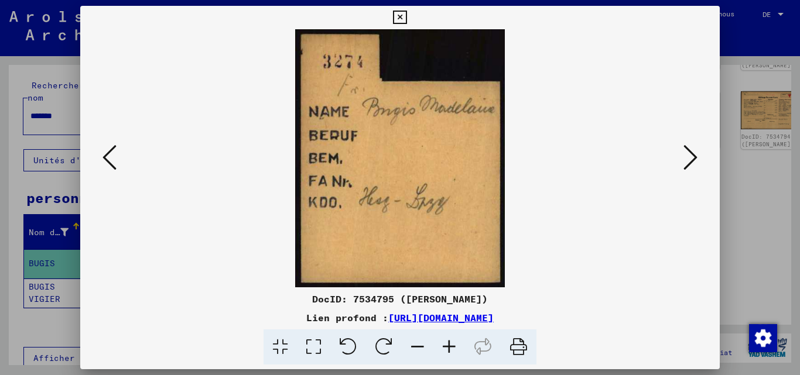
click at [109, 157] on icon at bounding box center [109, 157] width 14 height 28
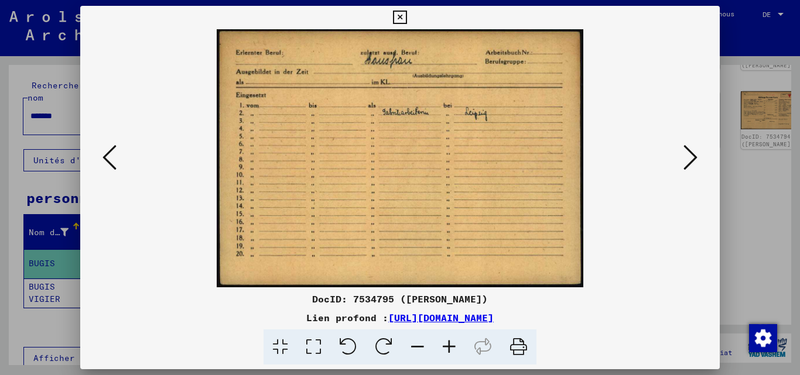
click at [109, 157] on icon at bounding box center [109, 157] width 14 height 28
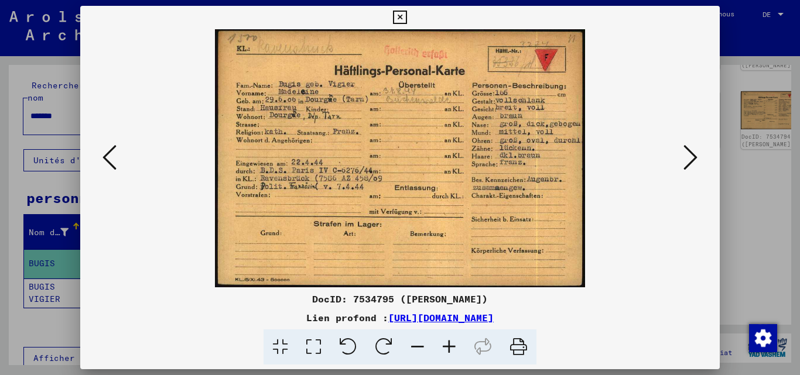
click at [100, 166] on button at bounding box center [109, 158] width 21 height 33
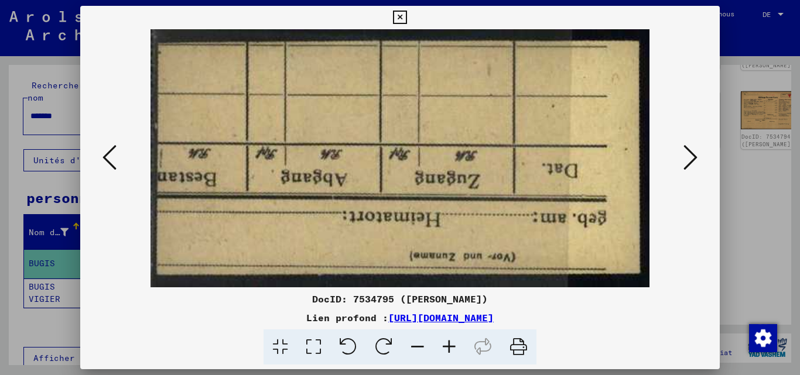
click at [100, 166] on button at bounding box center [109, 158] width 21 height 33
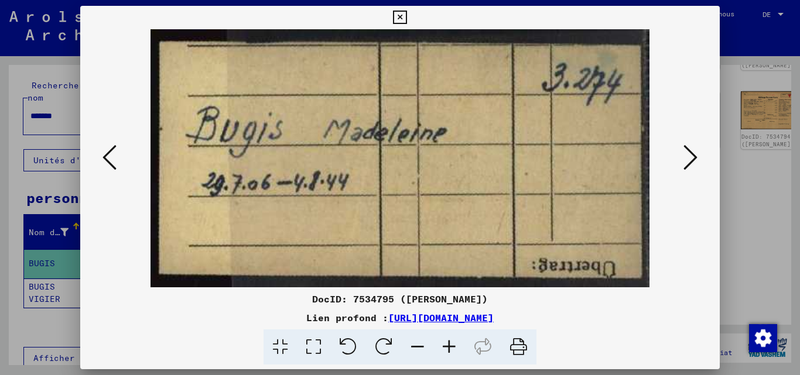
click at [101, 166] on button at bounding box center [109, 158] width 21 height 33
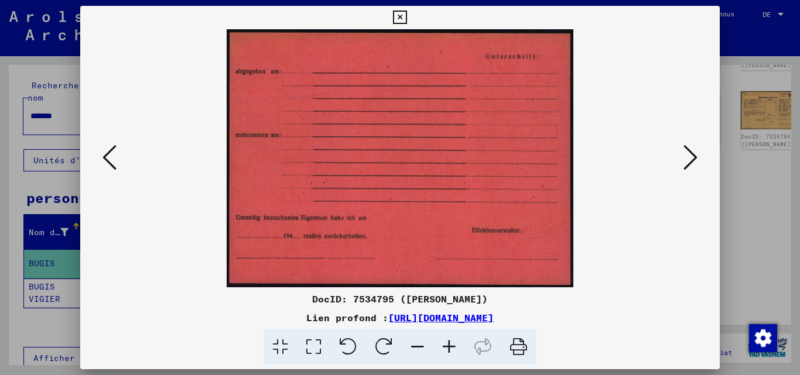
click at [102, 166] on button at bounding box center [109, 158] width 21 height 33
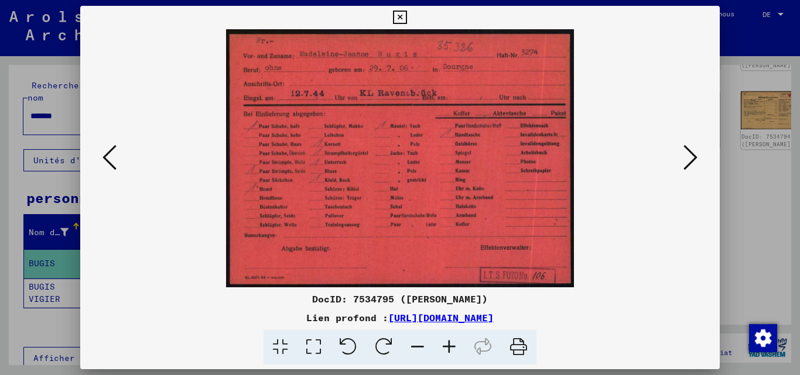
click at [102, 166] on icon at bounding box center [109, 157] width 14 height 28
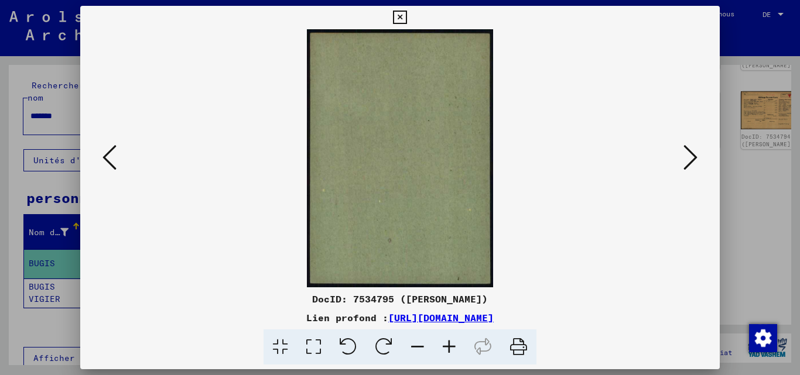
click at [102, 166] on icon at bounding box center [109, 157] width 14 height 28
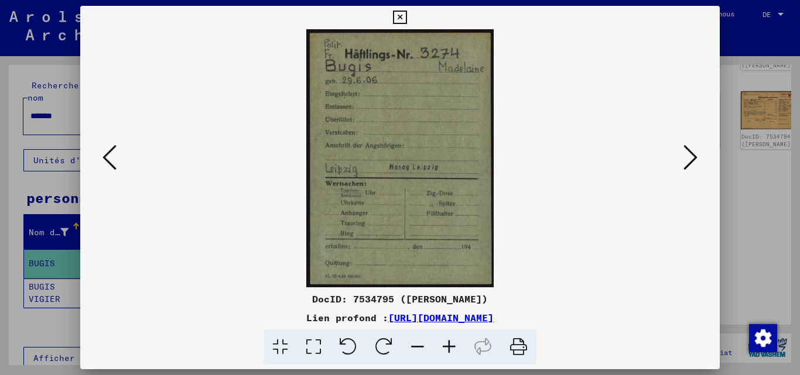
click at [105, 170] on icon at bounding box center [109, 157] width 14 height 28
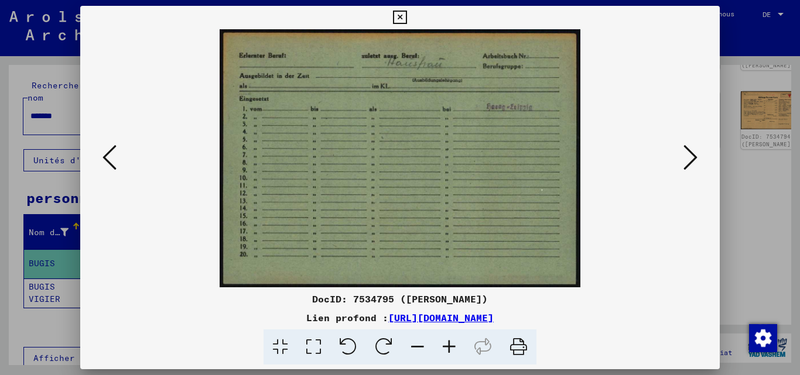
click at [105, 170] on icon at bounding box center [109, 157] width 14 height 28
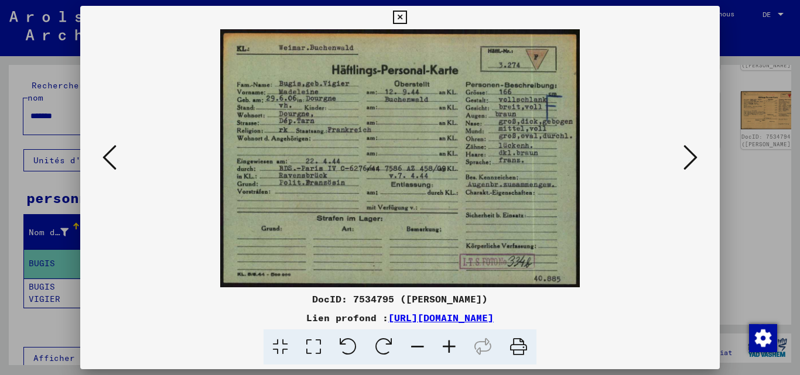
click at [105, 170] on icon at bounding box center [109, 157] width 14 height 28
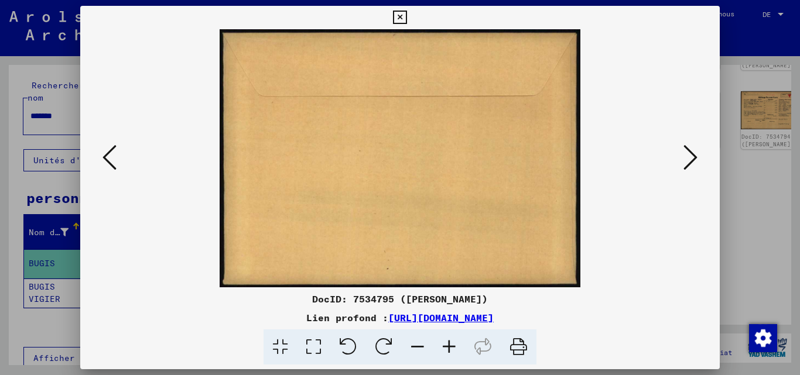
click at [121, 150] on img at bounding box center [400, 158] width 560 height 258
click at [114, 150] on icon at bounding box center [109, 157] width 14 height 28
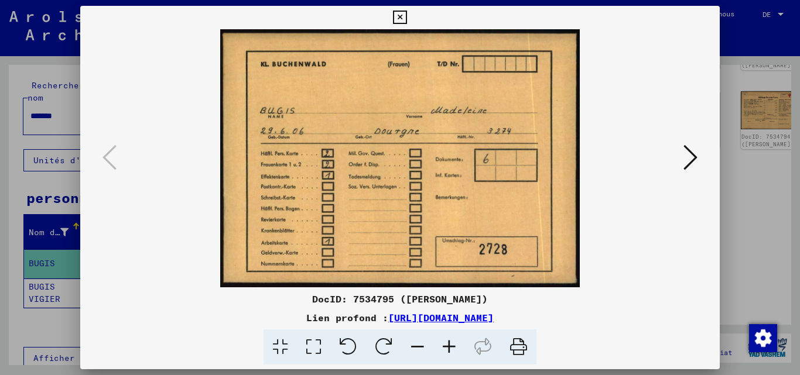
click at [690, 161] on icon at bounding box center [690, 157] width 14 height 28
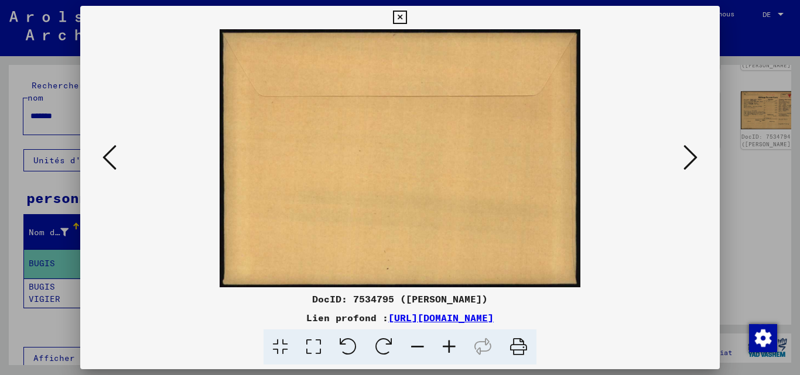
click at [690, 161] on icon at bounding box center [690, 157] width 14 height 28
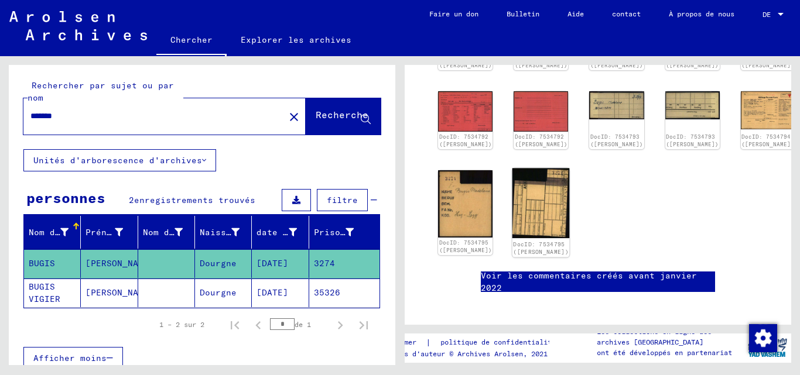
click at [512, 180] on img at bounding box center [540, 204] width 57 height 70
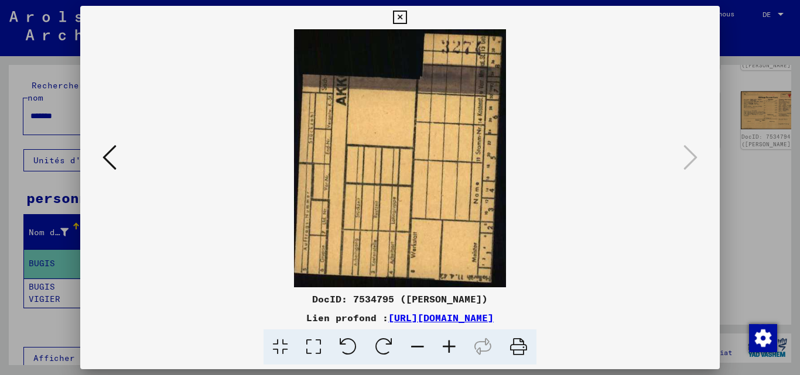
click at [116, 170] on button at bounding box center [109, 158] width 21 height 33
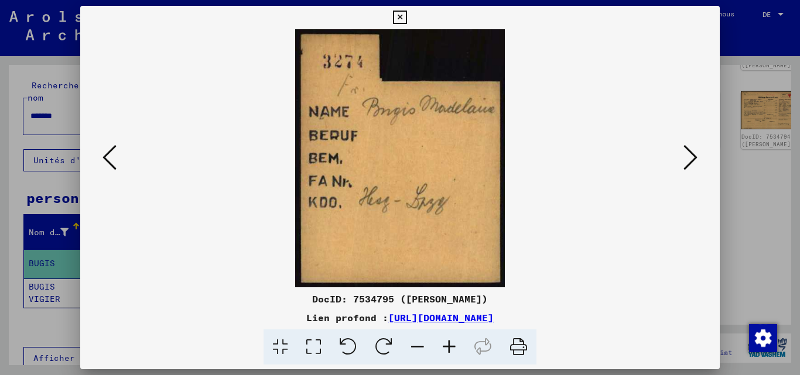
click at [116, 169] on button at bounding box center [109, 158] width 21 height 33
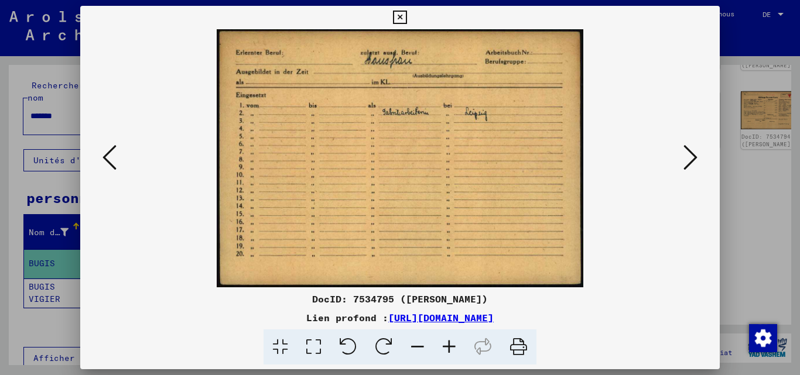
click at [116, 169] on button at bounding box center [109, 158] width 21 height 33
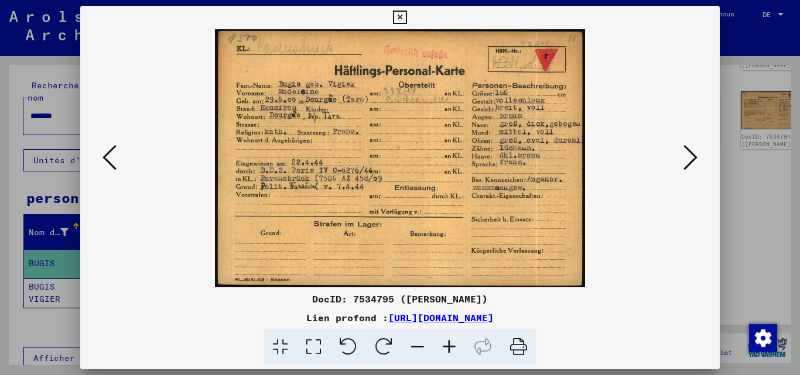
click at [0, 191] on div at bounding box center [400, 187] width 800 height 375
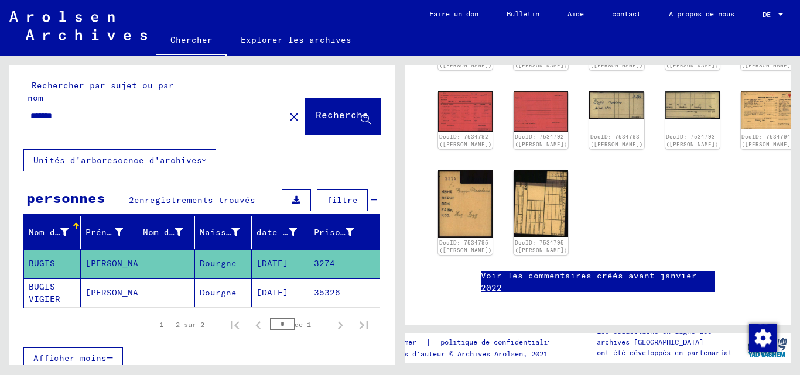
click at [81, 297] on mat-cell "[PERSON_NAME]" at bounding box center [109, 293] width 57 height 29
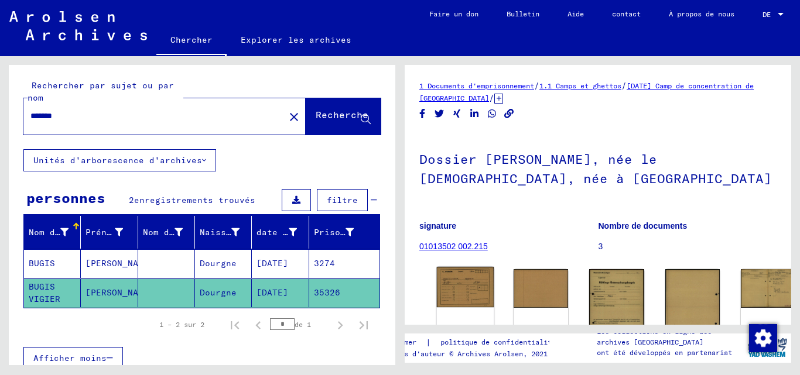
click at [459, 276] on img at bounding box center [465, 287] width 57 height 40
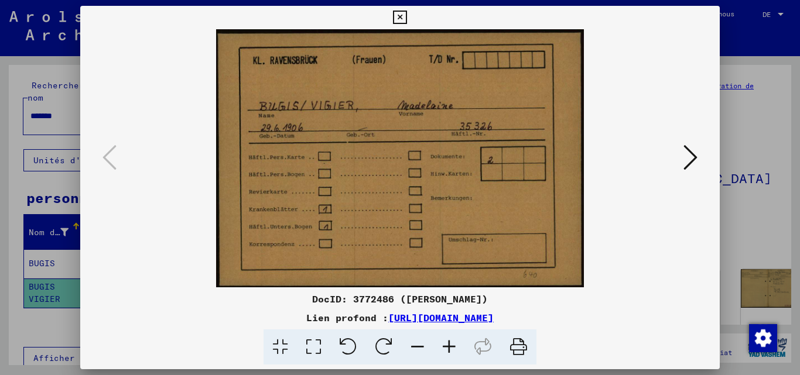
click at [688, 162] on icon at bounding box center [690, 157] width 14 height 28
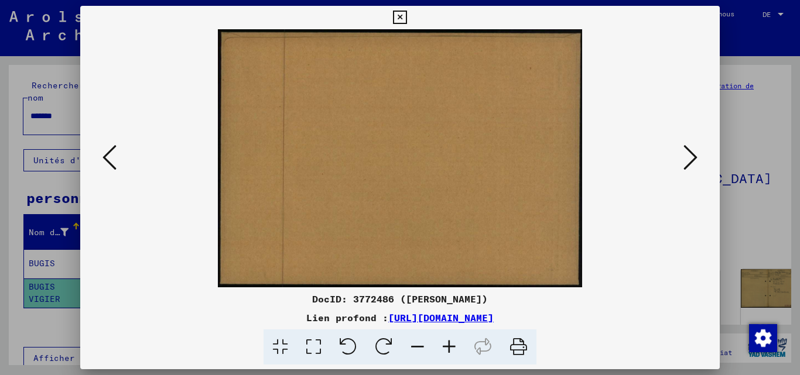
click at [688, 162] on icon at bounding box center [690, 157] width 14 height 28
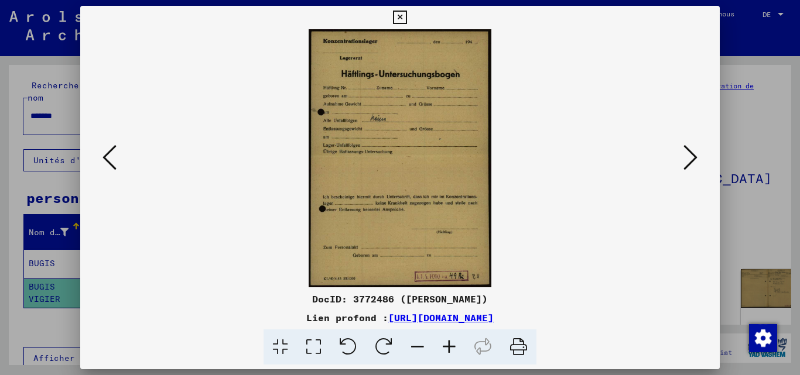
click at [690, 163] on icon at bounding box center [690, 157] width 14 height 28
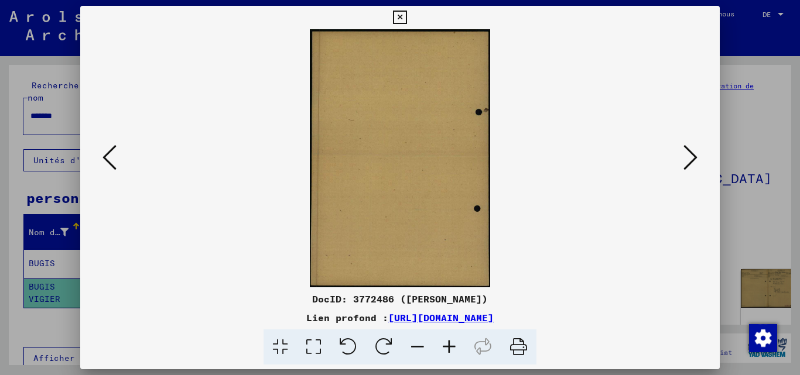
click at [690, 163] on icon at bounding box center [690, 157] width 14 height 28
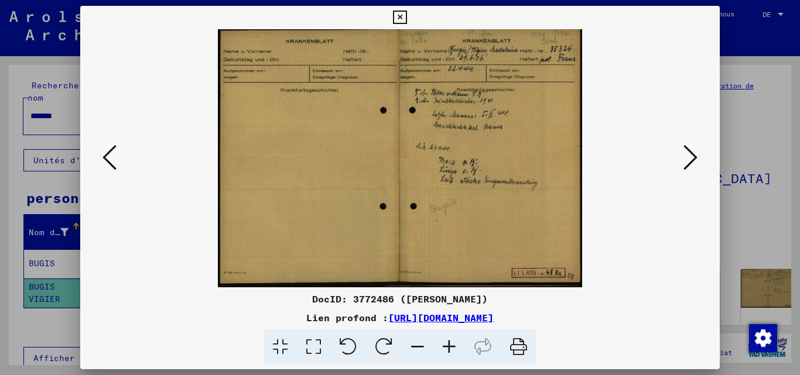
click at [690, 163] on icon at bounding box center [690, 157] width 14 height 28
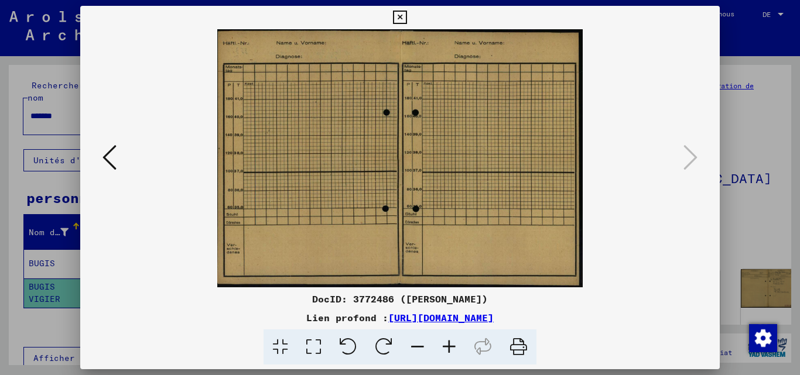
click at [735, 148] on div at bounding box center [400, 187] width 800 height 375
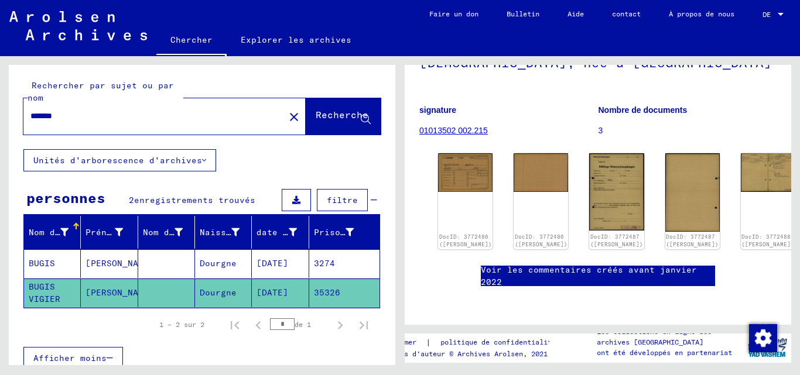
scroll to position [484, 0]
click at [66, 258] on mat-cell "BUGIS" at bounding box center [52, 263] width 57 height 29
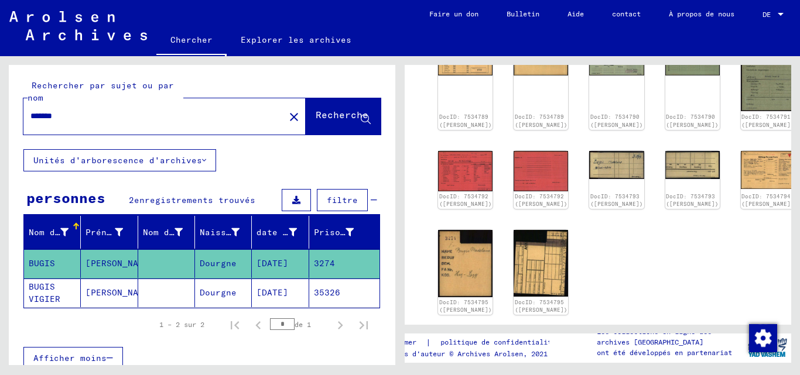
scroll to position [234, 0]
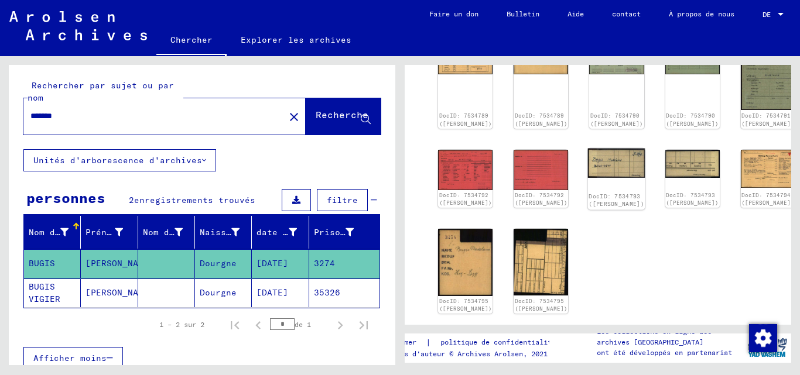
click at [588, 148] on img at bounding box center [616, 163] width 57 height 30
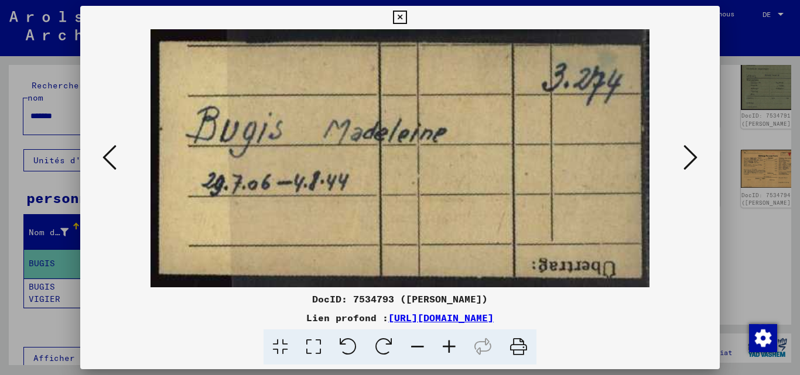
click at [114, 156] on icon at bounding box center [109, 157] width 14 height 28
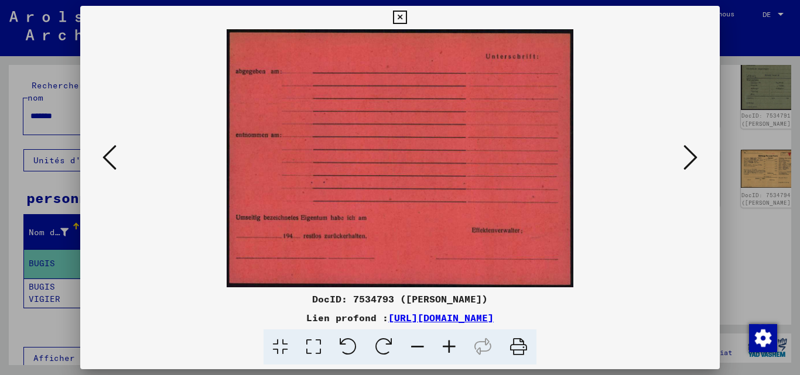
click at [114, 156] on icon at bounding box center [109, 157] width 14 height 28
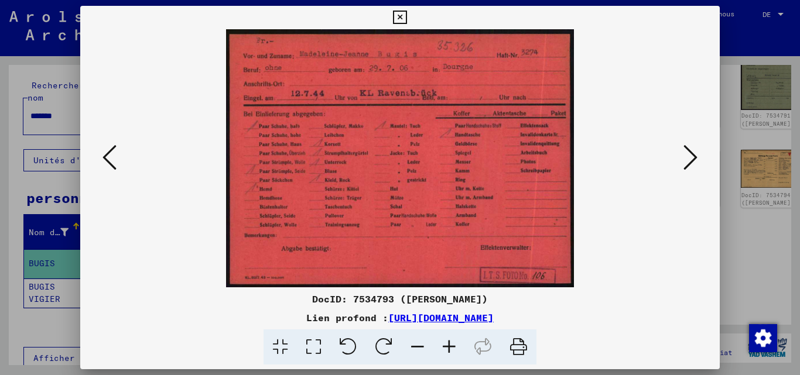
click at [106, 163] on icon at bounding box center [109, 157] width 14 height 28
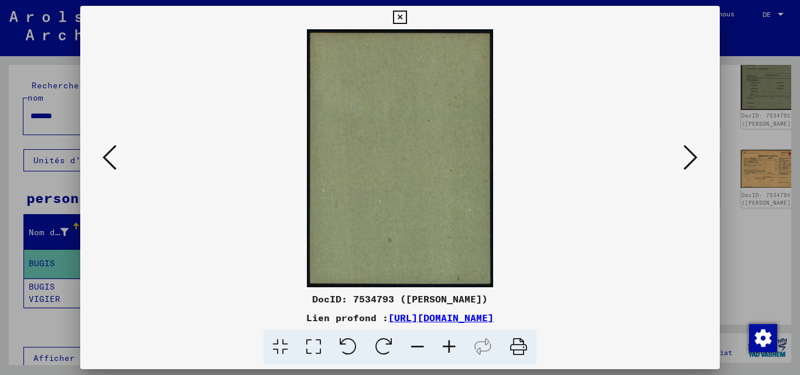
click at [106, 163] on icon at bounding box center [109, 157] width 14 height 28
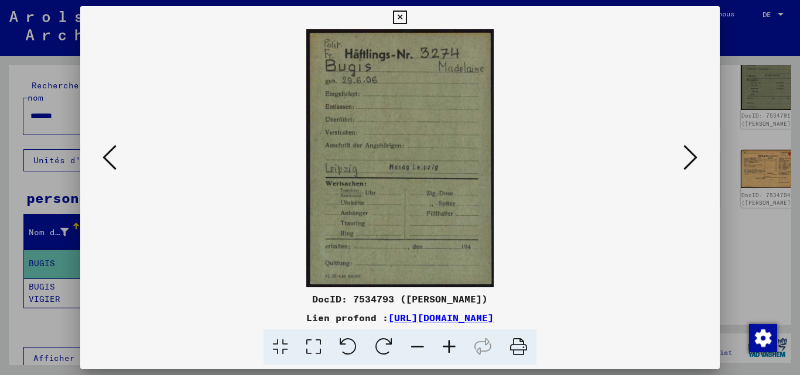
click at [106, 163] on icon at bounding box center [109, 157] width 14 height 28
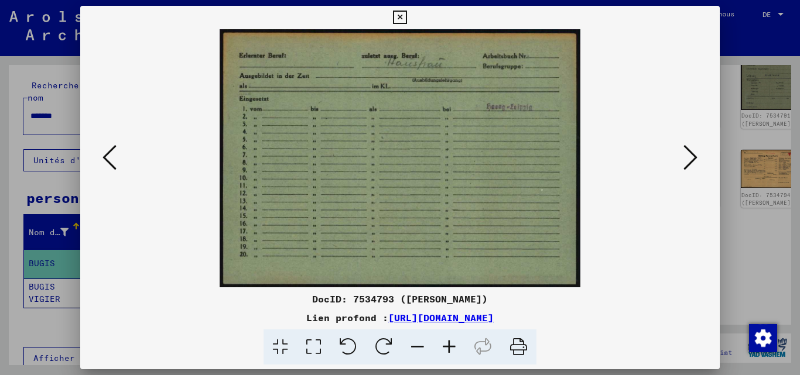
click at [106, 163] on icon at bounding box center [109, 157] width 14 height 28
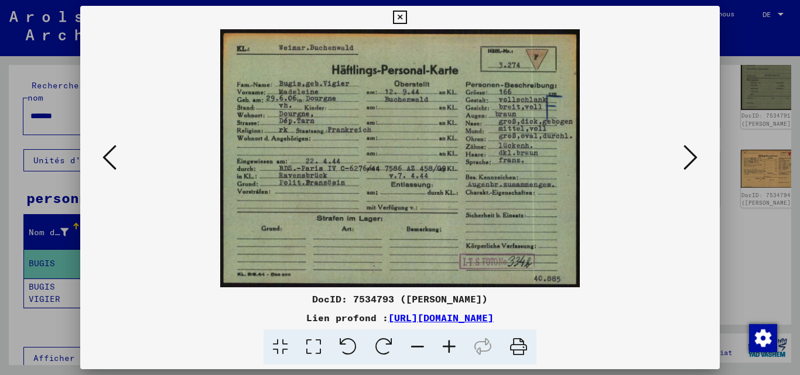
drag, startPoint x: 6, startPoint y: 249, endPoint x: 19, endPoint y: 253, distance: 14.1
click at [6, 249] on div at bounding box center [400, 187] width 800 height 375
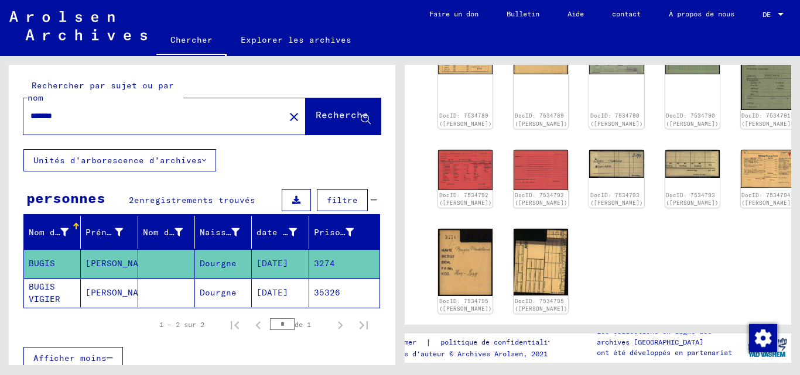
click at [59, 286] on font "BUGIS VIGIER" at bounding box center [55, 293] width 52 height 25
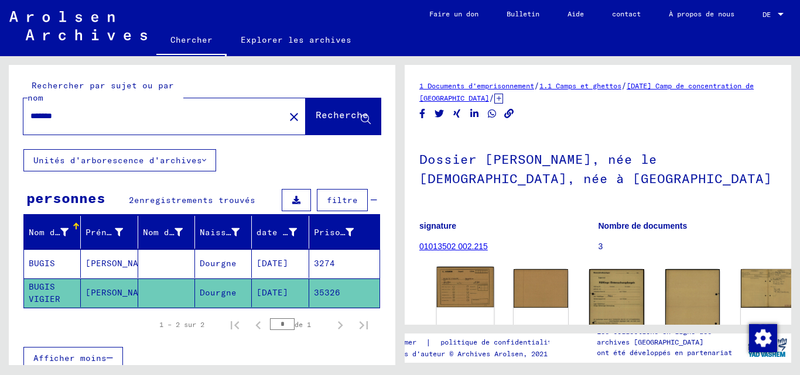
click at [458, 282] on img at bounding box center [465, 287] width 57 height 40
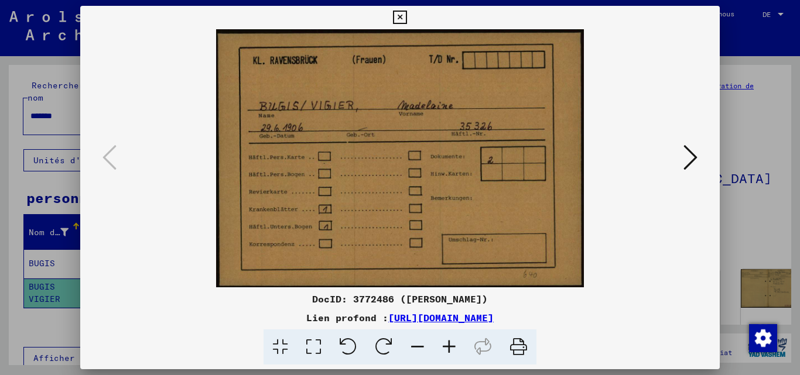
click at [712, 157] on div at bounding box center [400, 158] width 640 height 258
click at [700, 159] on button at bounding box center [690, 158] width 21 height 33
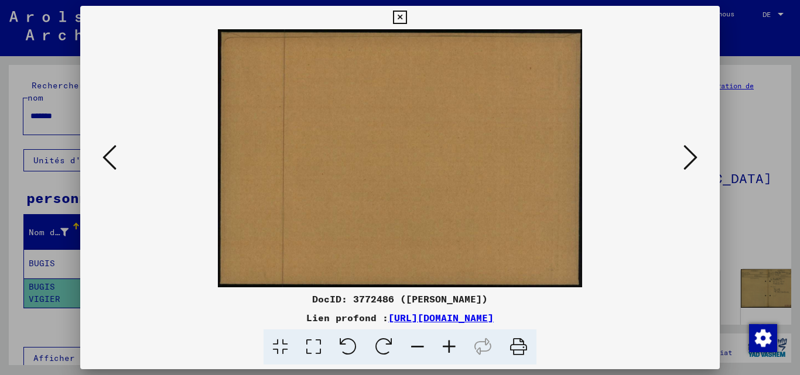
click at [700, 159] on button at bounding box center [690, 158] width 21 height 33
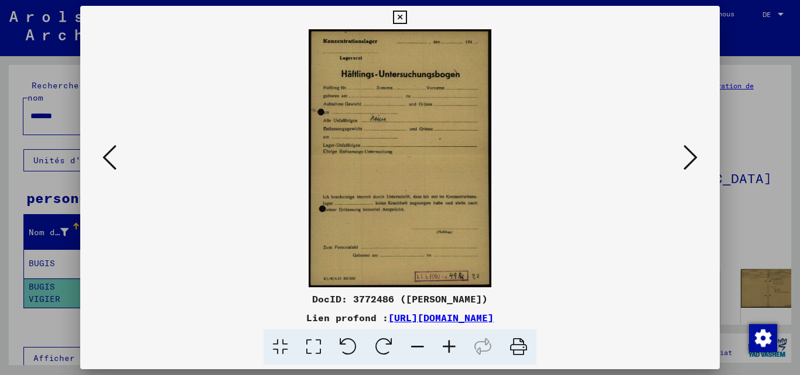
click at [700, 159] on button at bounding box center [690, 158] width 21 height 33
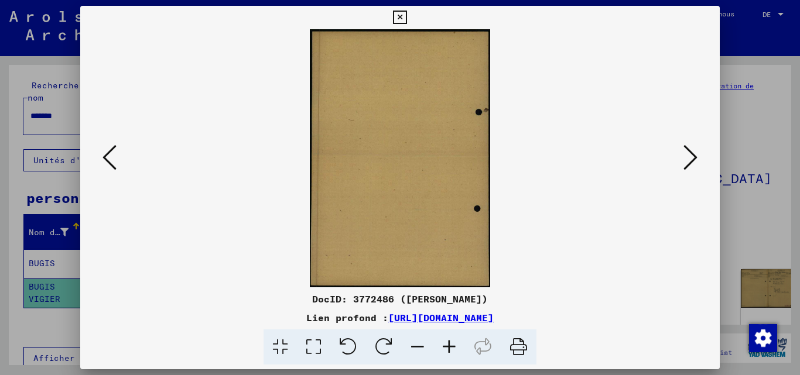
click at [700, 159] on button at bounding box center [690, 158] width 21 height 33
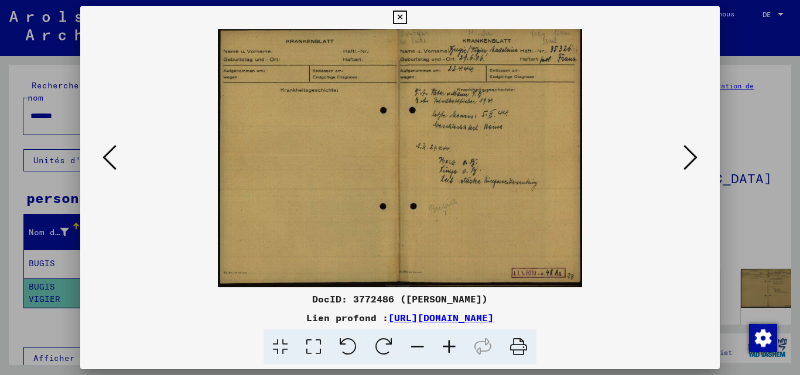
click at [700, 159] on button at bounding box center [690, 158] width 21 height 33
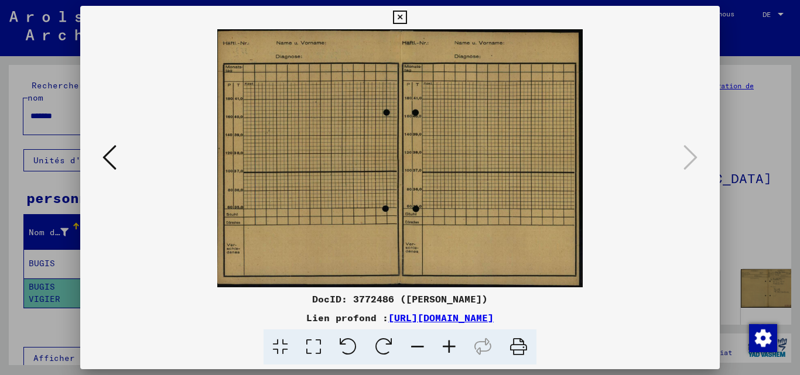
drag, startPoint x: 22, startPoint y: 205, endPoint x: 30, endPoint y: 227, distance: 23.0
click at [23, 210] on div at bounding box center [400, 187] width 800 height 375
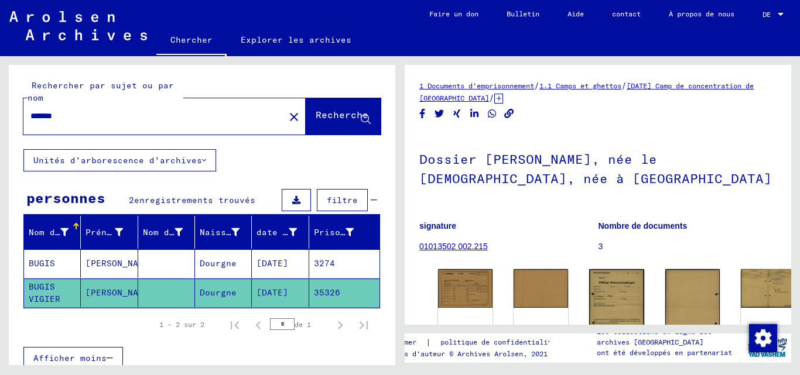
click at [54, 264] on mat-cell "BUGIS" at bounding box center [52, 263] width 57 height 29
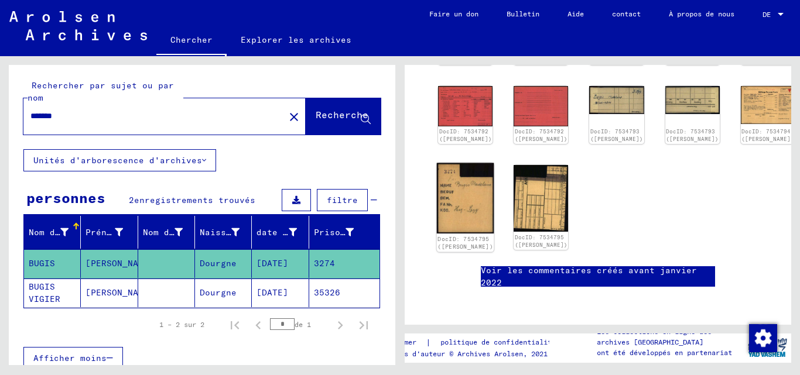
click at [467, 164] on img at bounding box center [465, 198] width 57 height 71
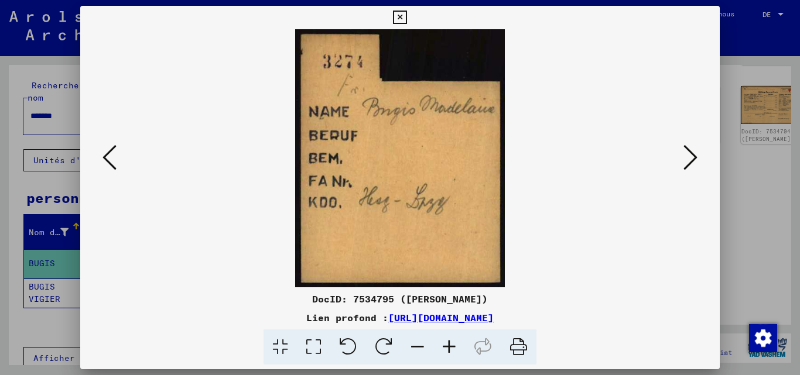
click at [100, 150] on button at bounding box center [109, 158] width 21 height 33
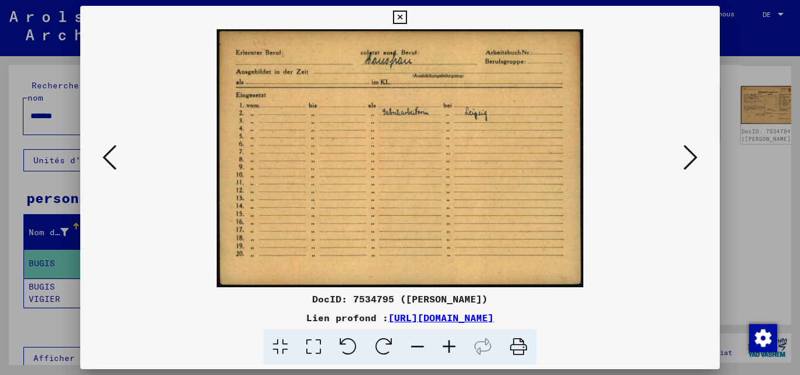
click at [102, 148] on button at bounding box center [109, 158] width 21 height 33
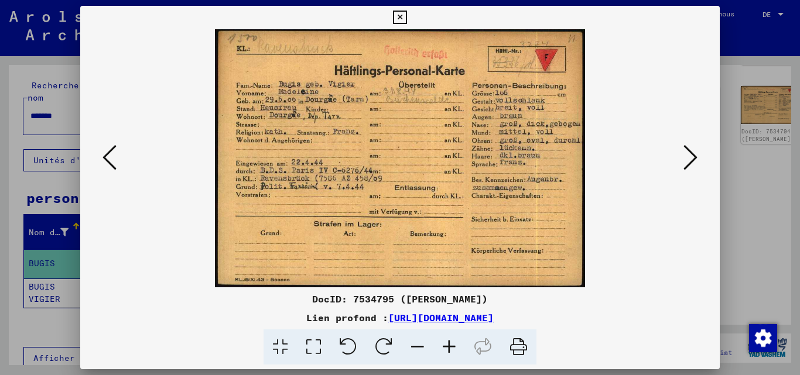
click at [103, 147] on icon at bounding box center [109, 157] width 14 height 28
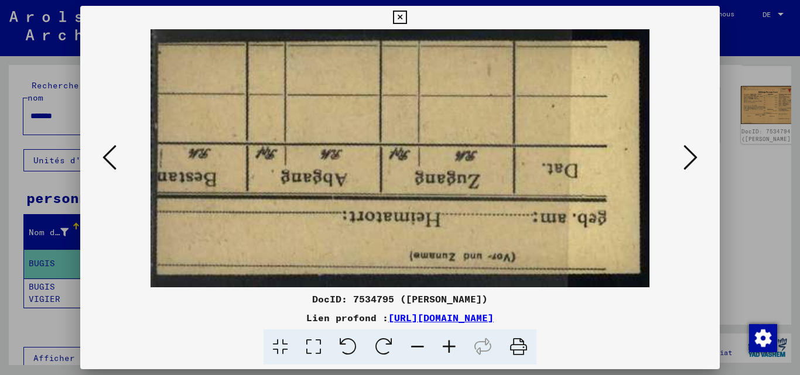
click at [104, 145] on icon at bounding box center [109, 157] width 14 height 28
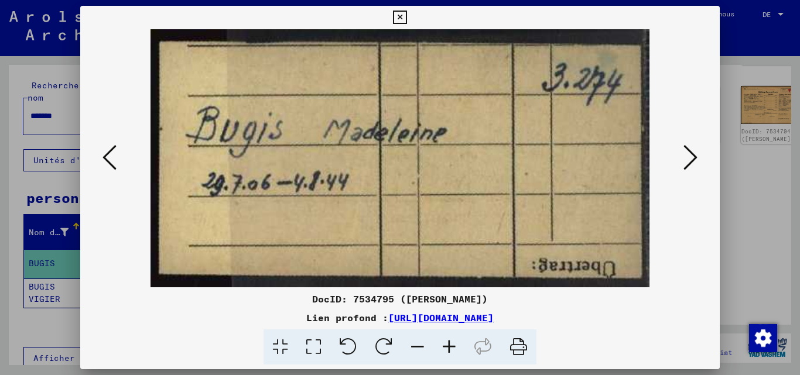
click at [104, 145] on icon at bounding box center [109, 157] width 14 height 28
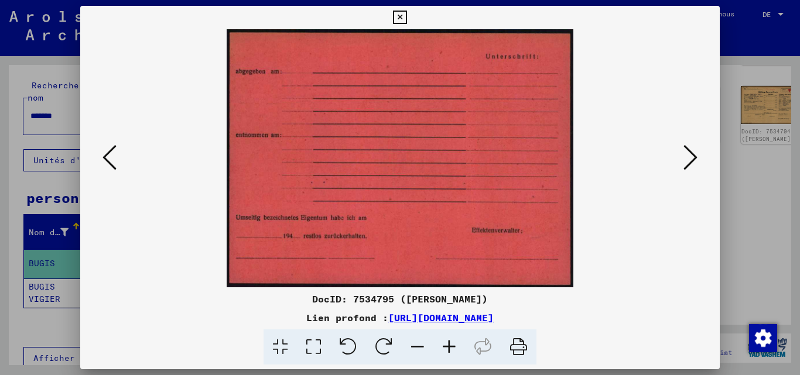
click at [104, 145] on icon at bounding box center [109, 157] width 14 height 28
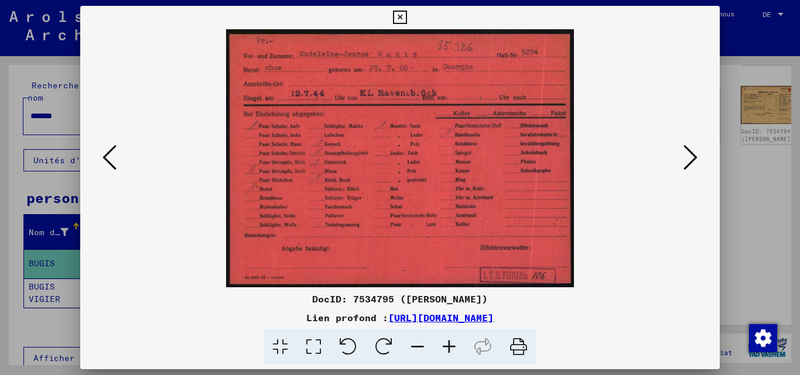
click at [104, 145] on icon at bounding box center [109, 157] width 14 height 28
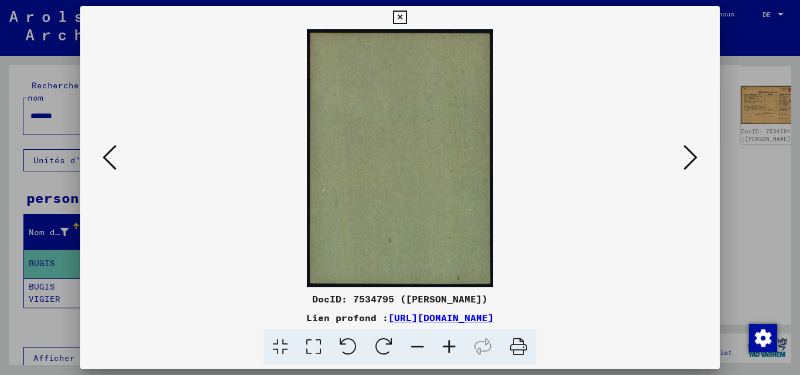
click at [104, 145] on icon at bounding box center [109, 157] width 14 height 28
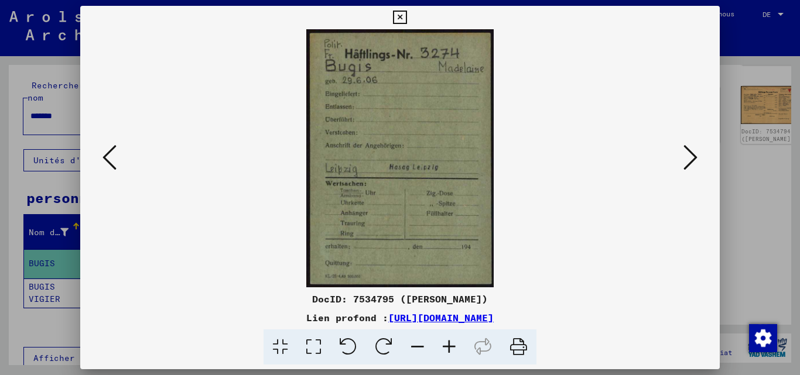
click at [104, 145] on icon at bounding box center [109, 157] width 14 height 28
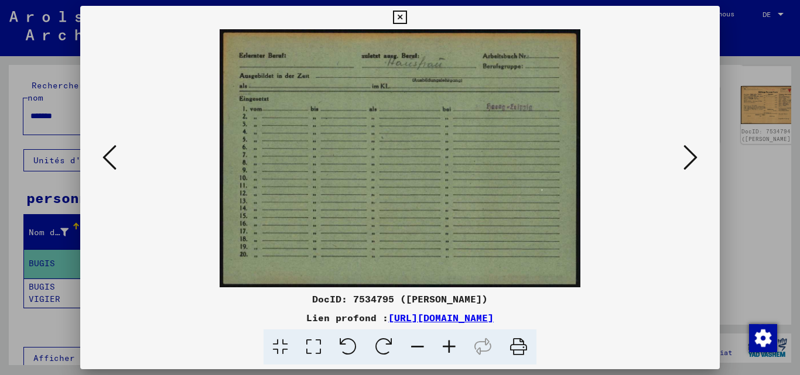
click at [104, 145] on icon at bounding box center [109, 157] width 14 height 28
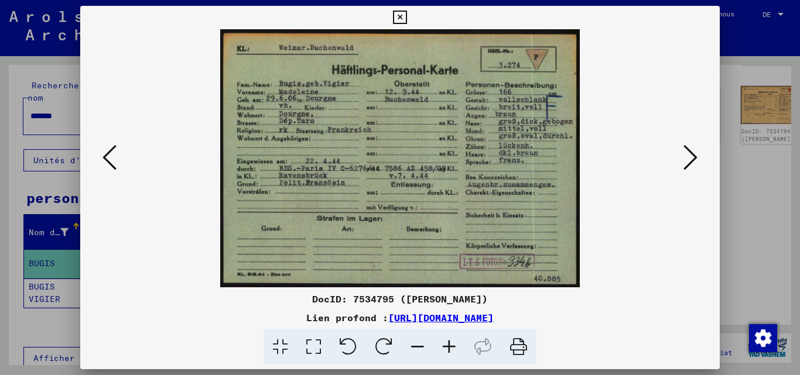
click at [43, 314] on div at bounding box center [400, 187] width 800 height 375
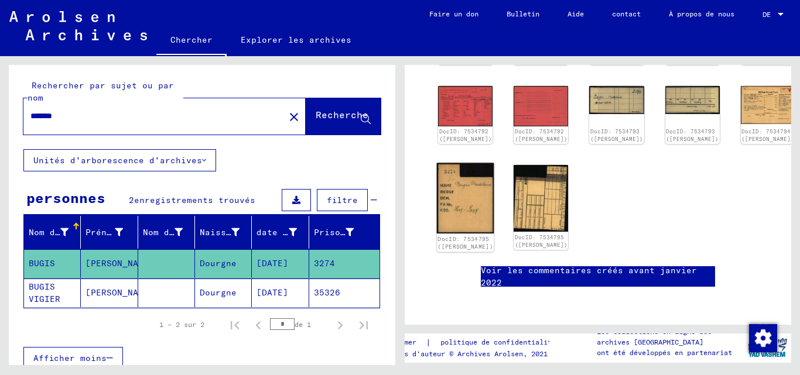
click at [452, 180] on img at bounding box center [465, 198] width 57 height 71
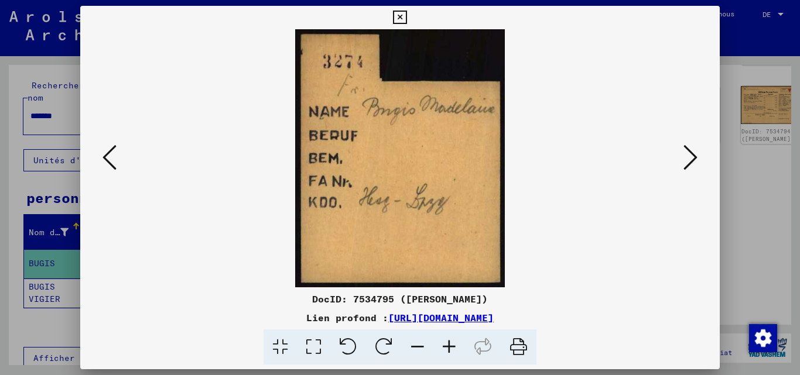
click at [111, 152] on icon at bounding box center [109, 157] width 14 height 28
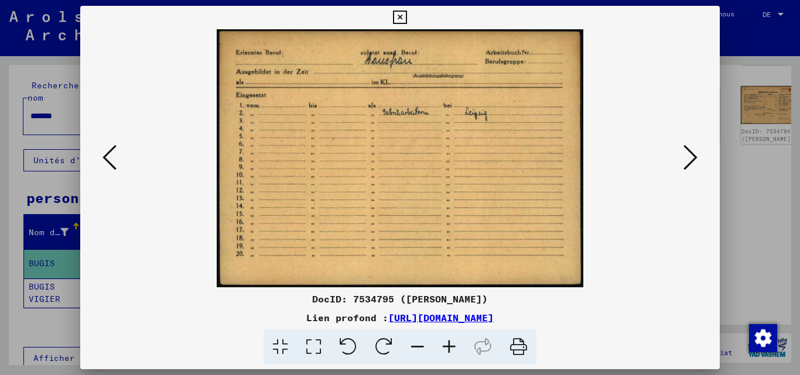
click at [111, 152] on icon at bounding box center [109, 157] width 14 height 28
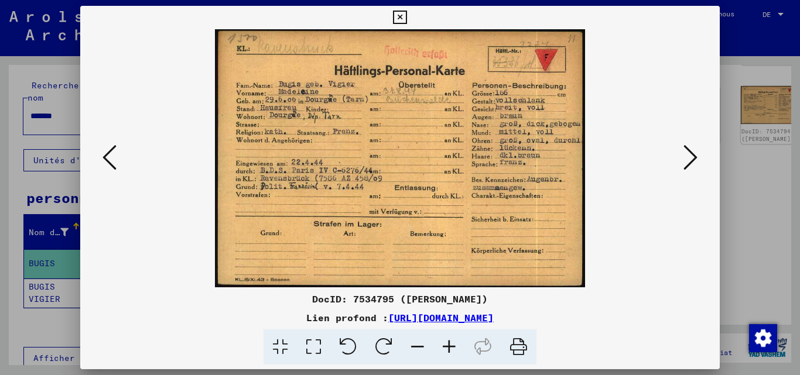
click at [111, 152] on icon at bounding box center [109, 157] width 14 height 28
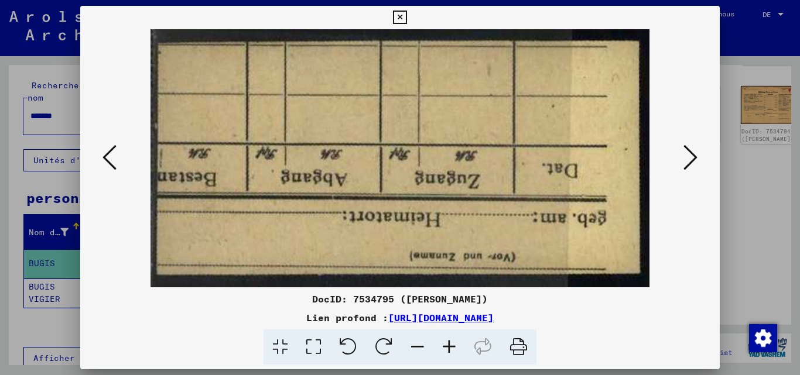
click at [111, 152] on icon at bounding box center [109, 157] width 14 height 28
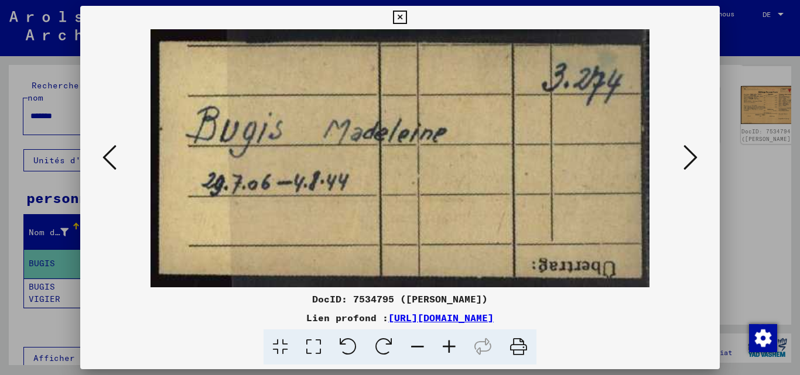
drag, startPoint x: 0, startPoint y: 265, endPoint x: 13, endPoint y: 269, distance: 13.3
click at [2, 268] on div at bounding box center [400, 187] width 800 height 375
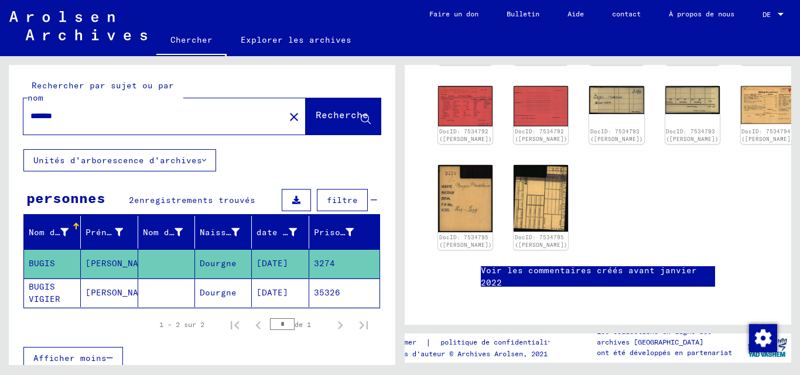
click at [44, 285] on font "BUGIS VIGIER" at bounding box center [45, 293] width 32 height 23
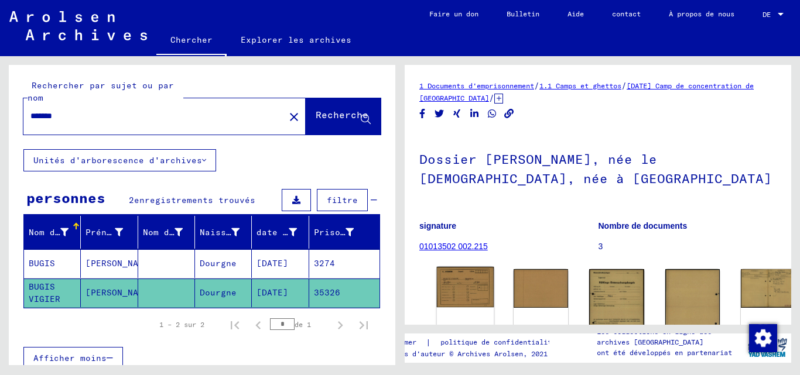
click at [449, 271] on img at bounding box center [465, 287] width 57 height 40
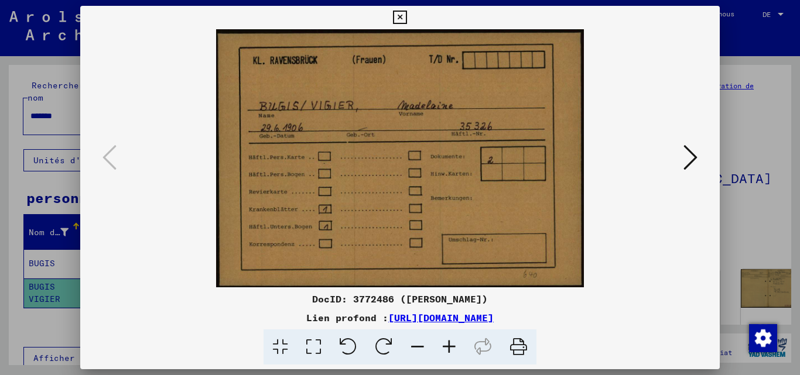
click at [698, 156] on button at bounding box center [690, 158] width 21 height 33
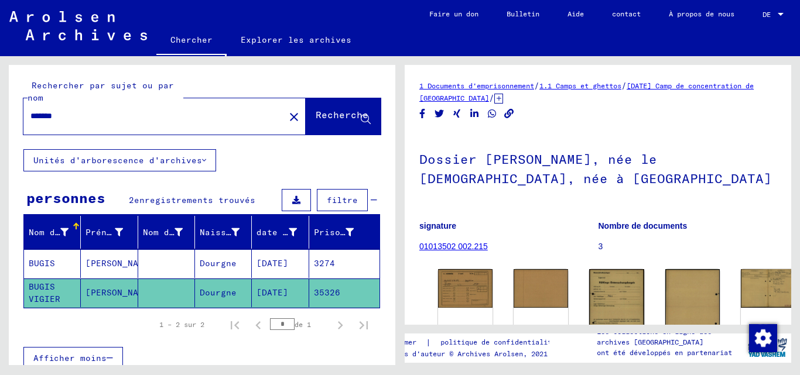
click at [155, 266] on mat-cell at bounding box center [166, 263] width 57 height 29
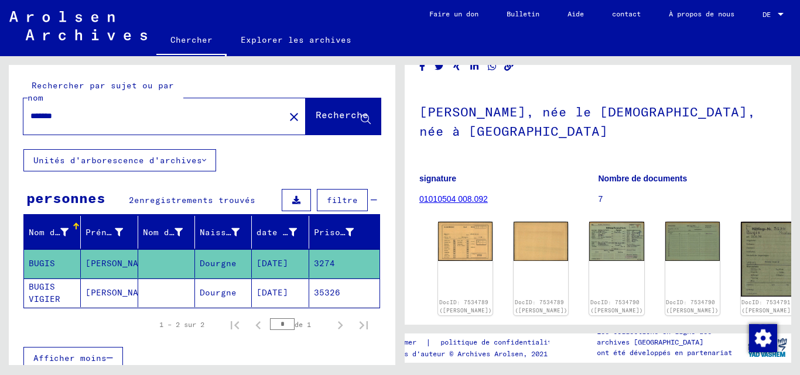
scroll to position [117, 0]
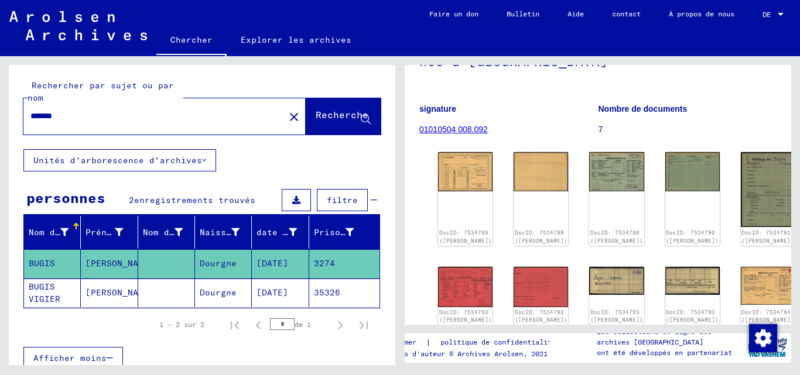
click at [543, 170] on div "DocID: 7534789 ([PERSON_NAME]) DocID: 7534789 ([PERSON_NAME]) DocID: 7534790 ([…" at bounding box center [597, 292] width 329 height 288
click at [588, 170] on img at bounding box center [616, 170] width 57 height 41
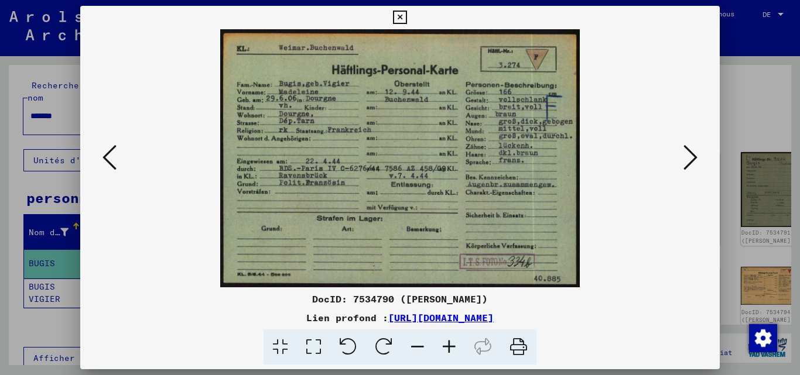
click at [323, 348] on icon at bounding box center [313, 348] width 33 height 36
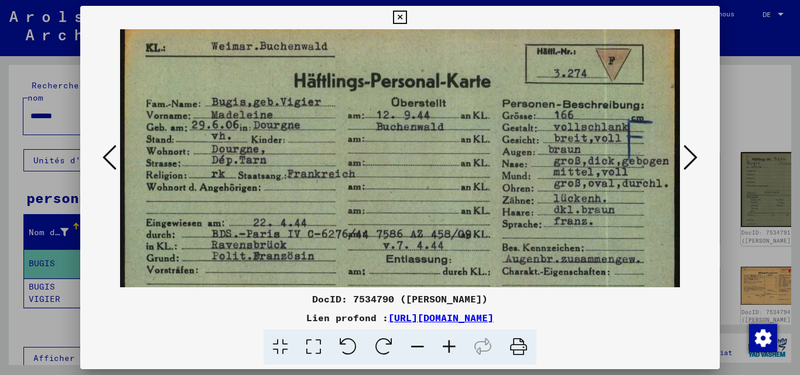
scroll to position [16, 0]
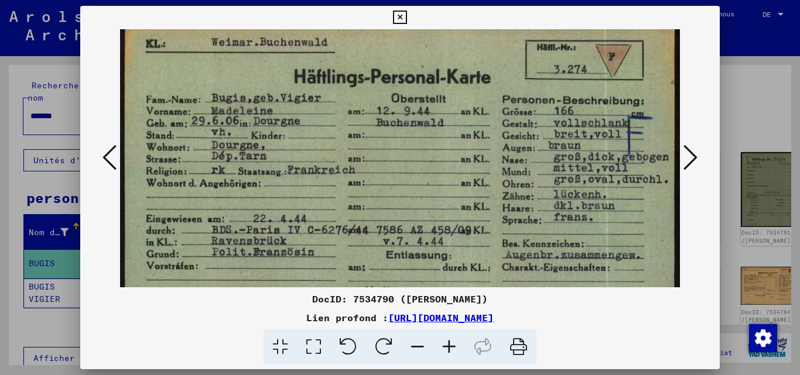
drag, startPoint x: 346, startPoint y: 204, endPoint x: 348, endPoint y: 188, distance: 15.9
click at [348, 188] on img at bounding box center [400, 214] width 560 height 402
click at [311, 349] on icon at bounding box center [313, 348] width 33 height 36
click at [429, 353] on icon at bounding box center [418, 348] width 32 height 36
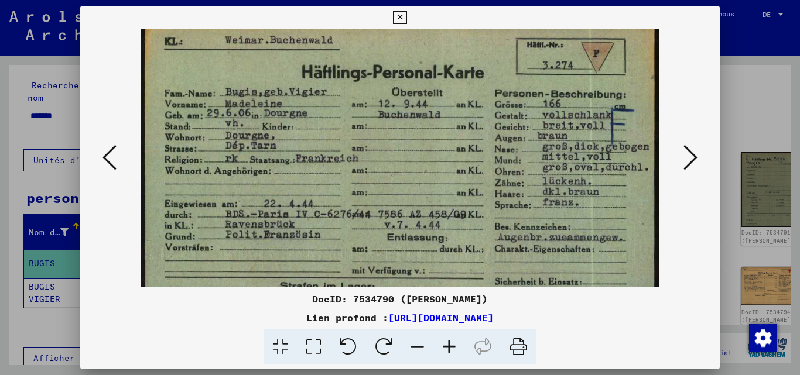
click at [428, 352] on icon at bounding box center [418, 348] width 32 height 36
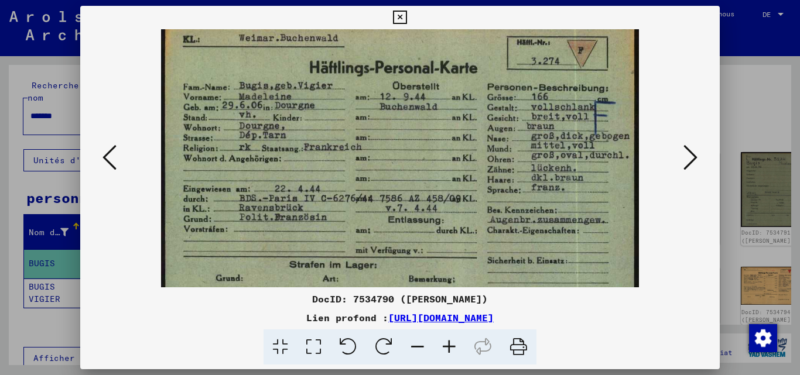
scroll to position [16, 0]
click at [755, 110] on div at bounding box center [400, 187] width 800 height 375
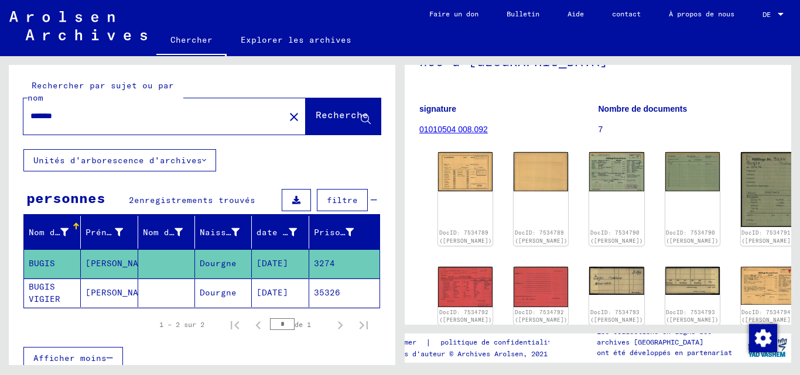
click at [150, 290] on mat-cell at bounding box center [166, 293] width 57 height 29
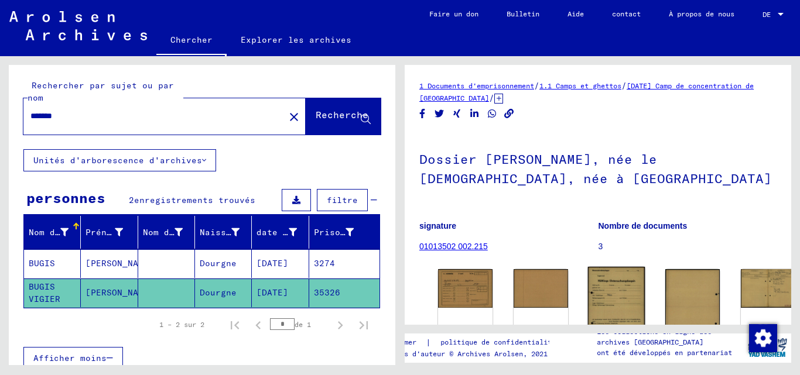
click at [588, 287] on img at bounding box center [616, 307] width 57 height 81
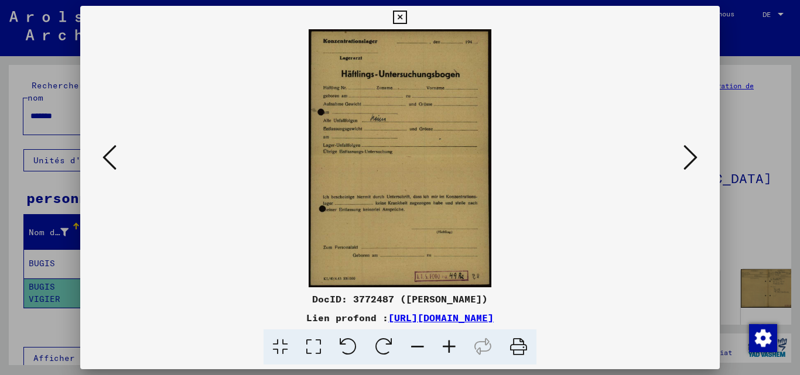
click at [687, 158] on icon at bounding box center [690, 157] width 14 height 28
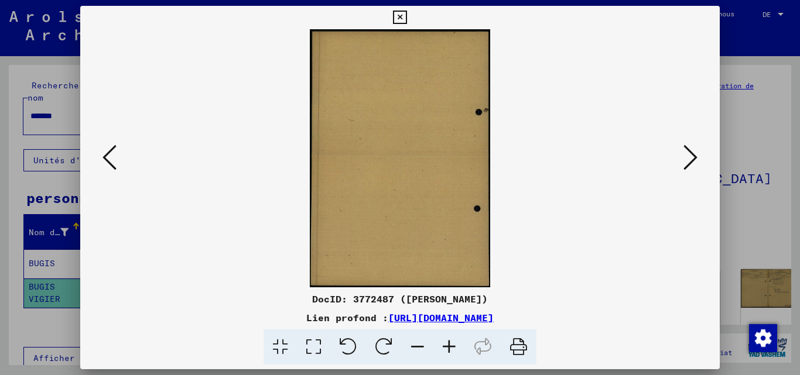
click at [687, 158] on icon at bounding box center [690, 157] width 14 height 28
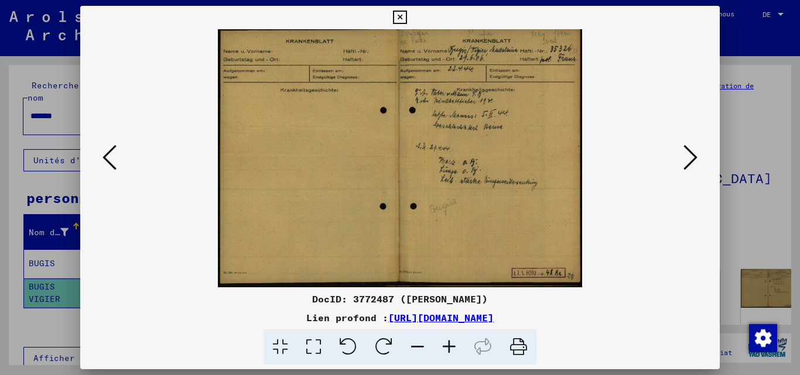
click at [687, 158] on icon at bounding box center [690, 157] width 14 height 28
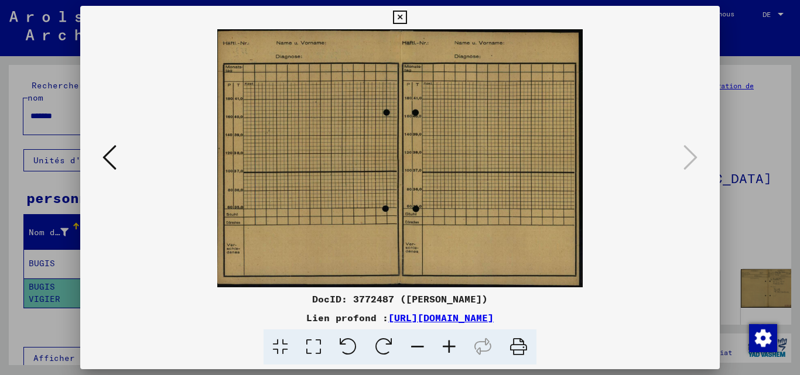
click at [719, 142] on div at bounding box center [400, 158] width 640 height 258
click at [725, 138] on div at bounding box center [400, 187] width 800 height 375
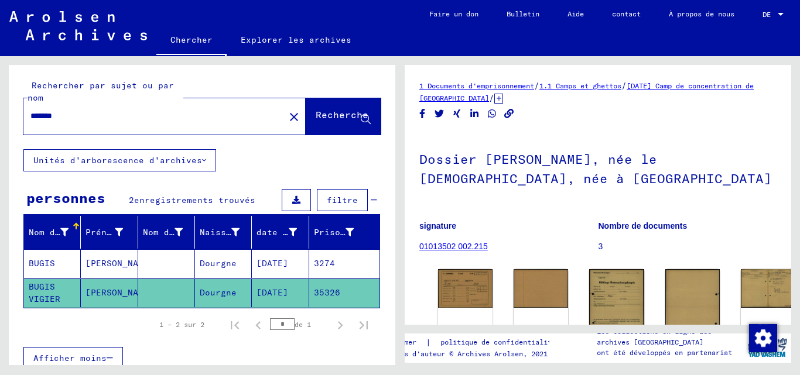
click at [172, 119] on input "*******" at bounding box center [153, 116] width 247 height 12
type input "********"
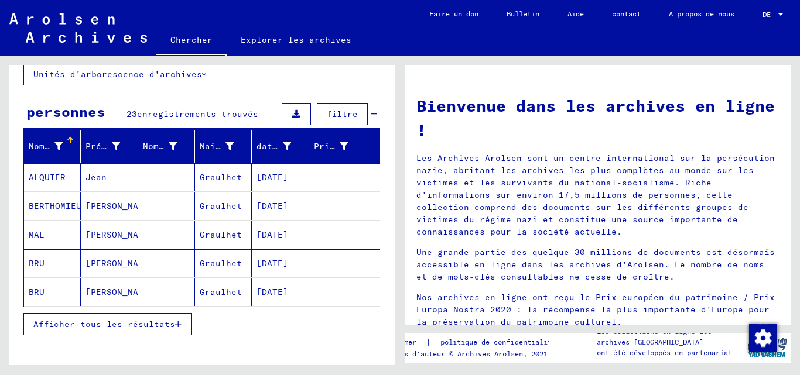
scroll to position [117, 0]
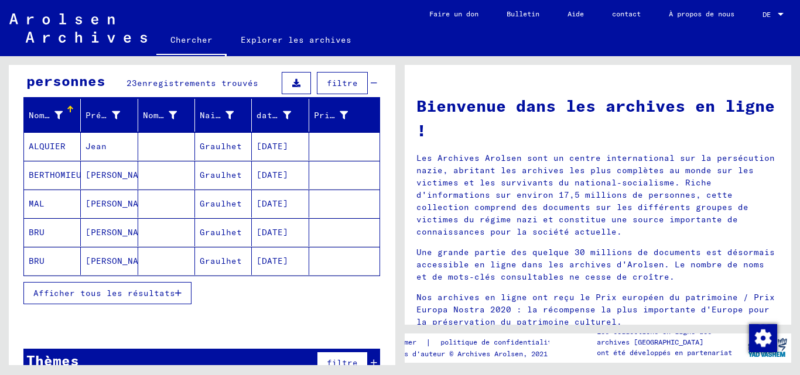
click at [161, 150] on mat-cell at bounding box center [166, 146] width 57 height 28
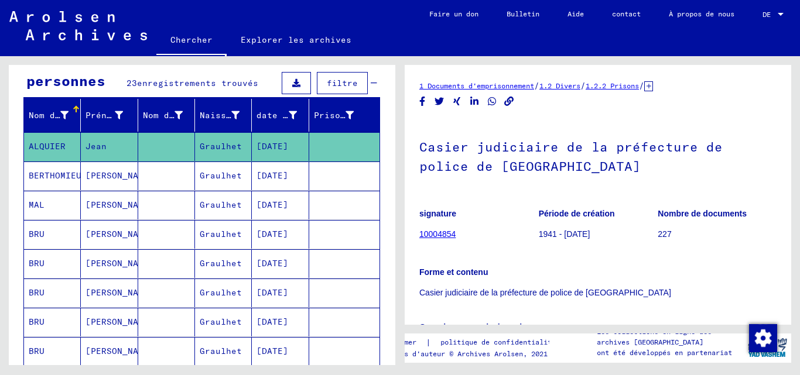
click at [149, 176] on mat-cell at bounding box center [166, 176] width 57 height 29
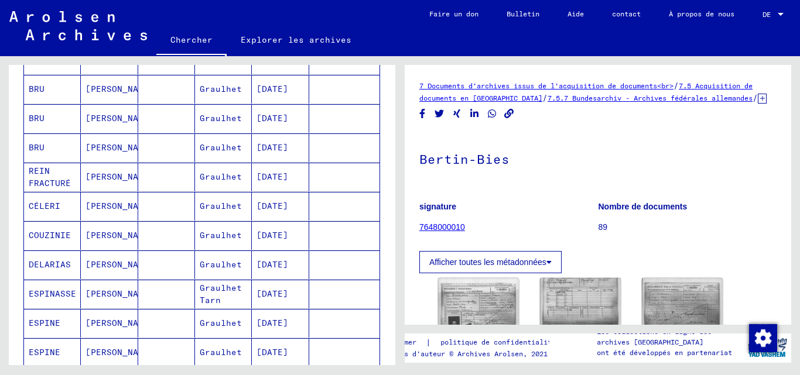
scroll to position [351, 0]
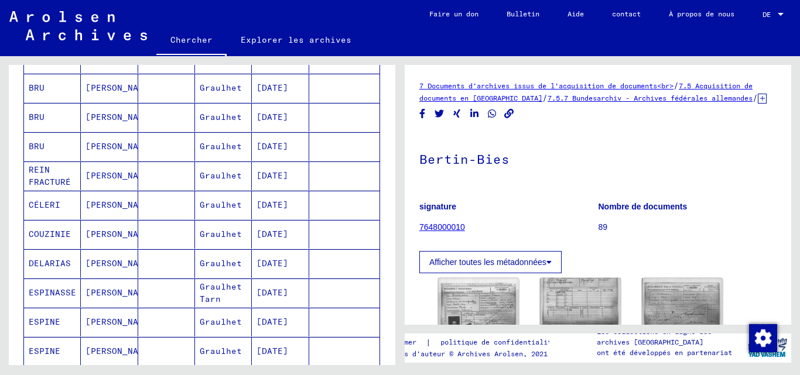
click at [149, 176] on mat-cell at bounding box center [166, 176] width 57 height 29
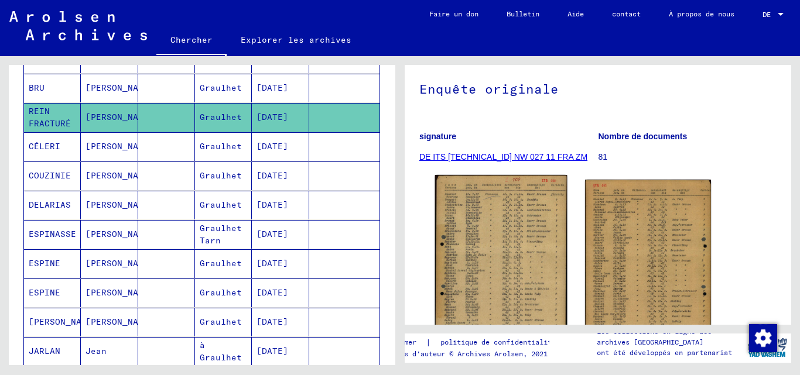
scroll to position [117, 0]
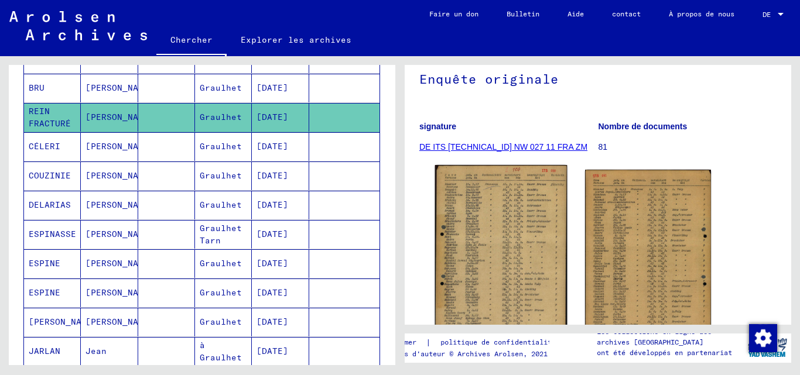
click at [508, 231] on img at bounding box center [501, 258] width 132 height 186
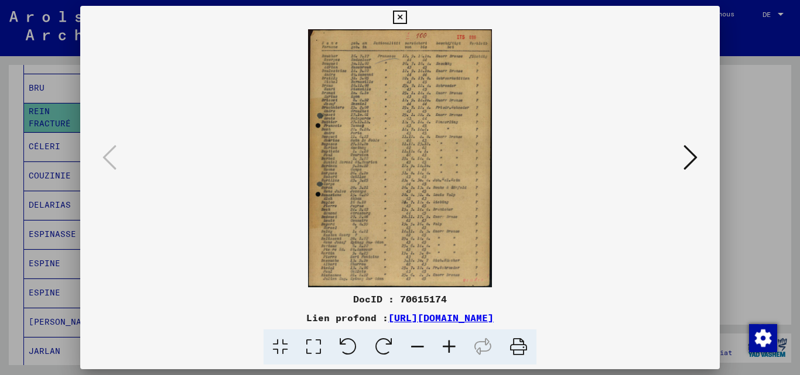
click at [739, 138] on div at bounding box center [400, 187] width 800 height 375
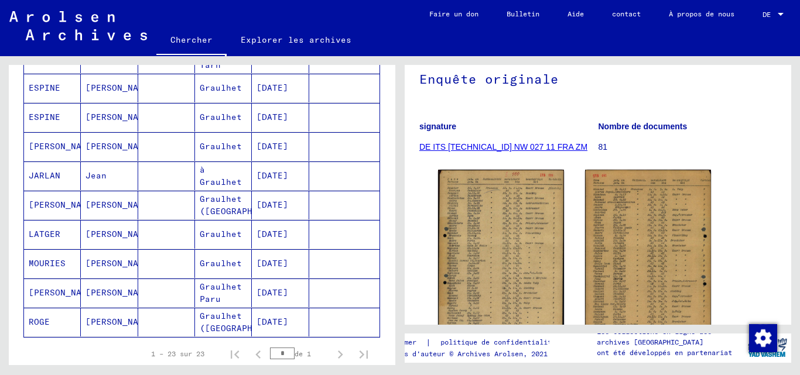
scroll to position [644, 0]
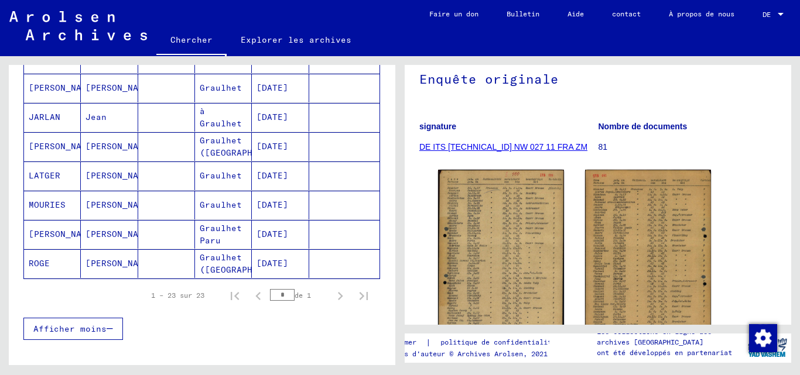
click at [145, 178] on mat-cell at bounding box center [166, 176] width 57 height 29
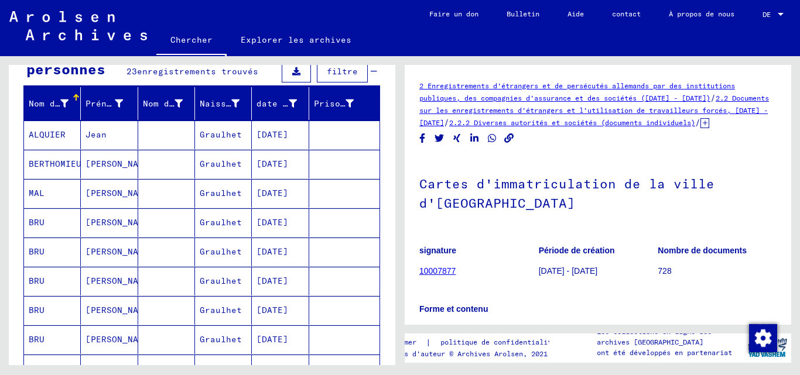
scroll to position [117, 0]
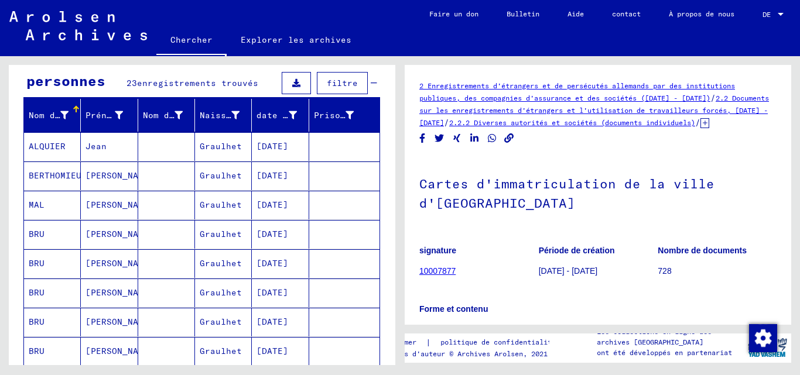
click at [149, 241] on mat-cell at bounding box center [166, 234] width 57 height 29
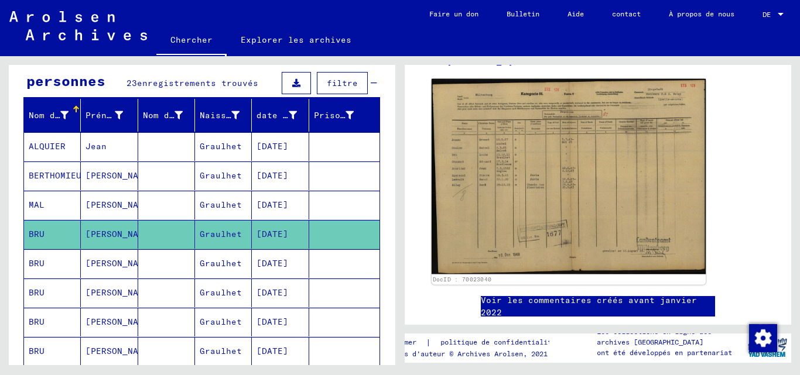
scroll to position [234, 0]
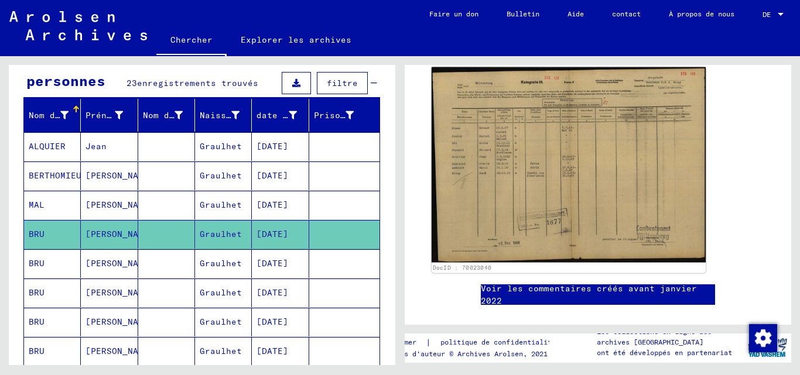
click at [530, 199] on img at bounding box center [568, 165] width 274 height 196
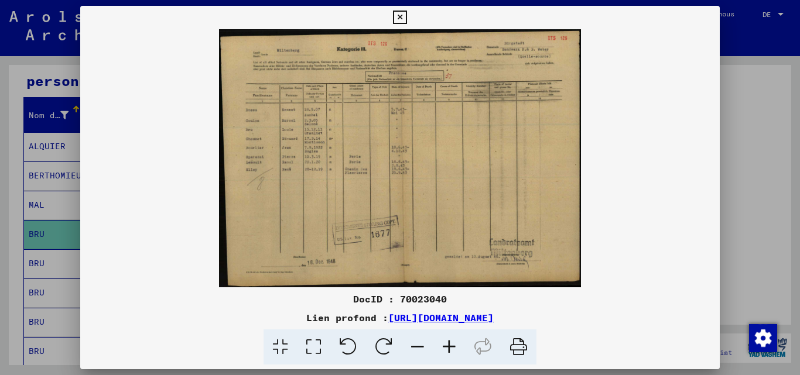
click at [52, 210] on div at bounding box center [400, 187] width 800 height 375
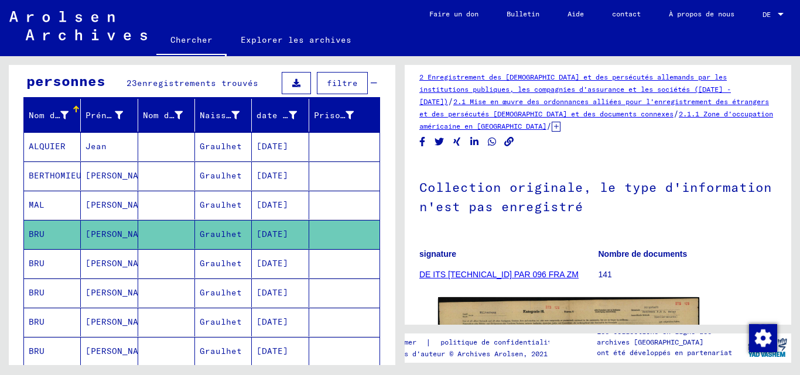
scroll to position [0, 0]
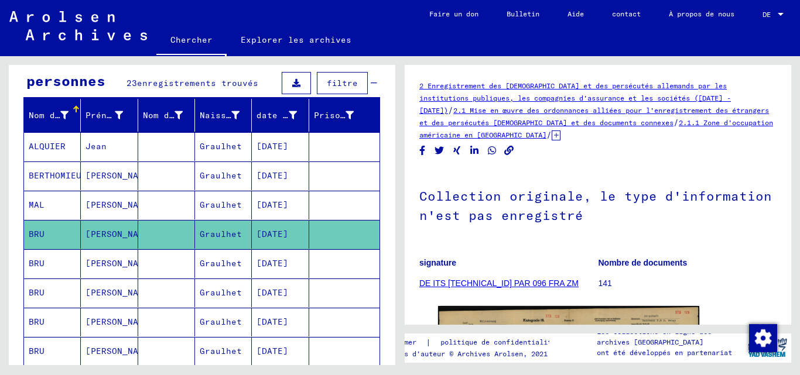
click at [150, 156] on mat-cell at bounding box center [166, 146] width 57 height 29
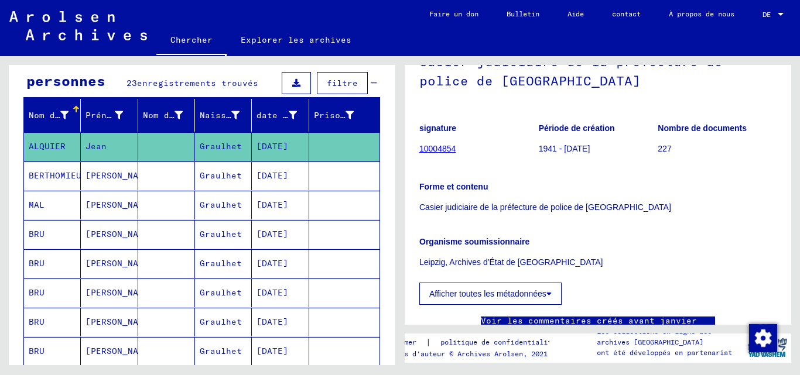
scroll to position [59, 0]
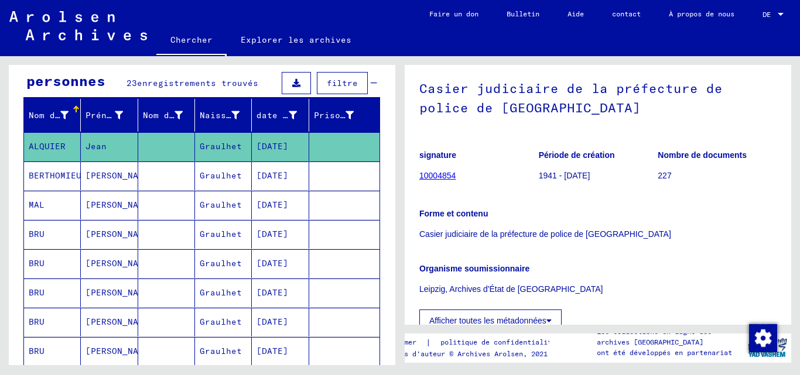
click at [40, 175] on font "BERTHOMIEU" at bounding box center [55, 175] width 53 height 11
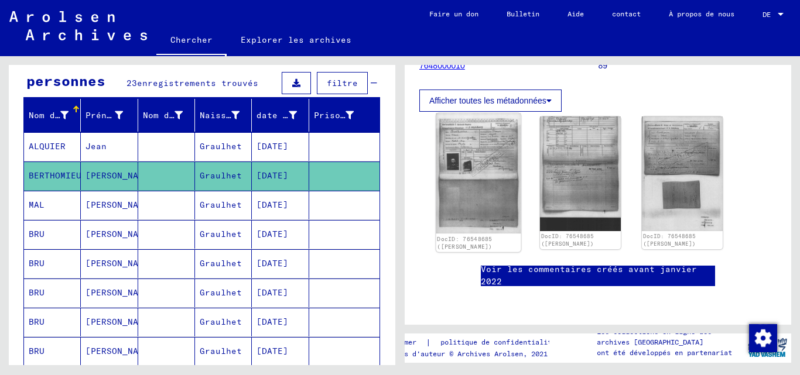
click at [494, 173] on img at bounding box center [478, 174] width 85 height 121
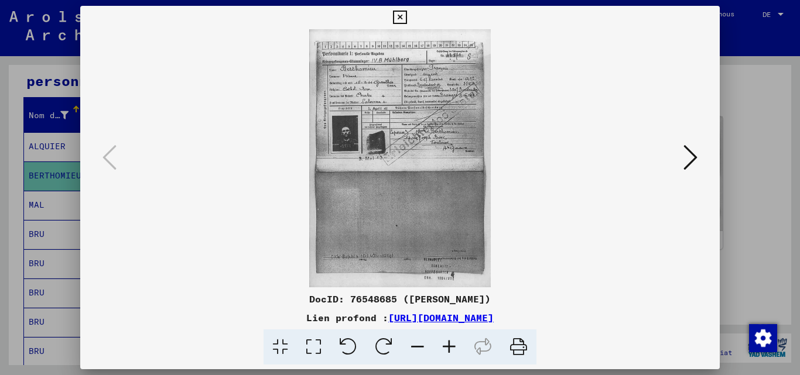
click at [447, 348] on icon at bounding box center [449, 348] width 32 height 36
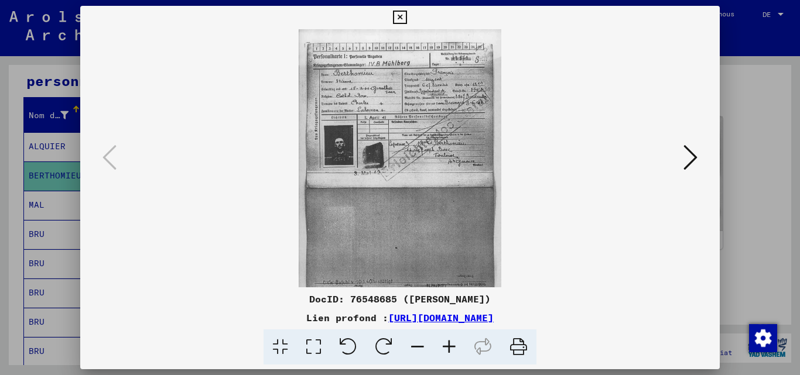
click at [447, 348] on icon at bounding box center [449, 348] width 32 height 36
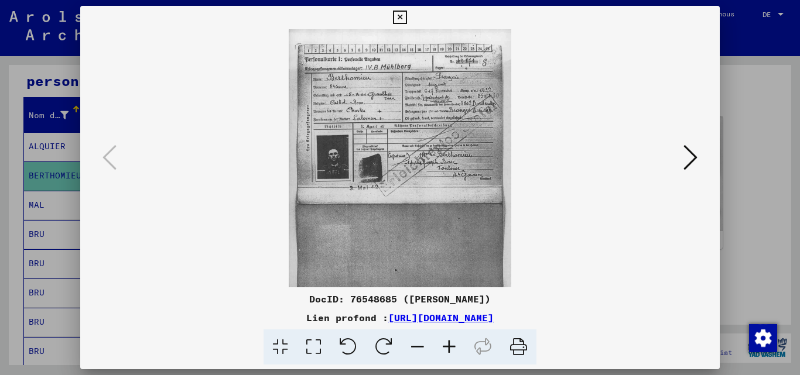
click at [447, 348] on icon at bounding box center [449, 348] width 32 height 36
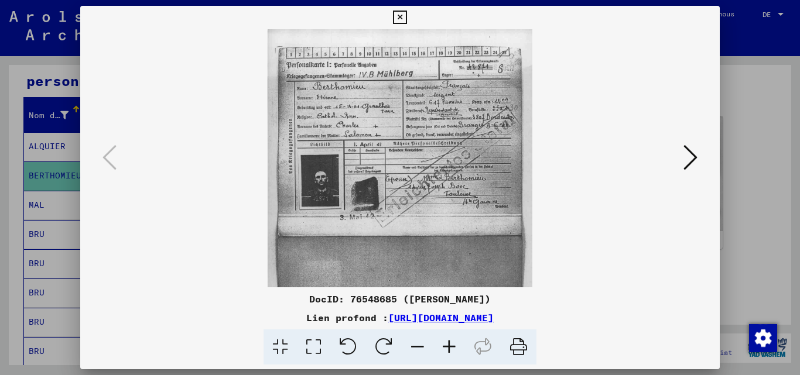
click at [447, 348] on icon at bounding box center [449, 348] width 32 height 36
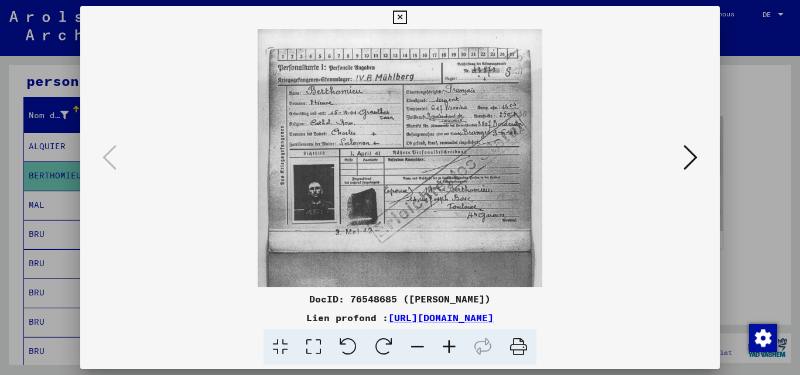
click at [447, 348] on icon at bounding box center [449, 348] width 32 height 36
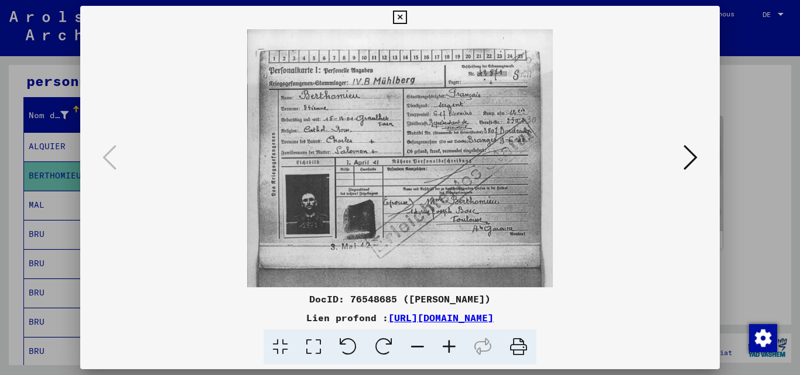
click at [446, 348] on icon at bounding box center [449, 348] width 32 height 36
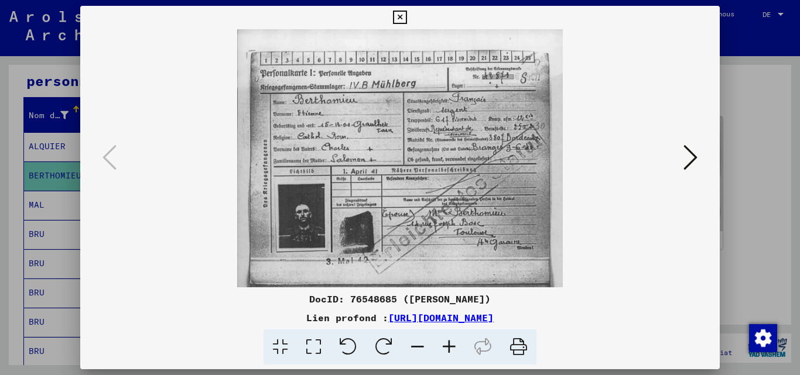
click at [446, 348] on icon at bounding box center [449, 348] width 32 height 36
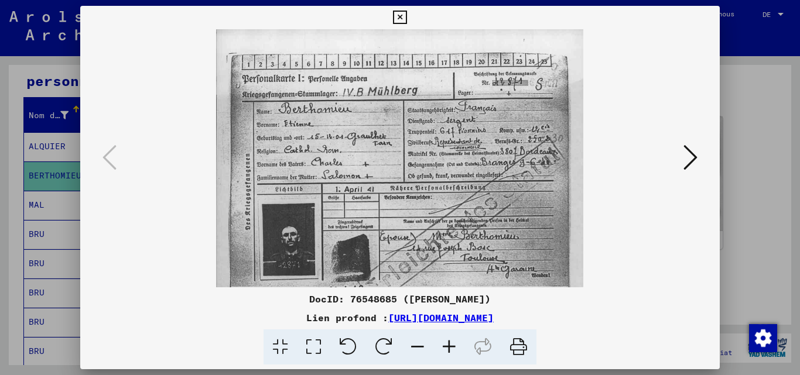
click at [446, 348] on icon at bounding box center [449, 348] width 32 height 36
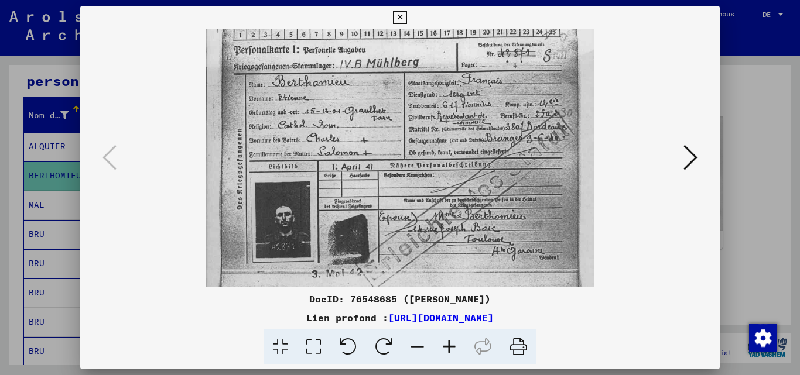
drag, startPoint x: 458, startPoint y: 201, endPoint x: 457, endPoint y: 187, distance: 14.1
click at [457, 187] on img at bounding box center [400, 273] width 388 height 551
click at [22, 217] on div at bounding box center [400, 187] width 800 height 375
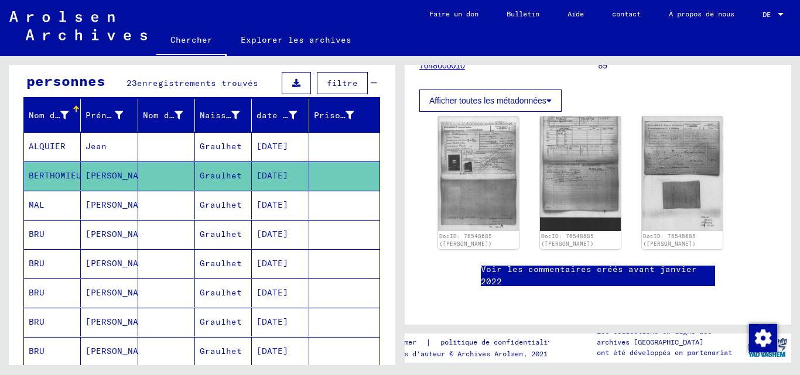
click at [59, 212] on mat-cell "MAL" at bounding box center [52, 205] width 57 height 29
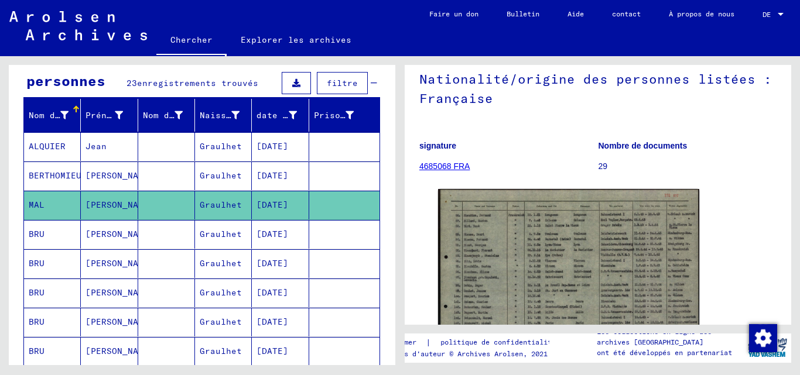
click at [57, 233] on mat-cell "BRU" at bounding box center [52, 234] width 57 height 29
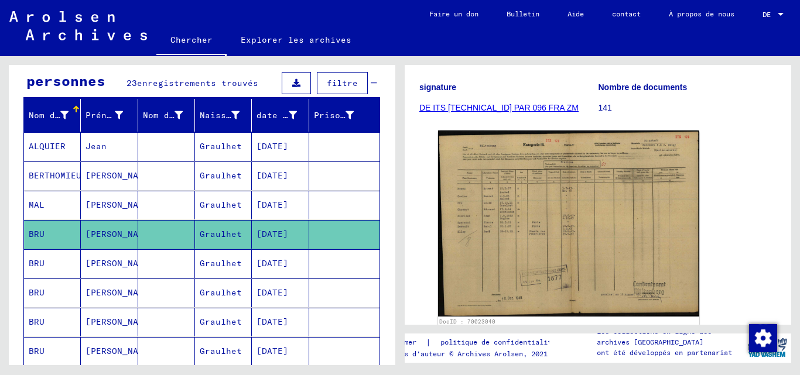
click at [103, 258] on font "[PERSON_NAME]" at bounding box center [119, 263] width 68 height 11
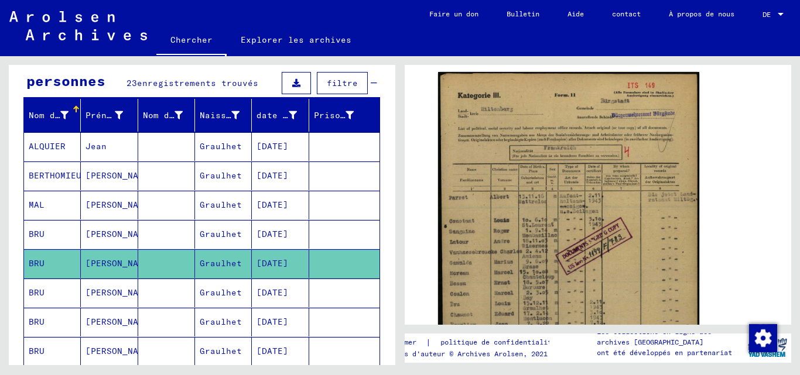
click at [129, 298] on mat-cell "[PERSON_NAME]" at bounding box center [109, 293] width 57 height 29
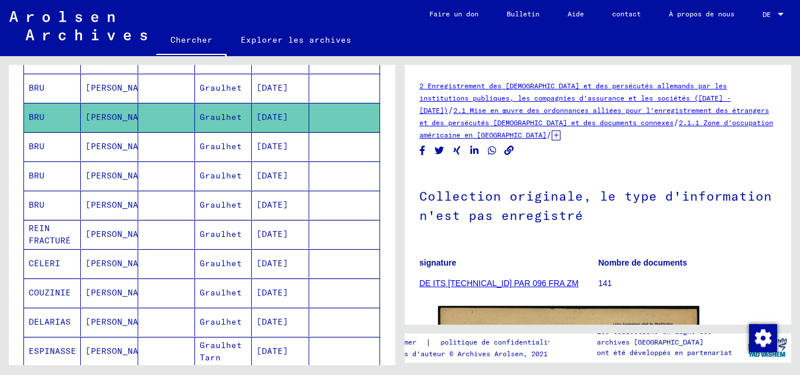
click at [164, 138] on mat-cell at bounding box center [166, 146] width 57 height 29
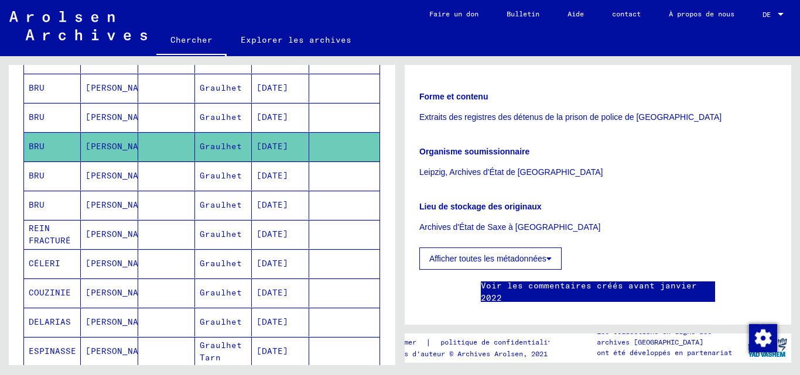
click at [87, 180] on font "[PERSON_NAME]" at bounding box center [119, 175] width 68 height 11
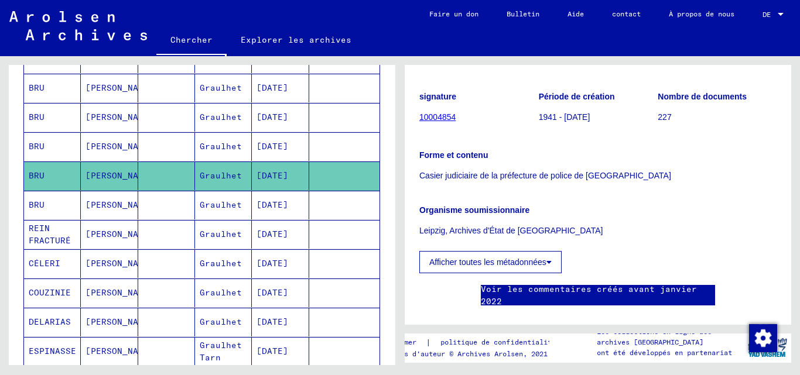
click at [64, 213] on mat-cell "BRU" at bounding box center [52, 205] width 57 height 29
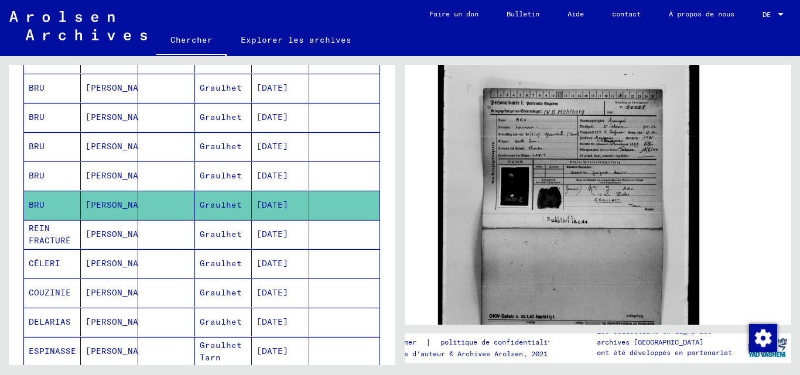
click at [84, 241] on mat-cell "[PERSON_NAME]" at bounding box center [109, 234] width 57 height 29
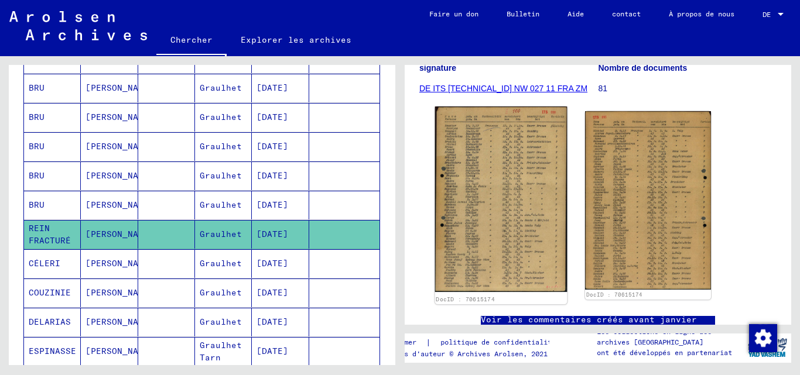
click at [505, 197] on img at bounding box center [501, 200] width 132 height 186
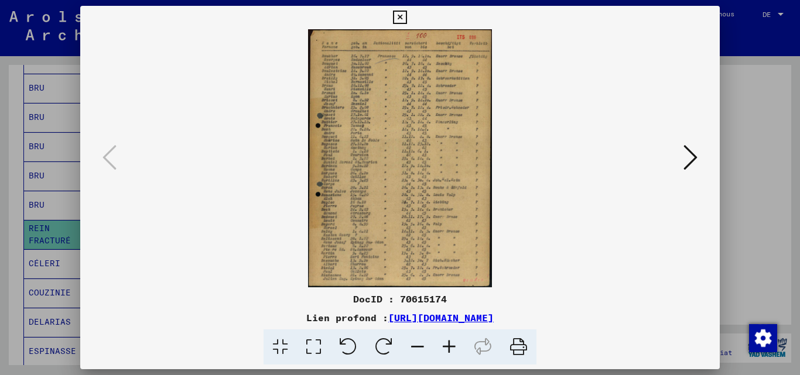
click at [447, 349] on icon at bounding box center [449, 348] width 32 height 36
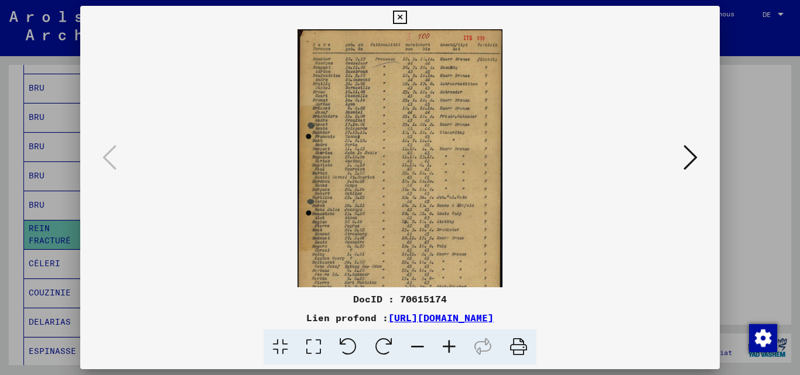
click at [447, 349] on icon at bounding box center [449, 348] width 32 height 36
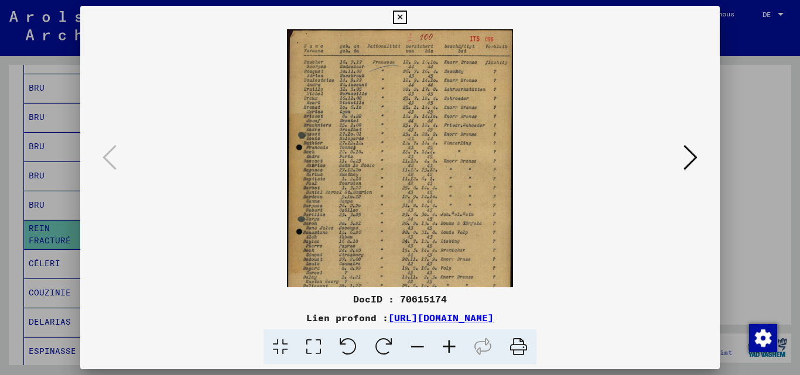
click at [447, 349] on icon at bounding box center [449, 348] width 32 height 36
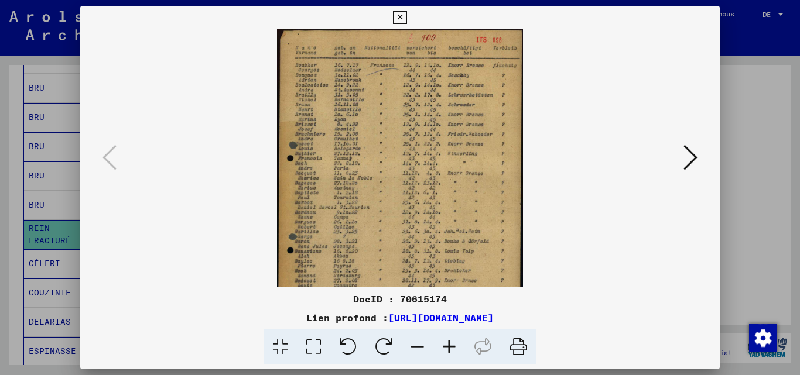
click at [447, 349] on icon at bounding box center [449, 348] width 32 height 36
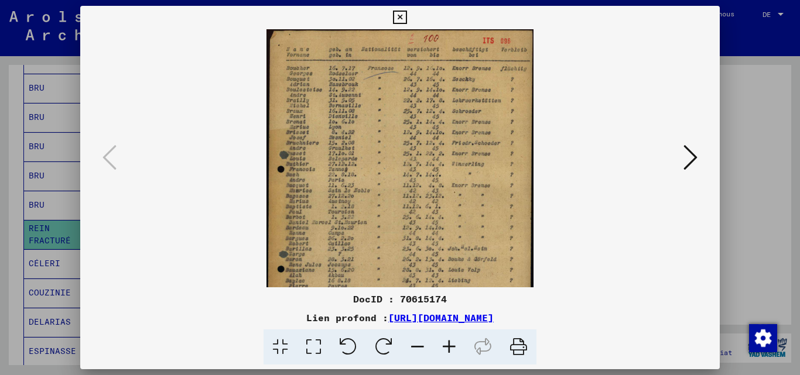
click at [447, 349] on icon at bounding box center [449, 348] width 32 height 36
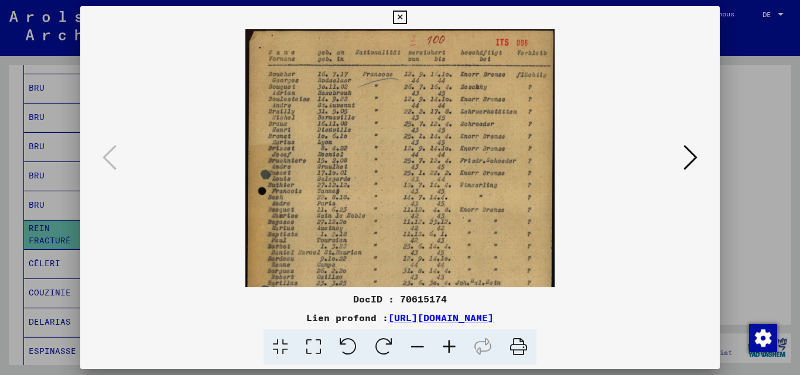
click at [447, 349] on icon at bounding box center [449, 348] width 32 height 36
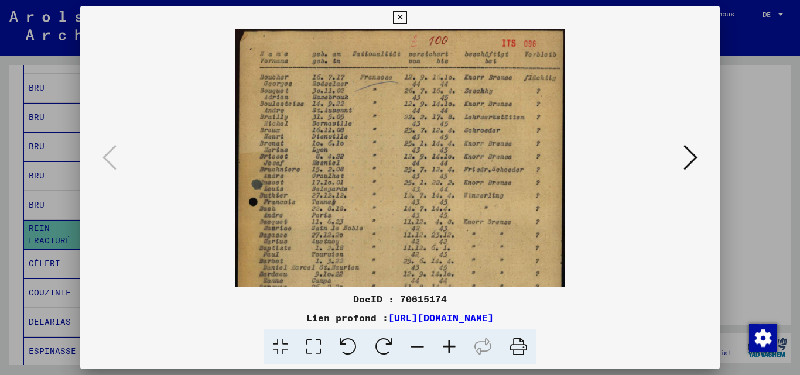
click at [447, 349] on icon at bounding box center [449, 348] width 32 height 36
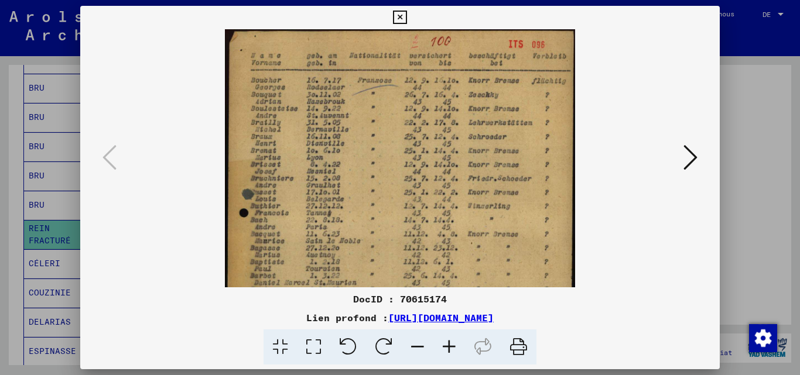
click at [447, 349] on icon at bounding box center [449, 348] width 32 height 36
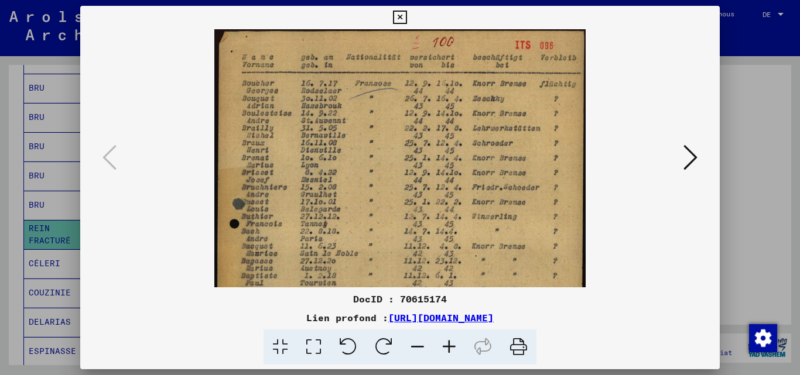
click at [448, 349] on icon at bounding box center [449, 348] width 32 height 36
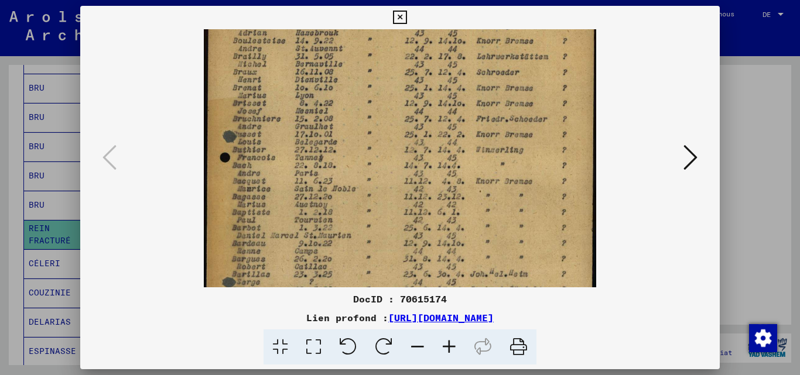
drag, startPoint x: 461, startPoint y: 151, endPoint x: 494, endPoint y: 35, distance: 121.0
click at [487, 53] on img at bounding box center [400, 227] width 392 height 551
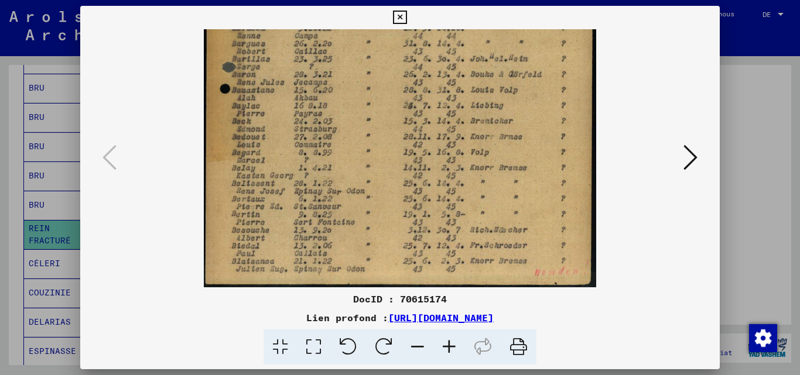
drag, startPoint x: 429, startPoint y: 220, endPoint x: 467, endPoint y: -46, distance: 269.0
click at [467, 0] on html "Chercher Explorer les archives Faire un don Bulletin Aide contact À propos de n…" at bounding box center [400, 187] width 800 height 375
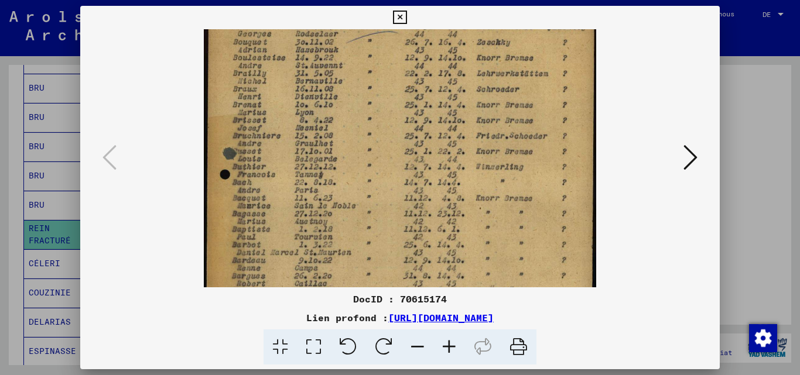
scroll to position [63, 0]
drag, startPoint x: 452, startPoint y: 77, endPoint x: 409, endPoint y: 307, distance: 234.2
click at [409, 307] on div "DocID : 70615174 Lien profond : [URL][DOMAIN_NAME]" at bounding box center [400, 185] width 640 height 359
click at [50, 244] on div at bounding box center [400, 187] width 800 height 375
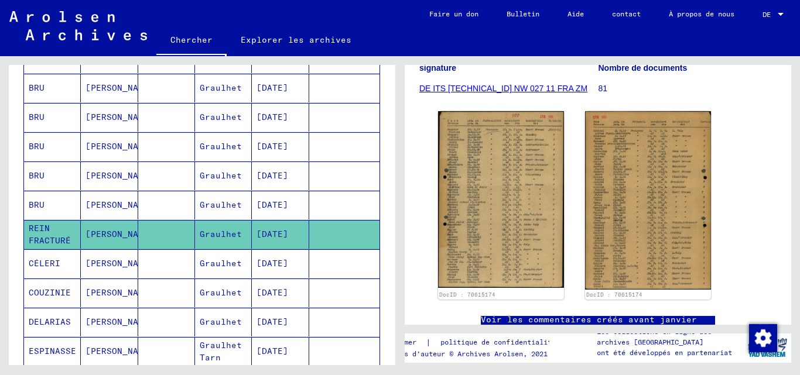
click at [57, 263] on font "CÉLERI" at bounding box center [45, 263] width 32 height 11
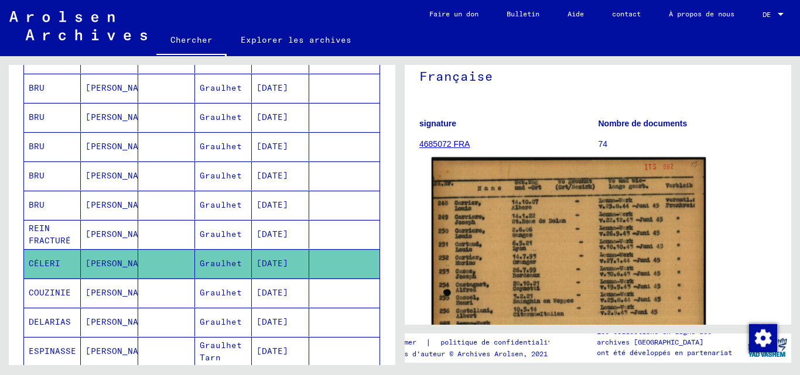
scroll to position [176, 0]
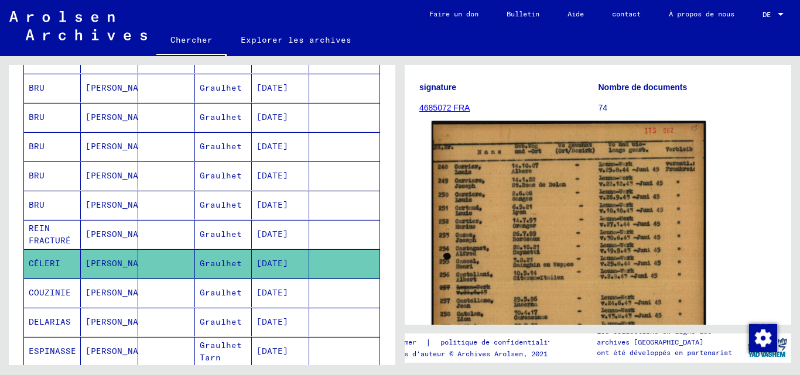
click at [539, 213] on img at bounding box center [568, 316] width 274 height 391
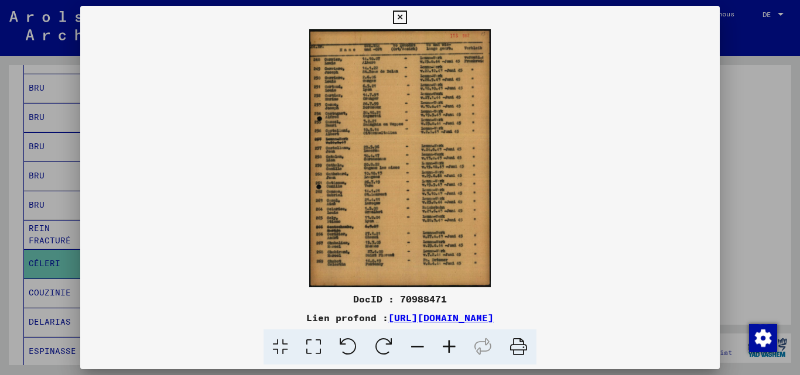
click at [445, 346] on icon at bounding box center [449, 348] width 32 height 36
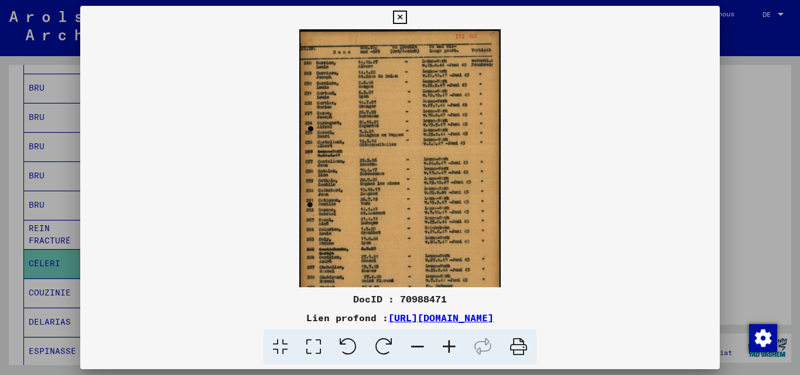
click at [445, 346] on icon at bounding box center [449, 348] width 32 height 36
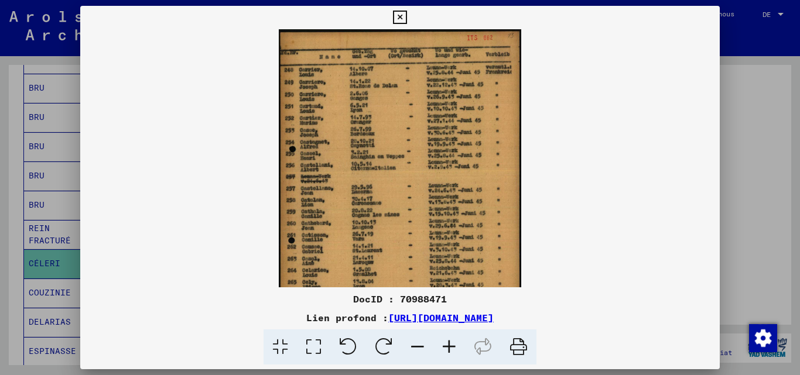
click at [445, 346] on icon at bounding box center [449, 348] width 32 height 36
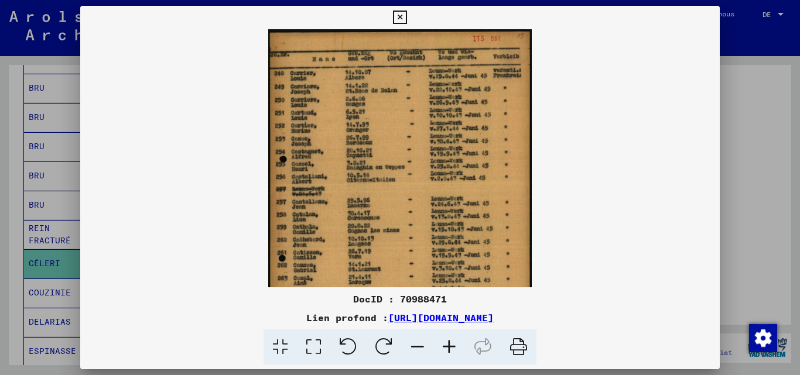
click at [445, 346] on icon at bounding box center [449, 348] width 32 height 36
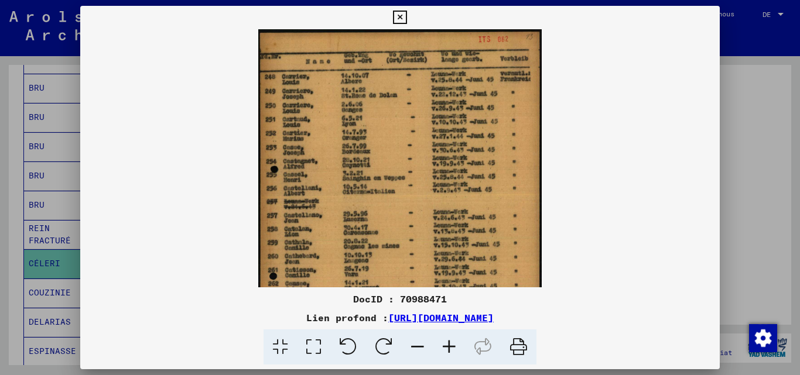
click at [445, 346] on icon at bounding box center [449, 348] width 32 height 36
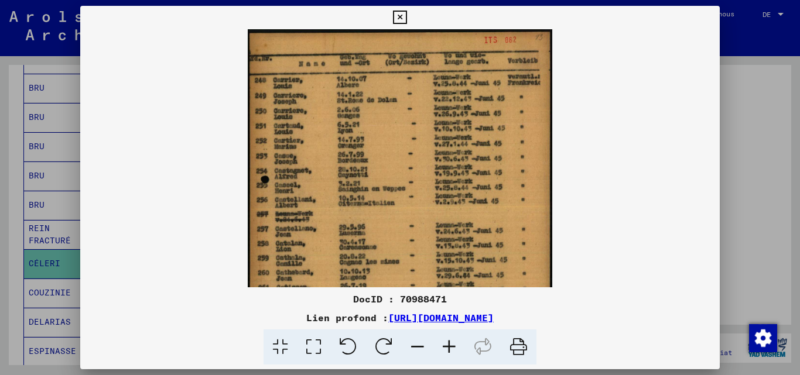
click at [445, 346] on icon at bounding box center [449, 348] width 32 height 36
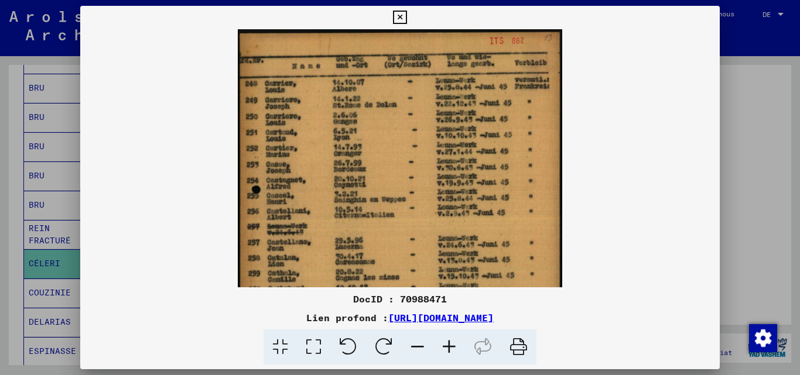
click at [444, 346] on icon at bounding box center [449, 348] width 32 height 36
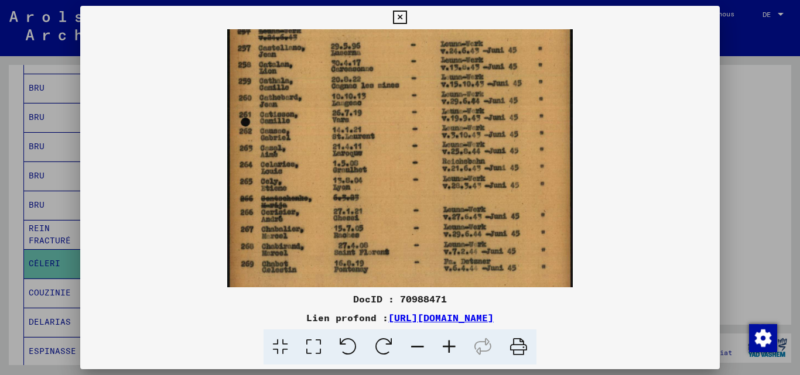
scroll to position [207, 0]
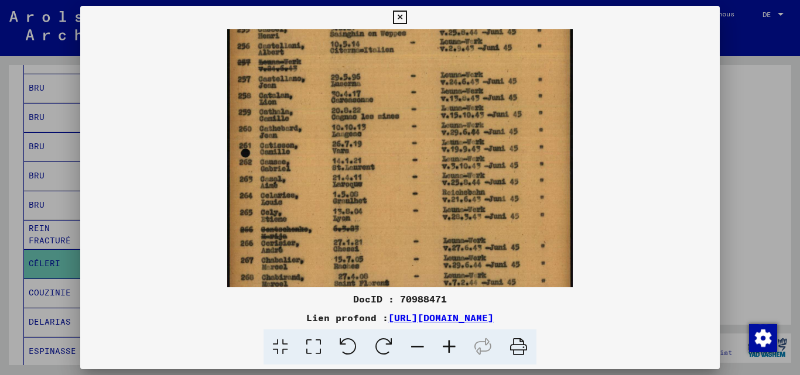
drag, startPoint x: 424, startPoint y: 235, endPoint x: 412, endPoint y: 77, distance: 157.9
click at [420, 66] on img at bounding box center [399, 98] width 345 height 492
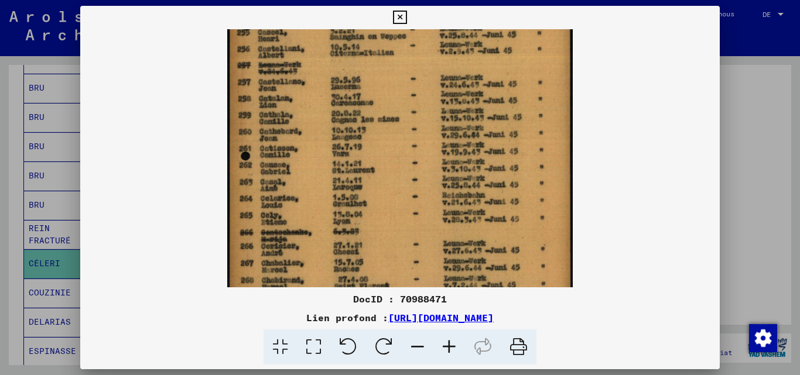
click at [0, 280] on div at bounding box center [400, 187] width 800 height 375
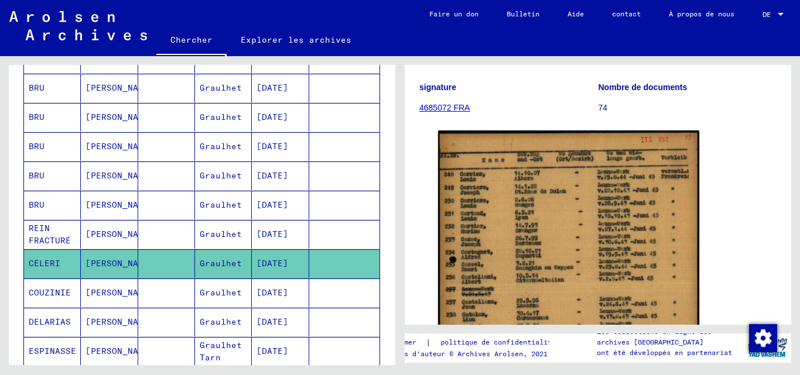
click at [46, 287] on font "COUZINIE" at bounding box center [50, 292] width 42 height 11
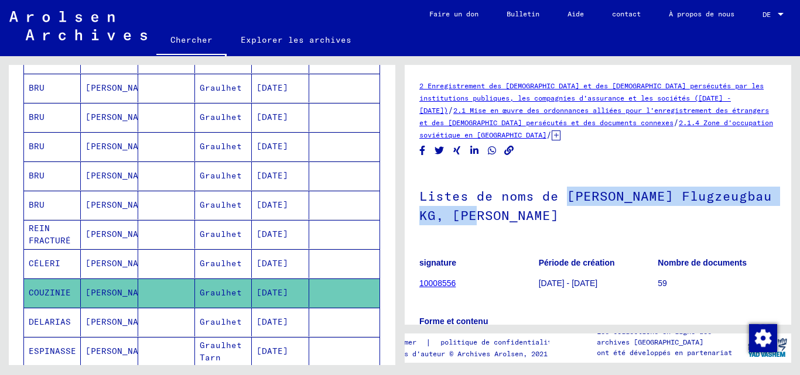
drag, startPoint x: 565, startPoint y: 197, endPoint x: 550, endPoint y: 215, distance: 24.1
click at [550, 215] on font "Listes de noms de [PERSON_NAME] Flugzeugbau KG, [PERSON_NAME]" at bounding box center [595, 206] width 352 height 36
click at [568, 201] on font "Listes de noms de [PERSON_NAME] Flugzeugbau KG, [PERSON_NAME]" at bounding box center [595, 206] width 352 height 36
drag, startPoint x: 441, startPoint y: 215, endPoint x: 531, endPoint y: 217, distance: 89.6
click at [531, 217] on yv-its-full-details "2 Enregistrement des étrangers et des [DEMOGRAPHIC_DATA] persécutés par les ins…" at bounding box center [597, 288] width 386 height 416
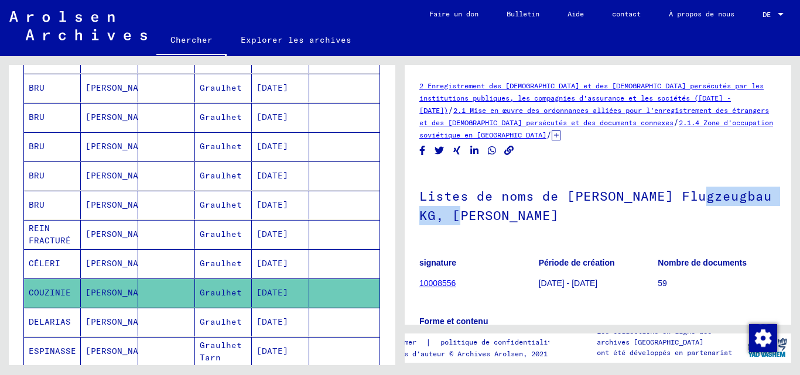
copy font "Flugzeugbau KG"
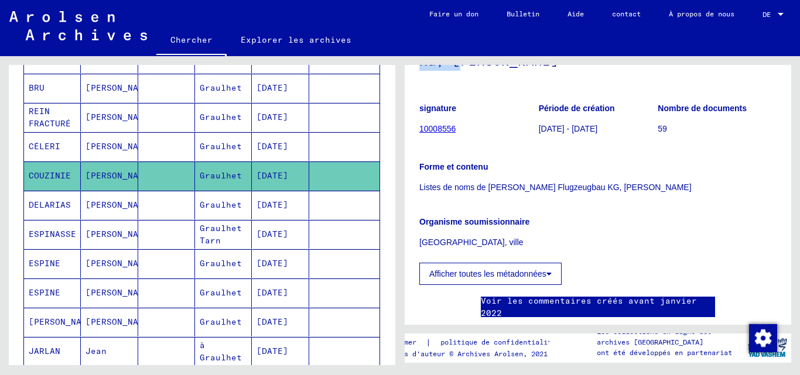
scroll to position [176, 0]
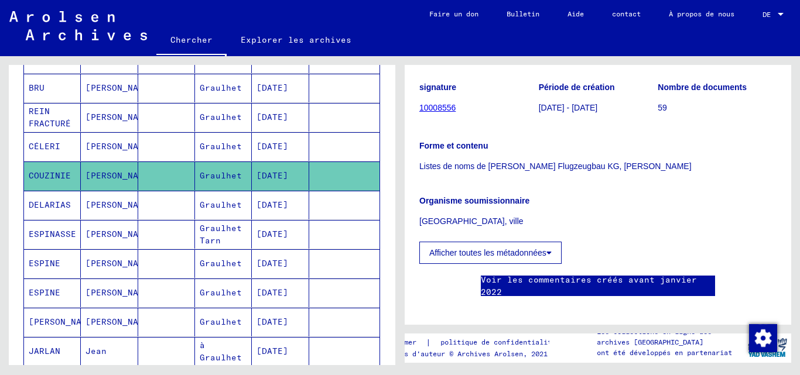
click at [155, 205] on mat-cell at bounding box center [166, 205] width 57 height 29
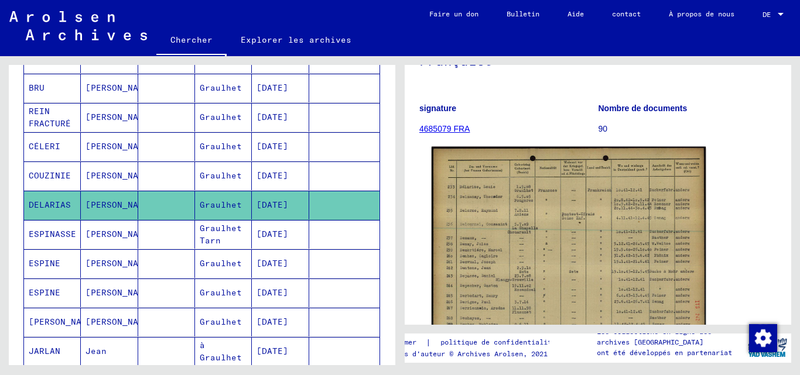
scroll to position [176, 0]
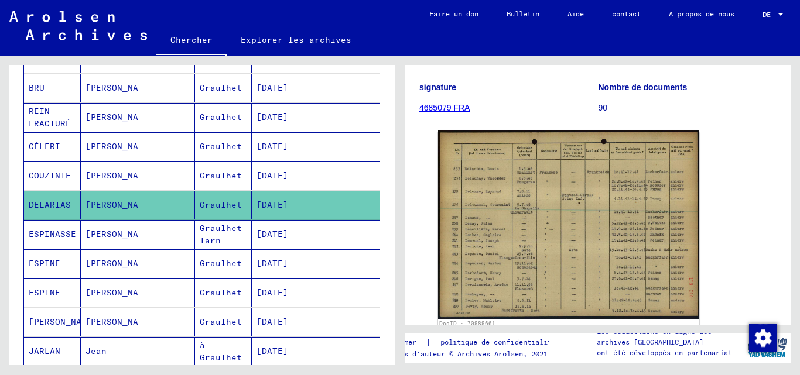
click at [95, 242] on mat-cell "[PERSON_NAME]" at bounding box center [109, 234] width 57 height 29
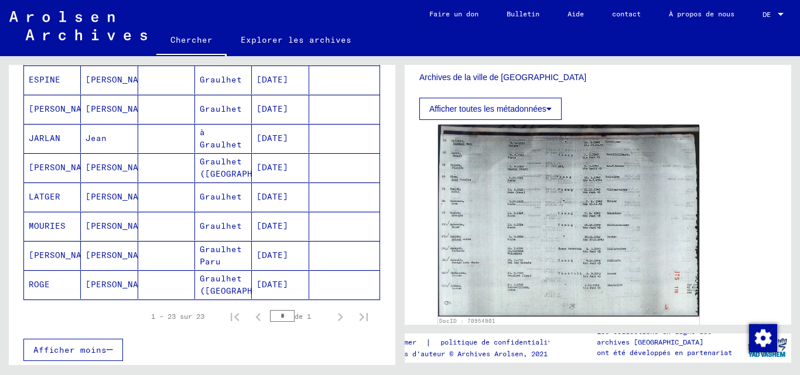
scroll to position [644, 0]
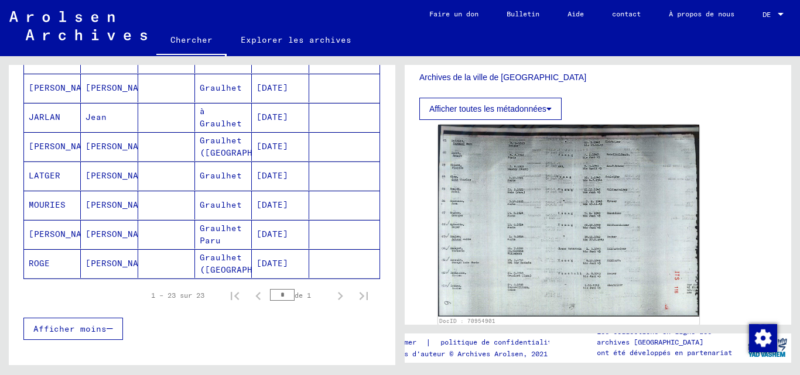
click at [132, 186] on mat-cell "[PERSON_NAME]" at bounding box center [109, 176] width 57 height 29
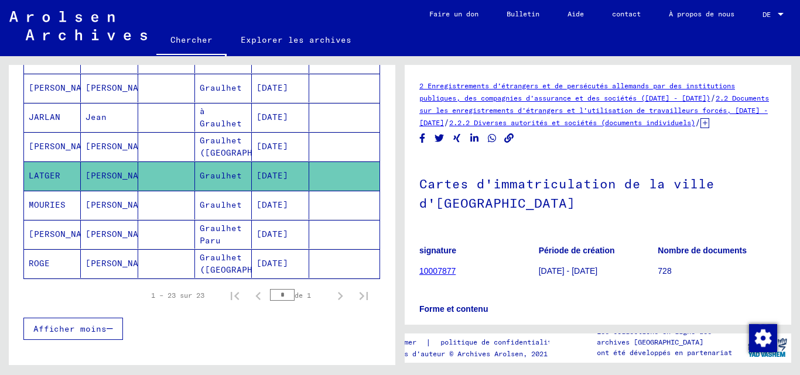
scroll to position [293, 0]
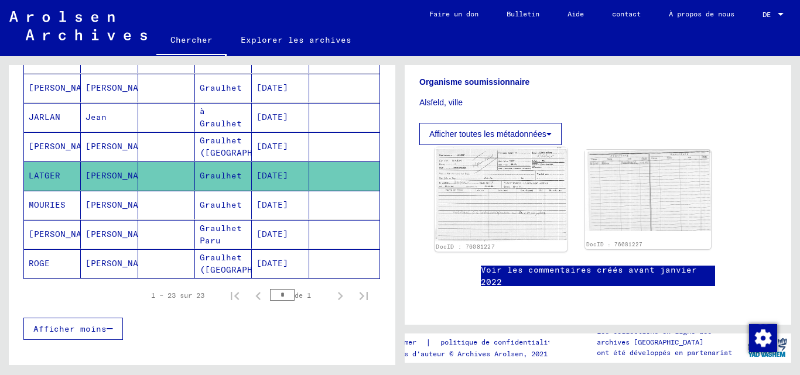
click at [504, 246] on div "DocID : 76081227" at bounding box center [501, 247] width 130 height 8
click at [504, 207] on img at bounding box center [501, 195] width 132 height 94
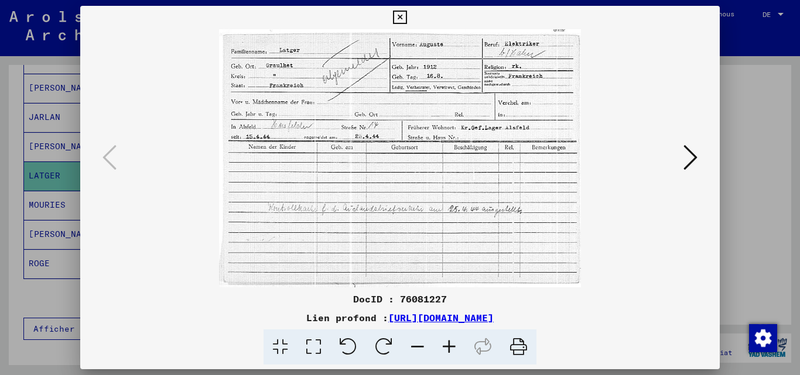
click at [791, 162] on div at bounding box center [400, 187] width 800 height 375
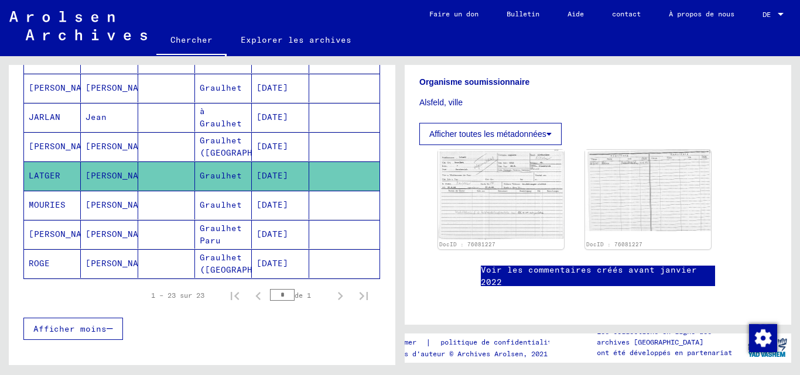
click at [138, 263] on mat-cell at bounding box center [166, 263] width 57 height 29
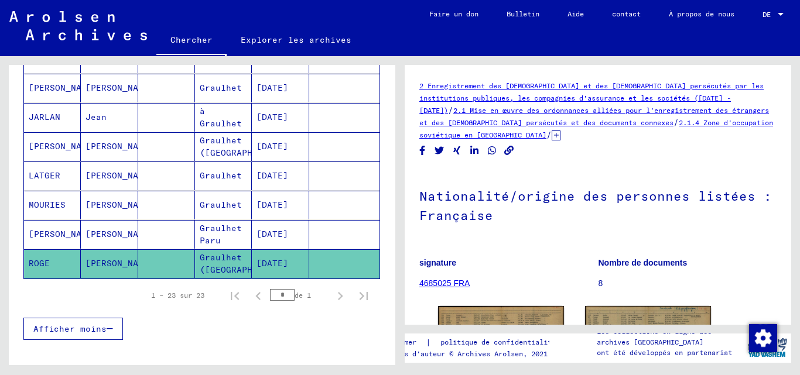
click at [154, 232] on mat-cell at bounding box center [166, 234] width 57 height 29
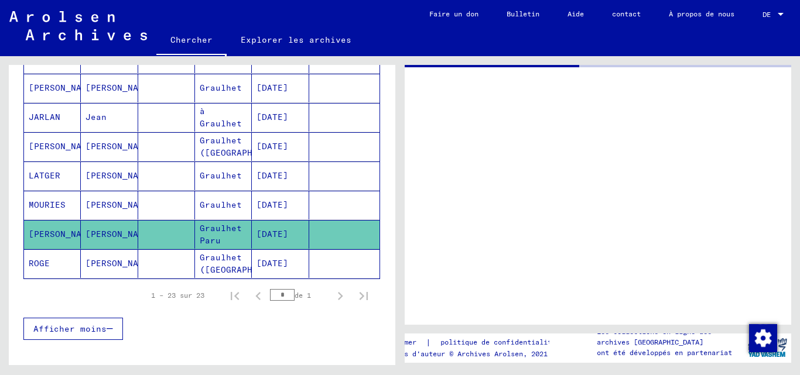
click at [159, 213] on mat-cell at bounding box center [166, 205] width 57 height 29
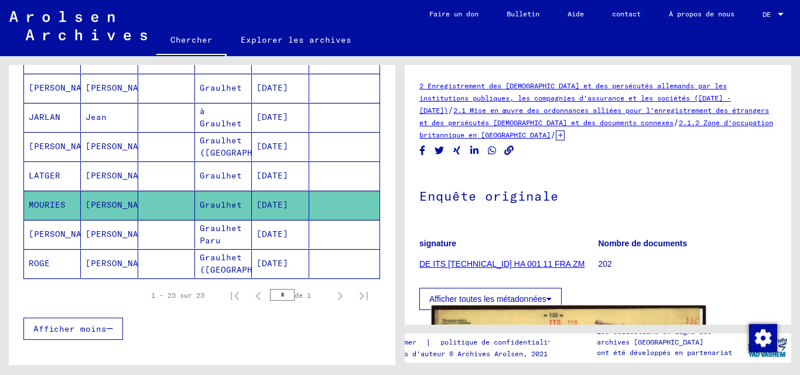
scroll to position [293, 0]
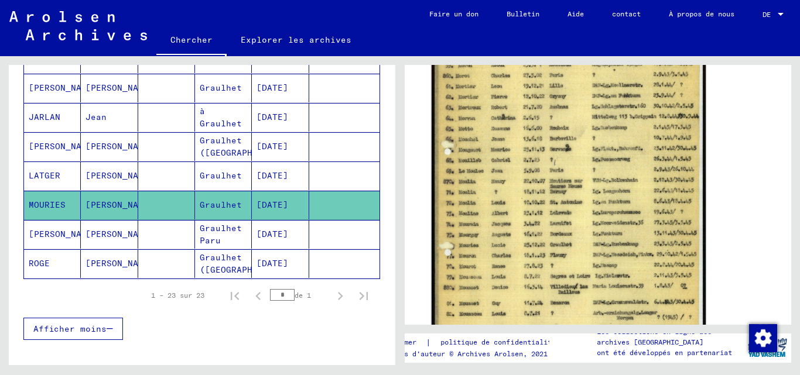
click at [495, 201] on img at bounding box center [568, 203] width 274 height 380
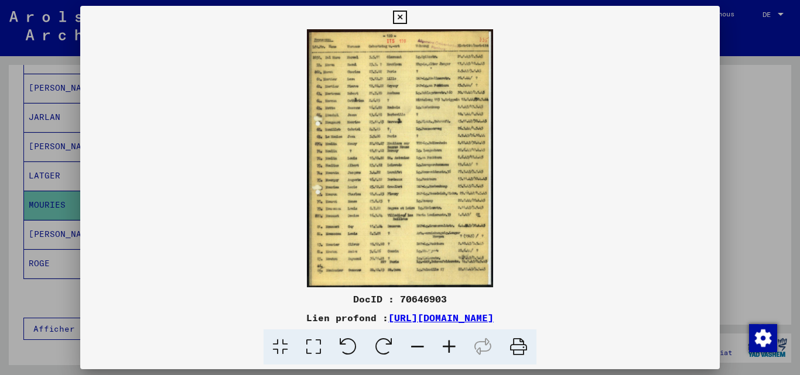
click at [1, 200] on div at bounding box center [400, 187] width 800 height 375
